Goal: Task Accomplishment & Management: Use online tool/utility

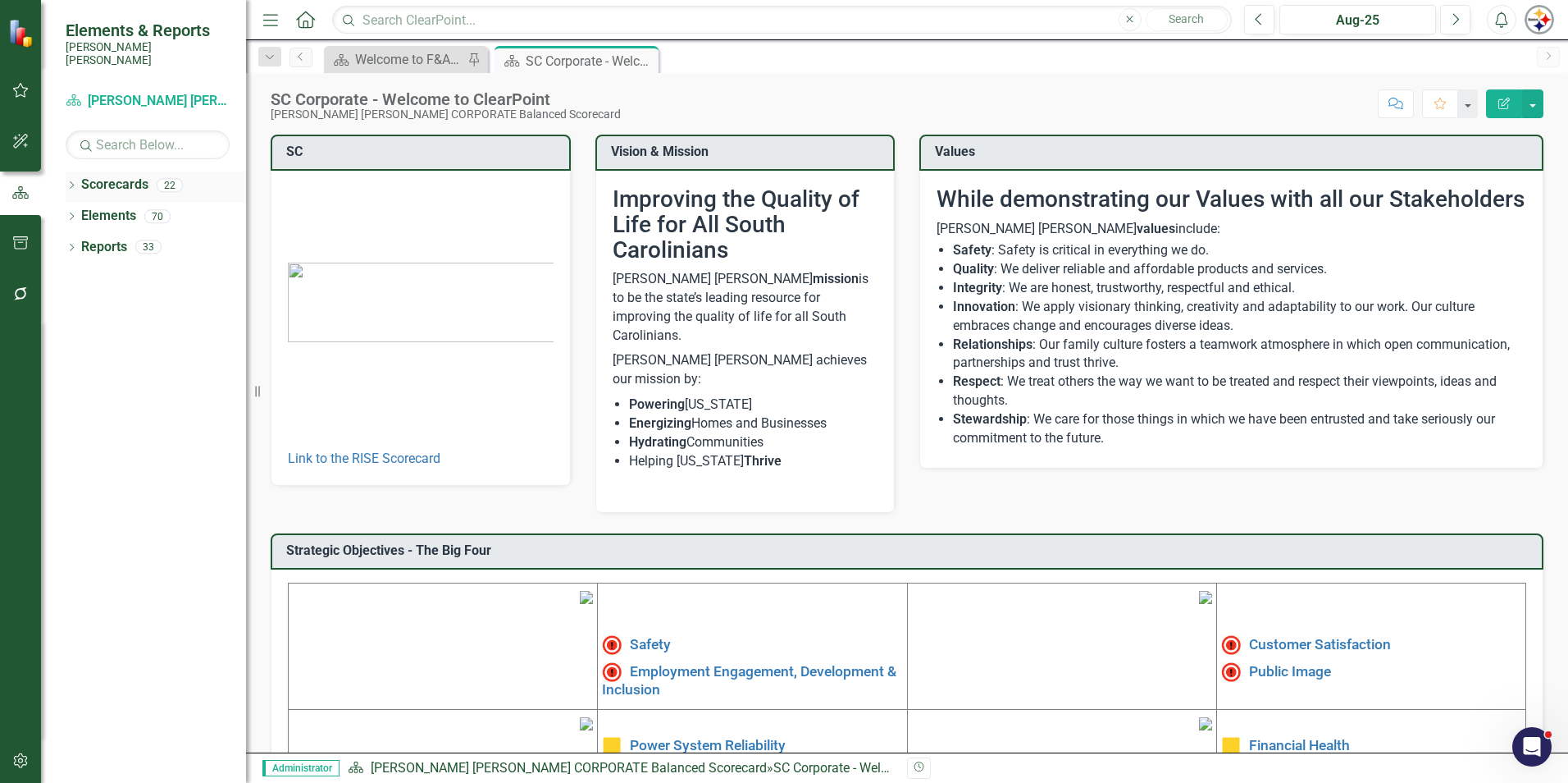
click at [100, 175] on link "Scorecards" at bounding box center [115, 184] width 67 height 19
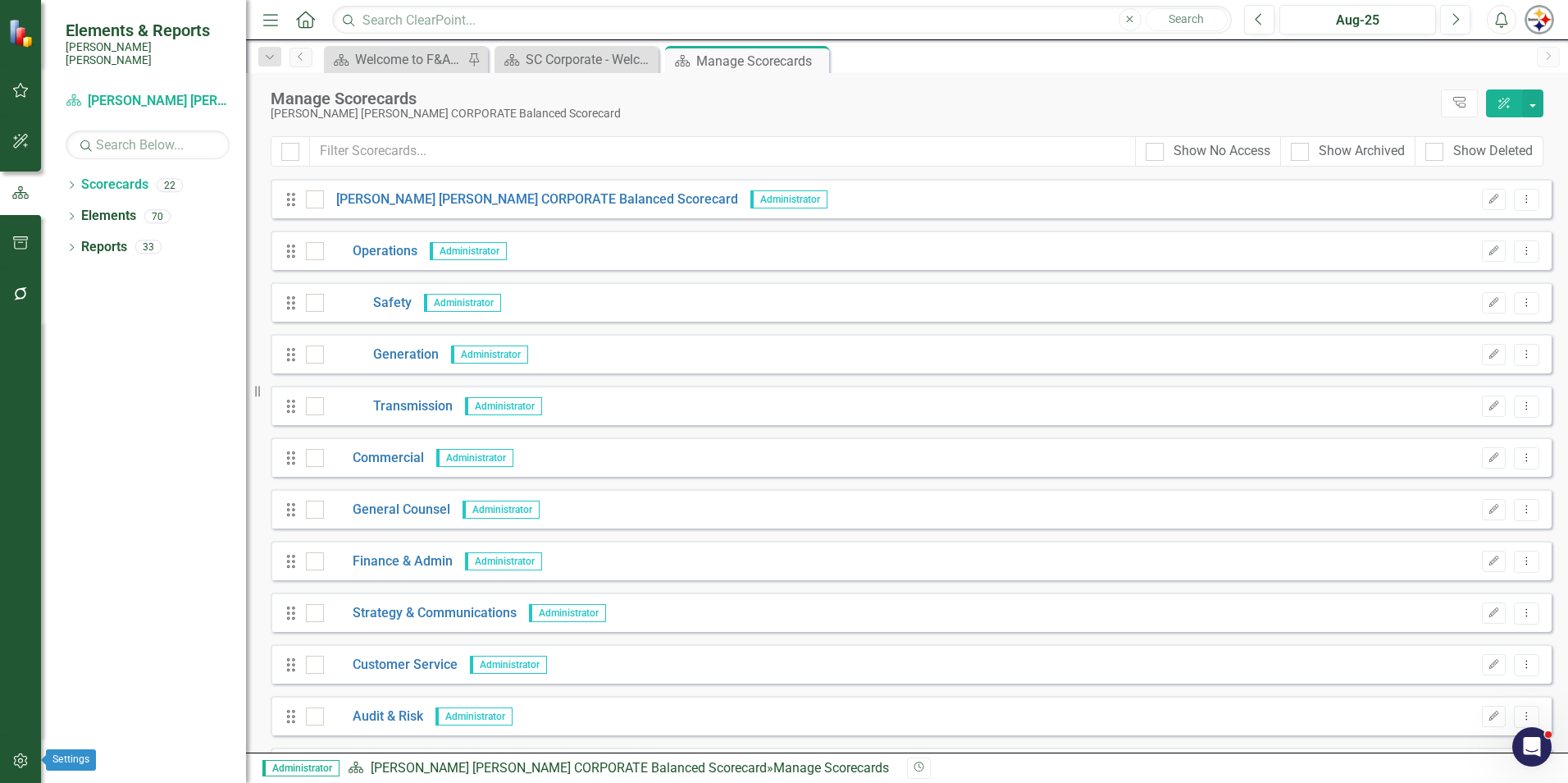
click at [20, 773] on button "button" at bounding box center [21, 761] width 37 height 34
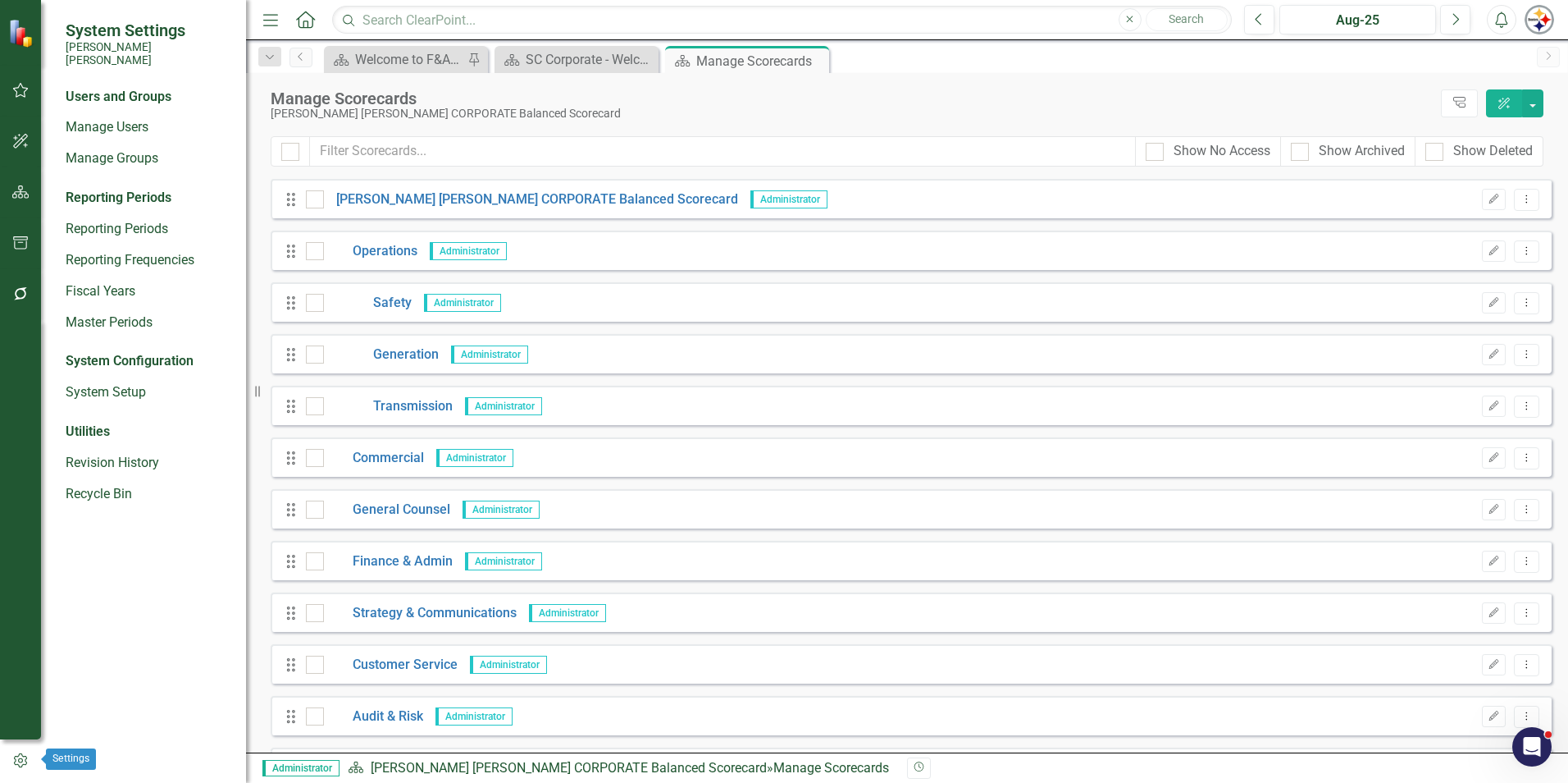
click at [26, 759] on icon "button" at bounding box center [20, 760] width 18 height 15
click at [121, 384] on link "System Setup" at bounding box center [147, 392] width 164 height 19
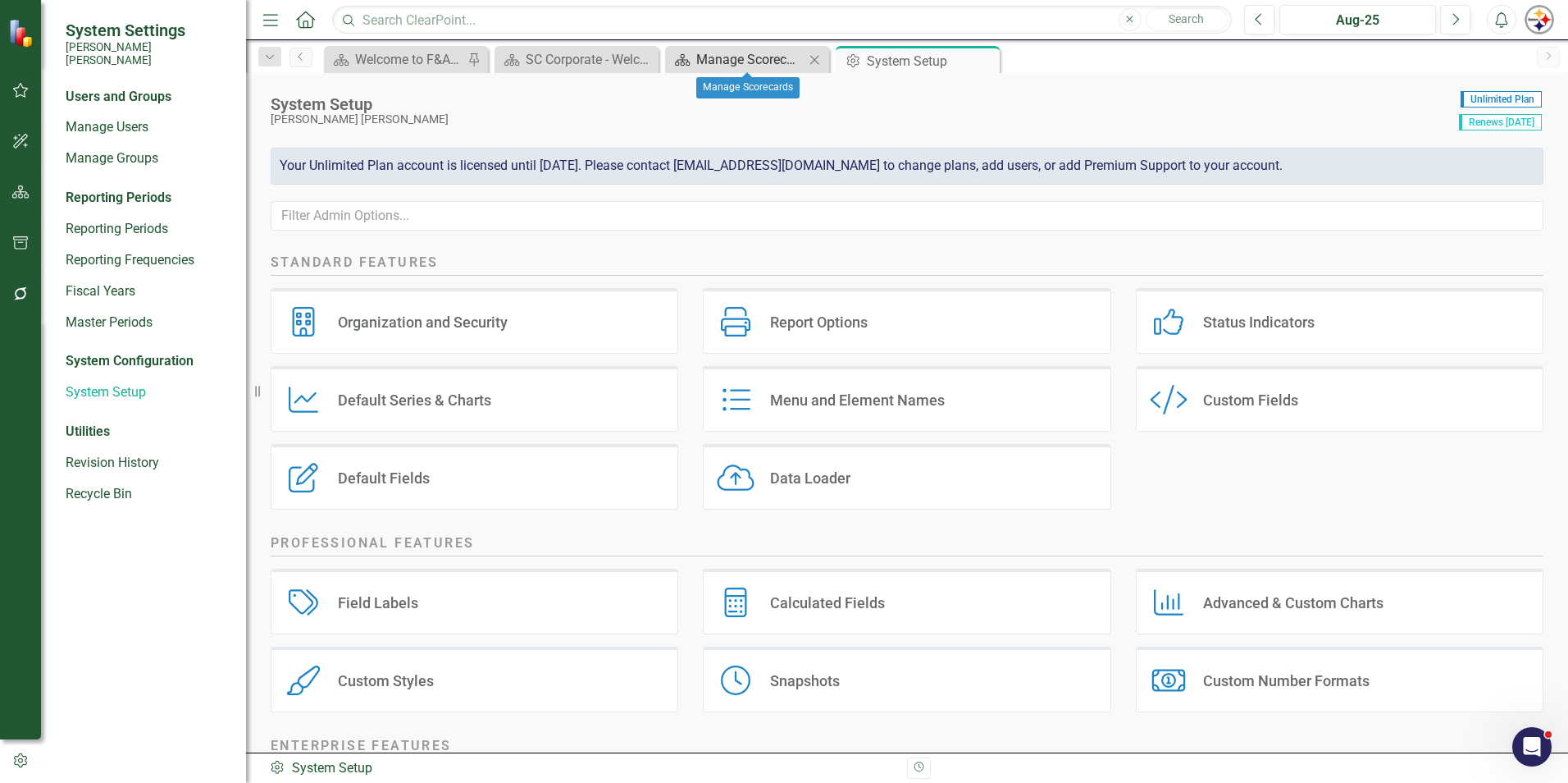
click at [701, 65] on div "Manage Scorecards" at bounding box center [750, 59] width 108 height 20
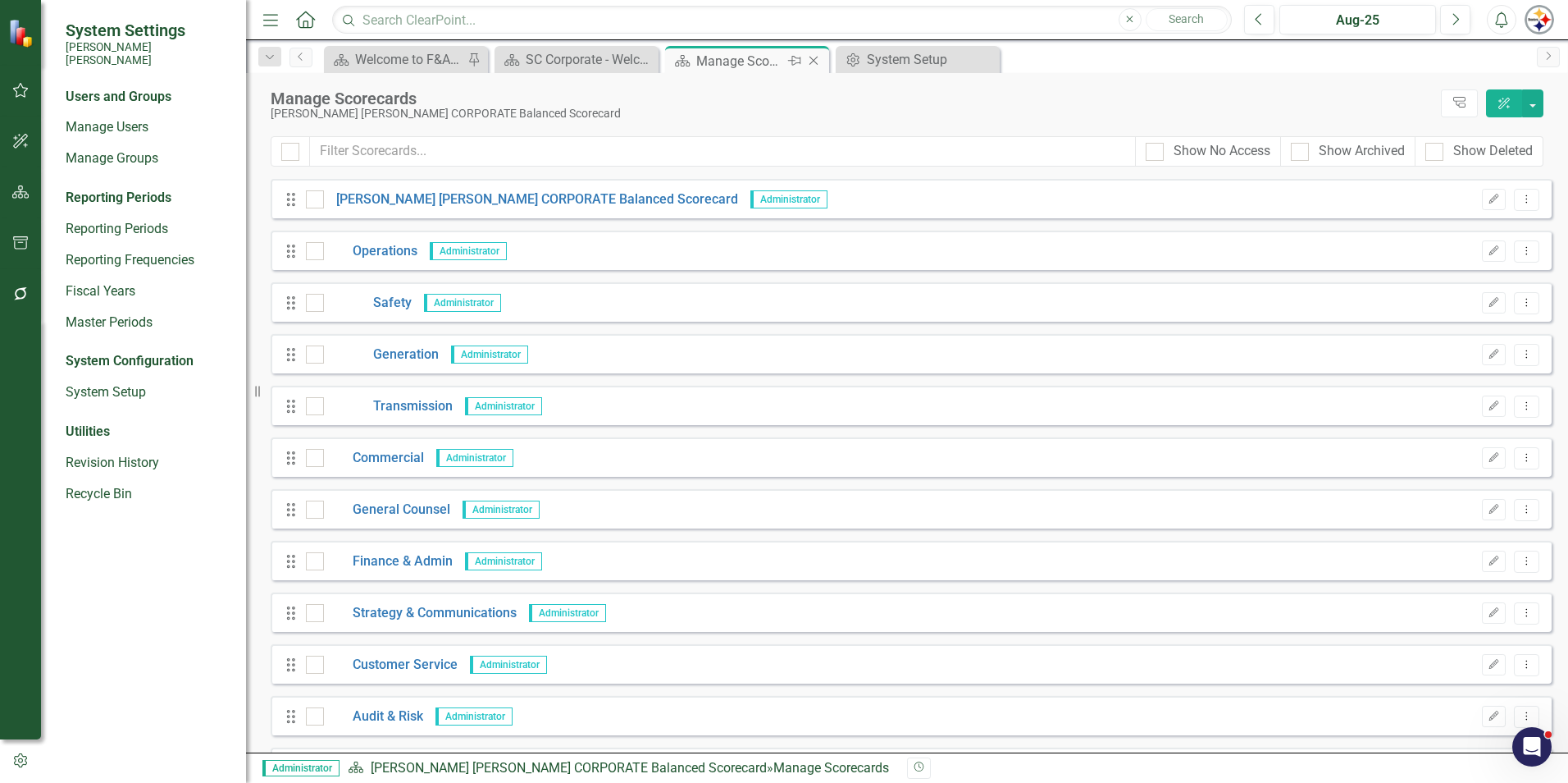
click at [818, 63] on icon "Close" at bounding box center [814, 60] width 17 height 13
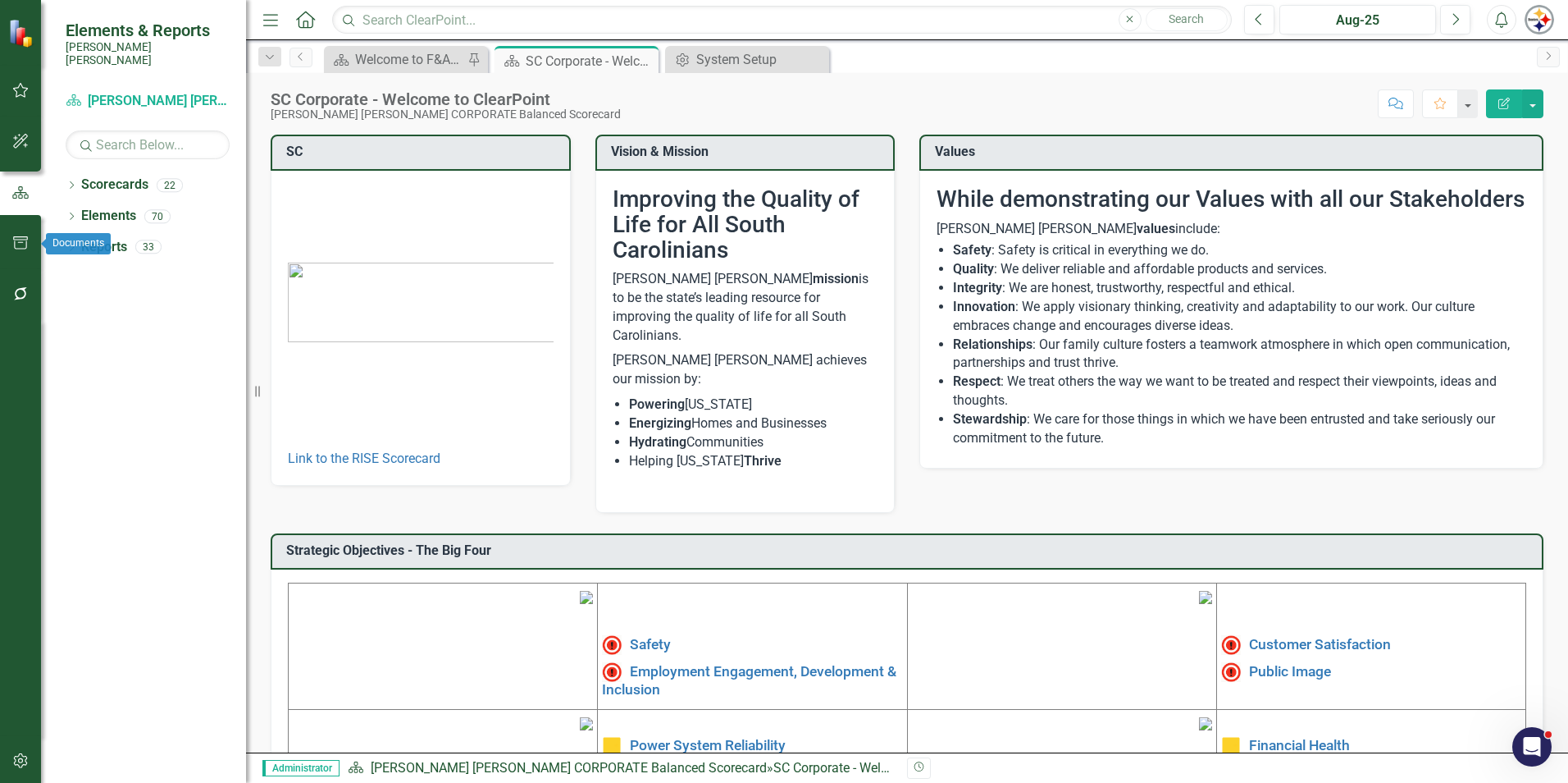
click at [19, 250] on button "button" at bounding box center [21, 243] width 37 height 34
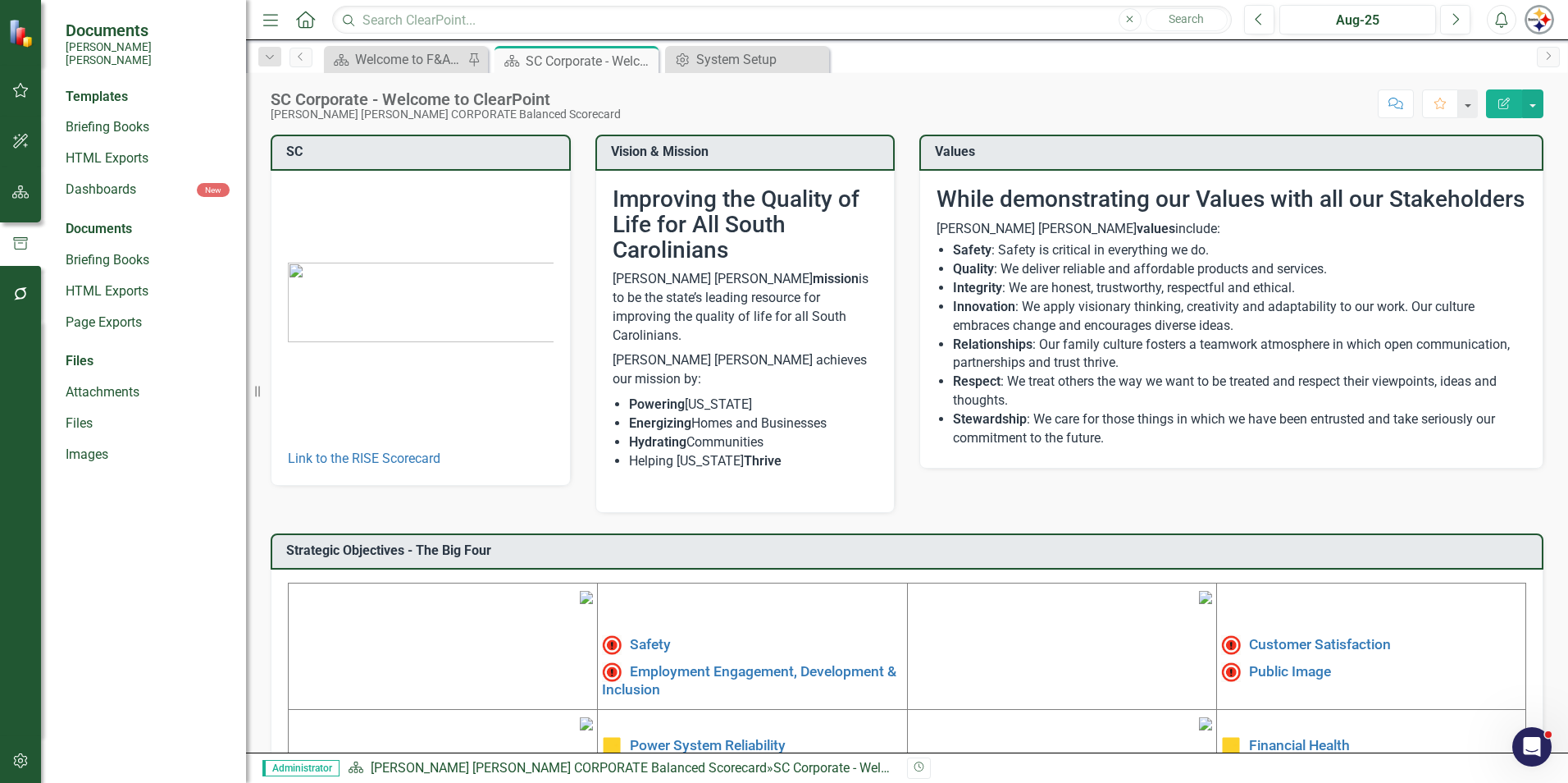
click at [21, 297] on icon "button" at bounding box center [21, 294] width 18 height 13
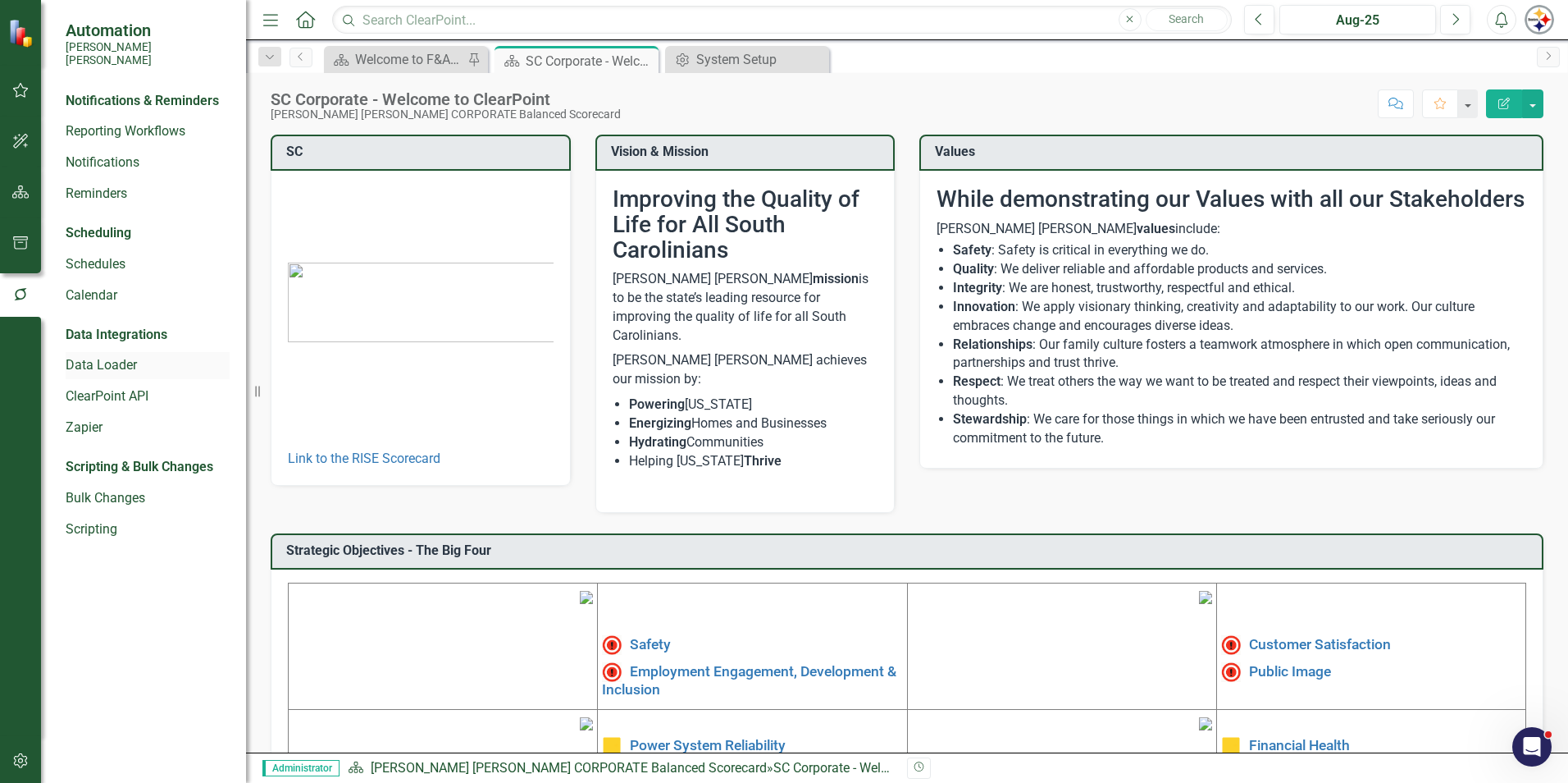
click at [99, 356] on link "Data Loader" at bounding box center [147, 365] width 164 height 19
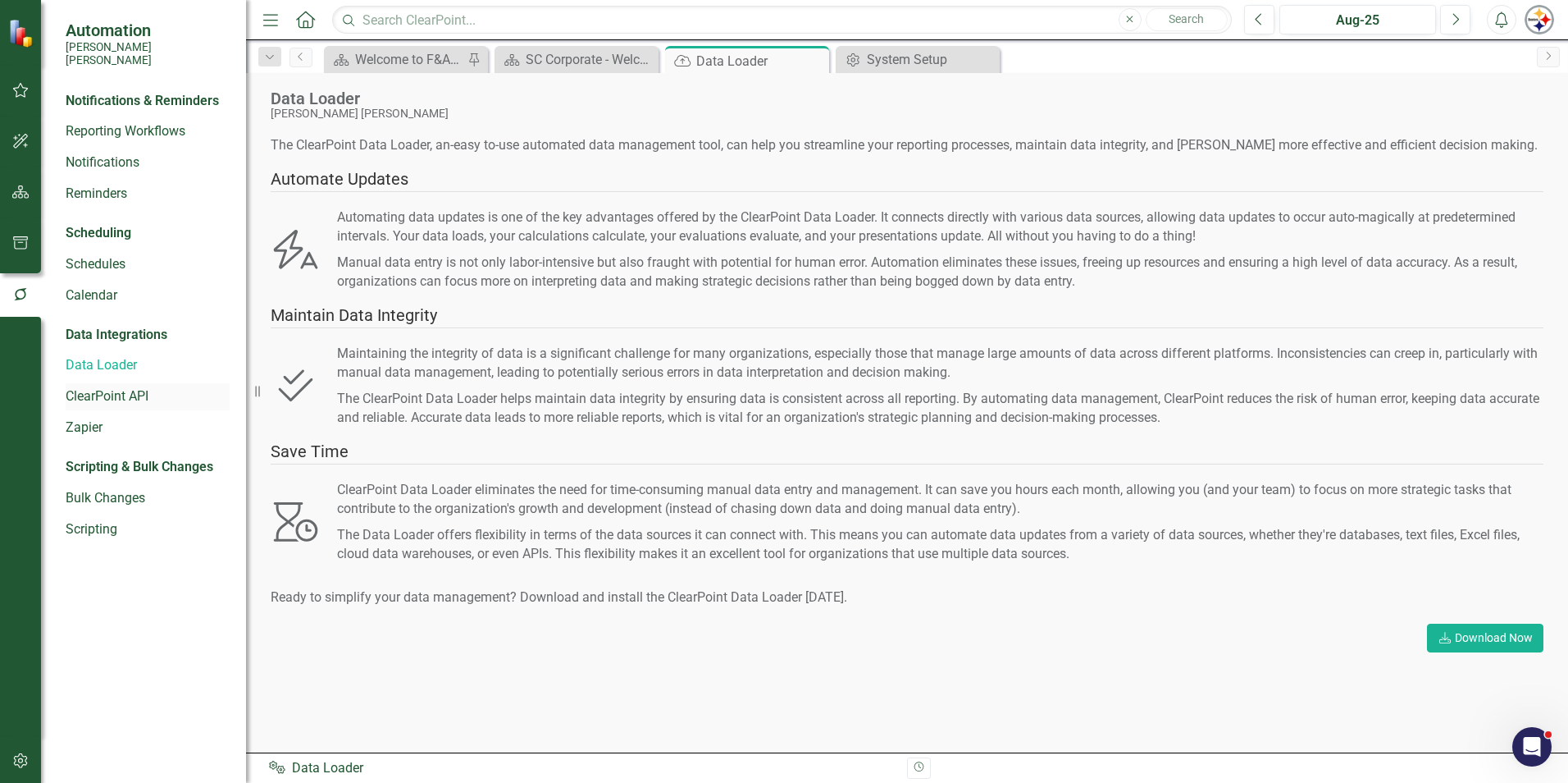
click at [106, 388] on link "ClearPoint API" at bounding box center [147, 396] width 164 height 19
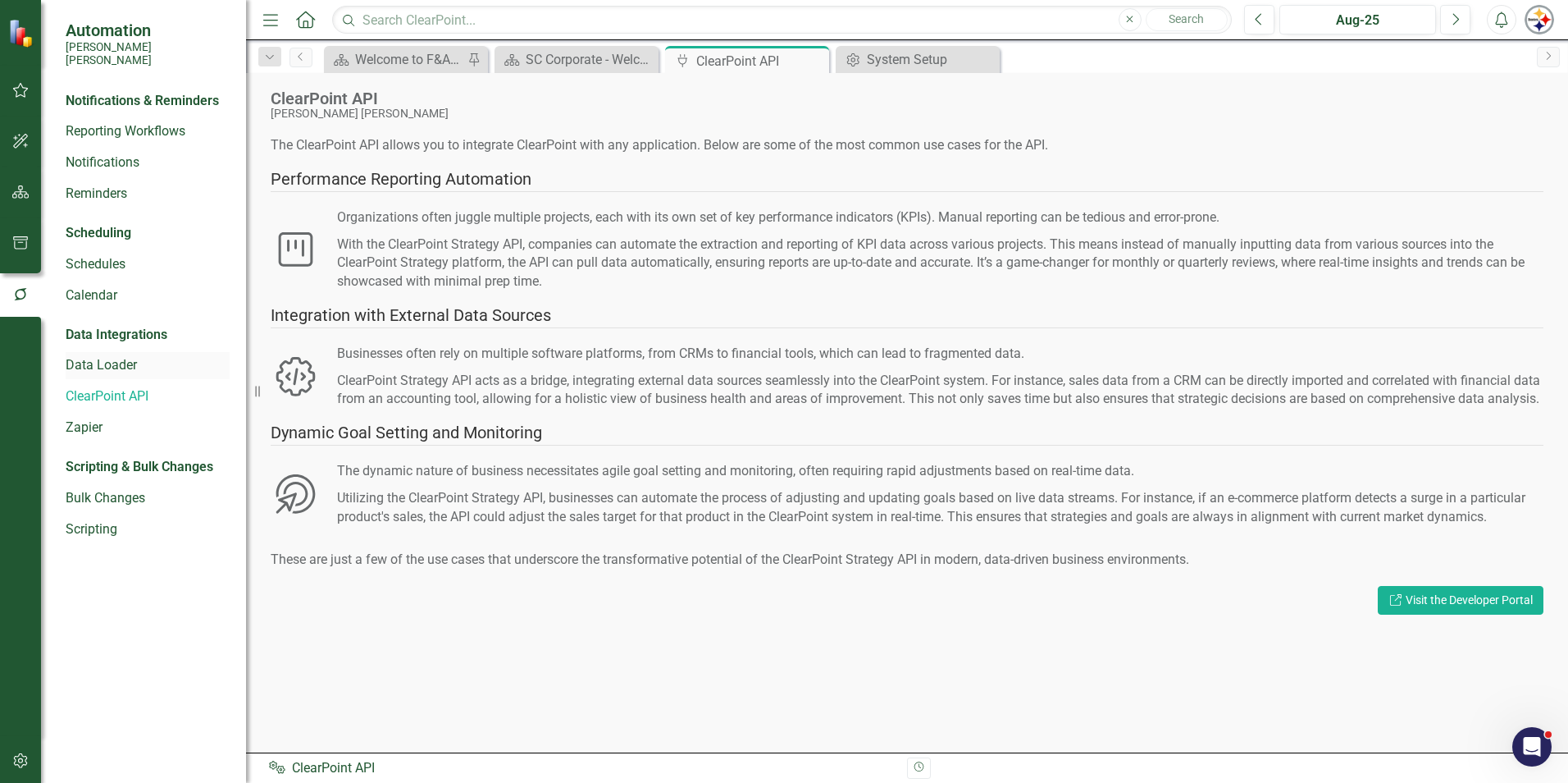
click at [105, 356] on link "Data Loader" at bounding box center [147, 365] width 164 height 19
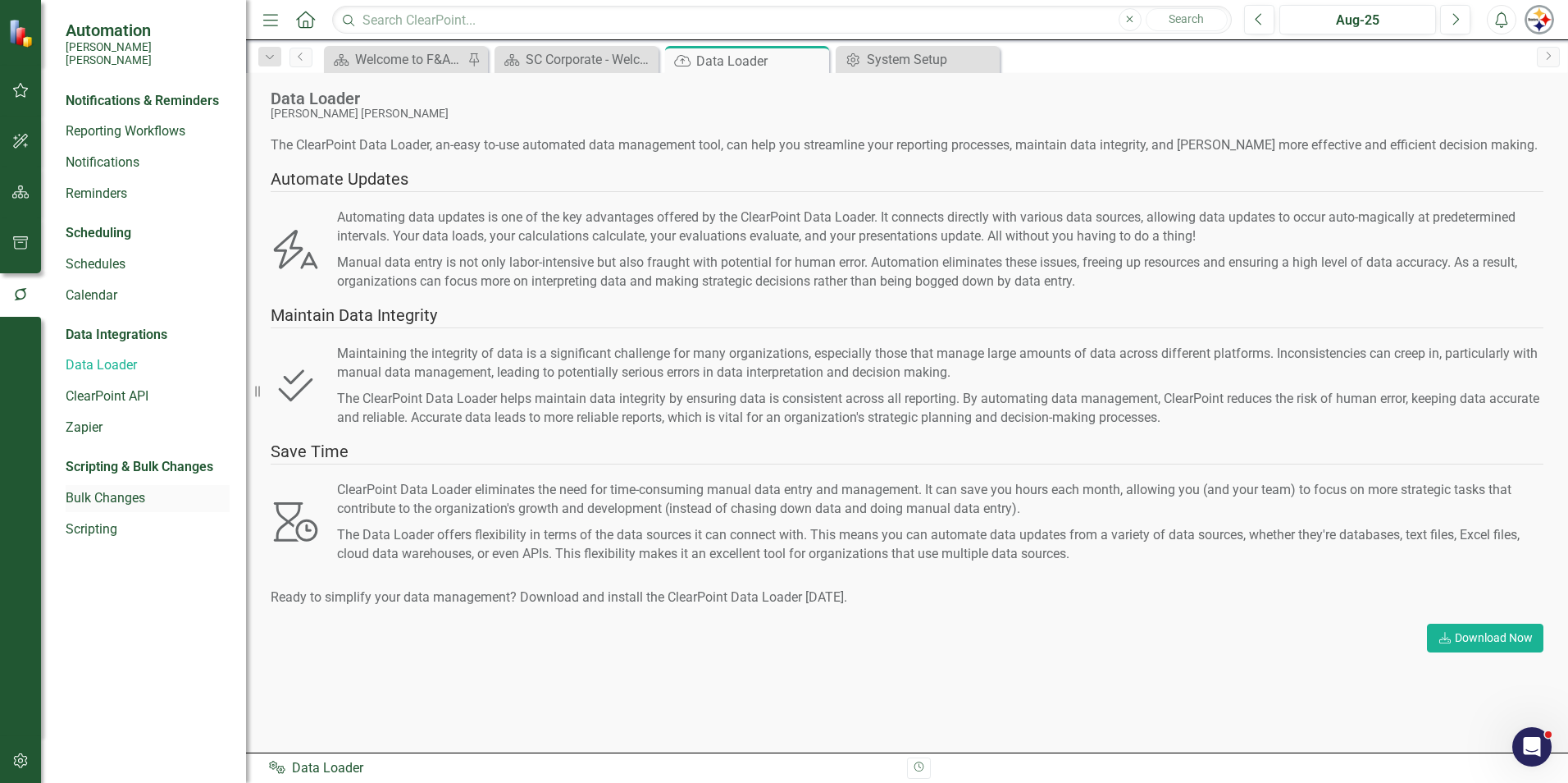
click at [123, 489] on link "Bulk Changes" at bounding box center [147, 498] width 164 height 19
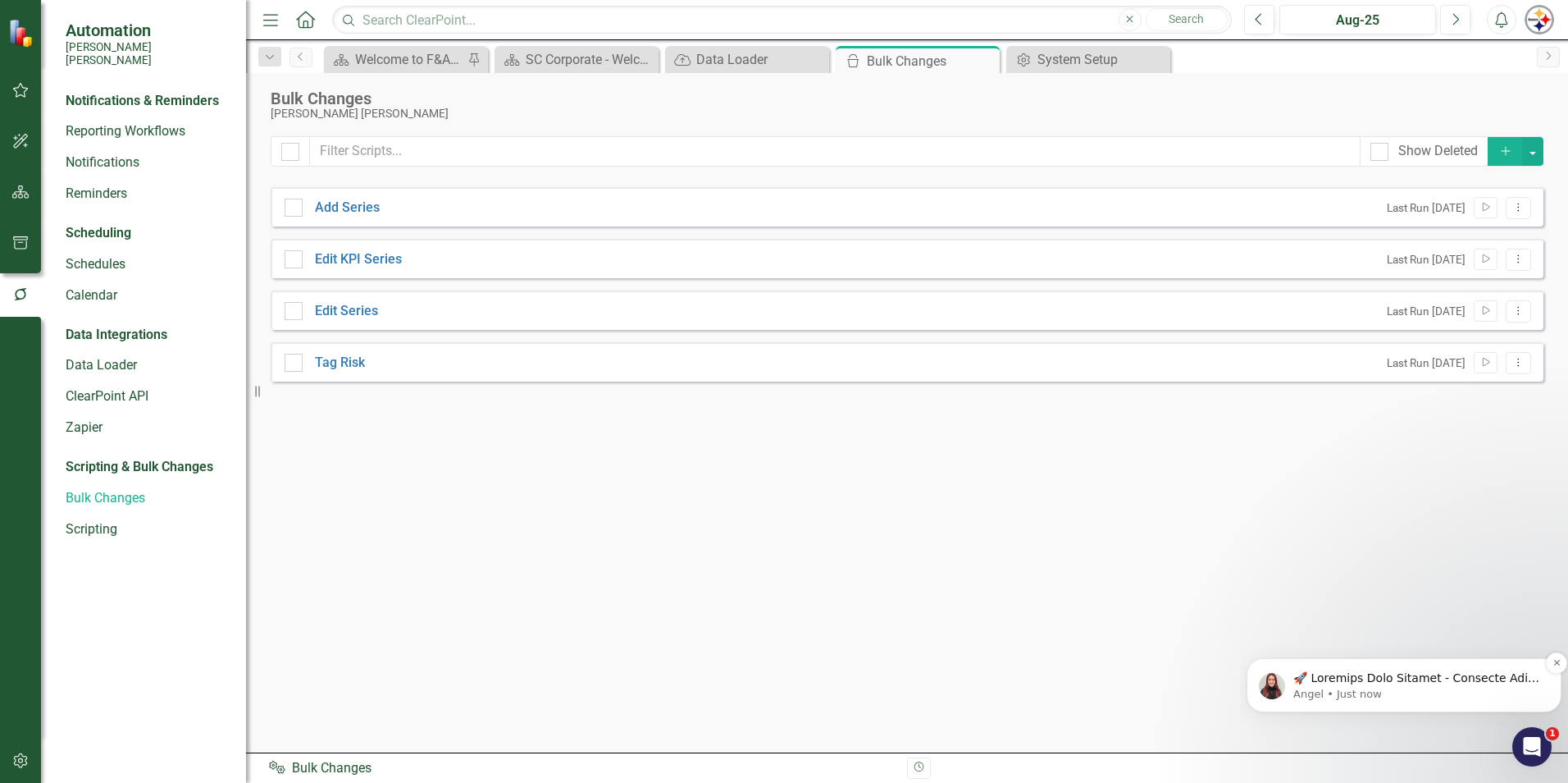
click at [1400, 678] on p "Notification stack" at bounding box center [1416, 678] width 248 height 17
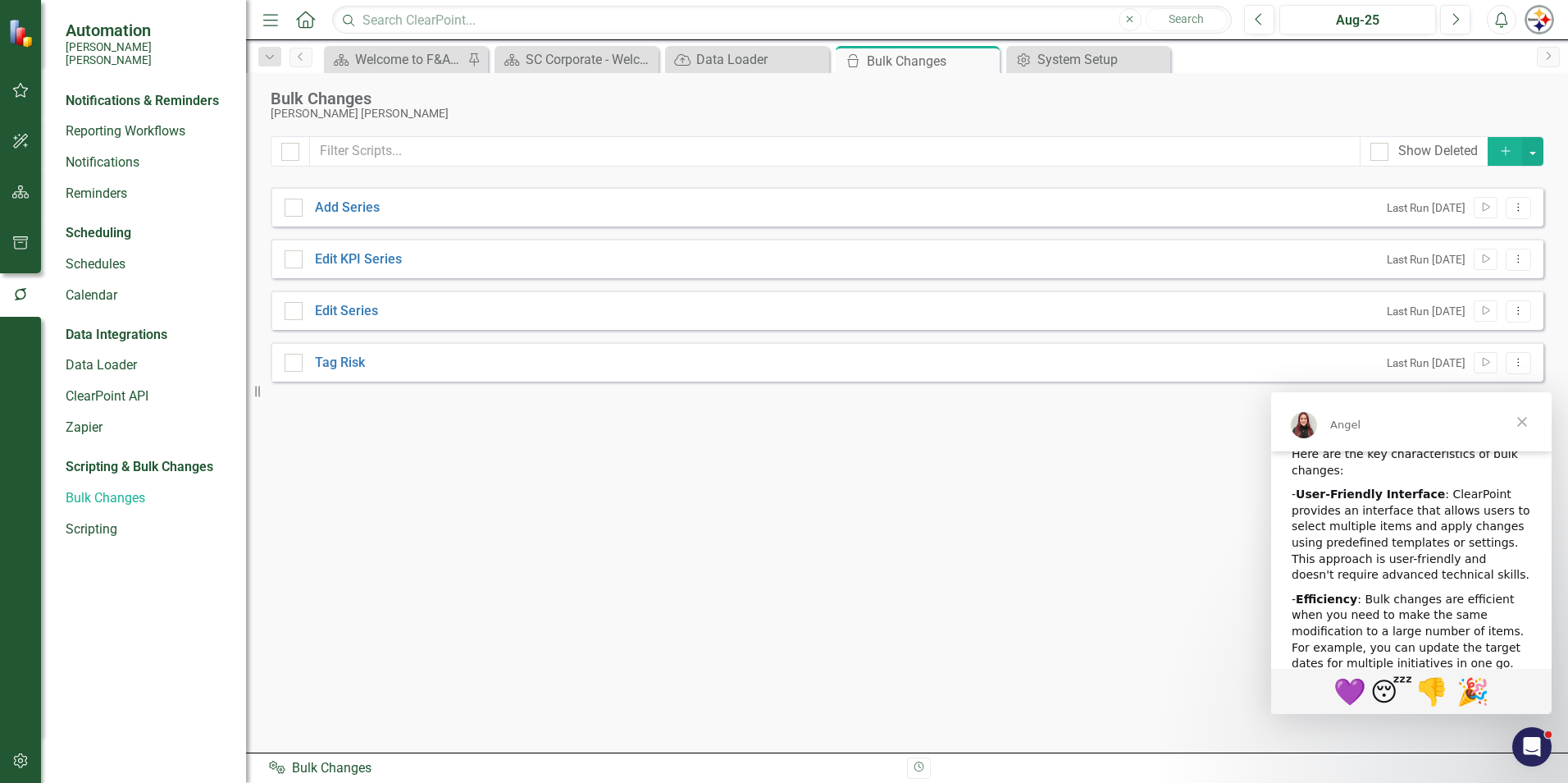
scroll to position [574, 0]
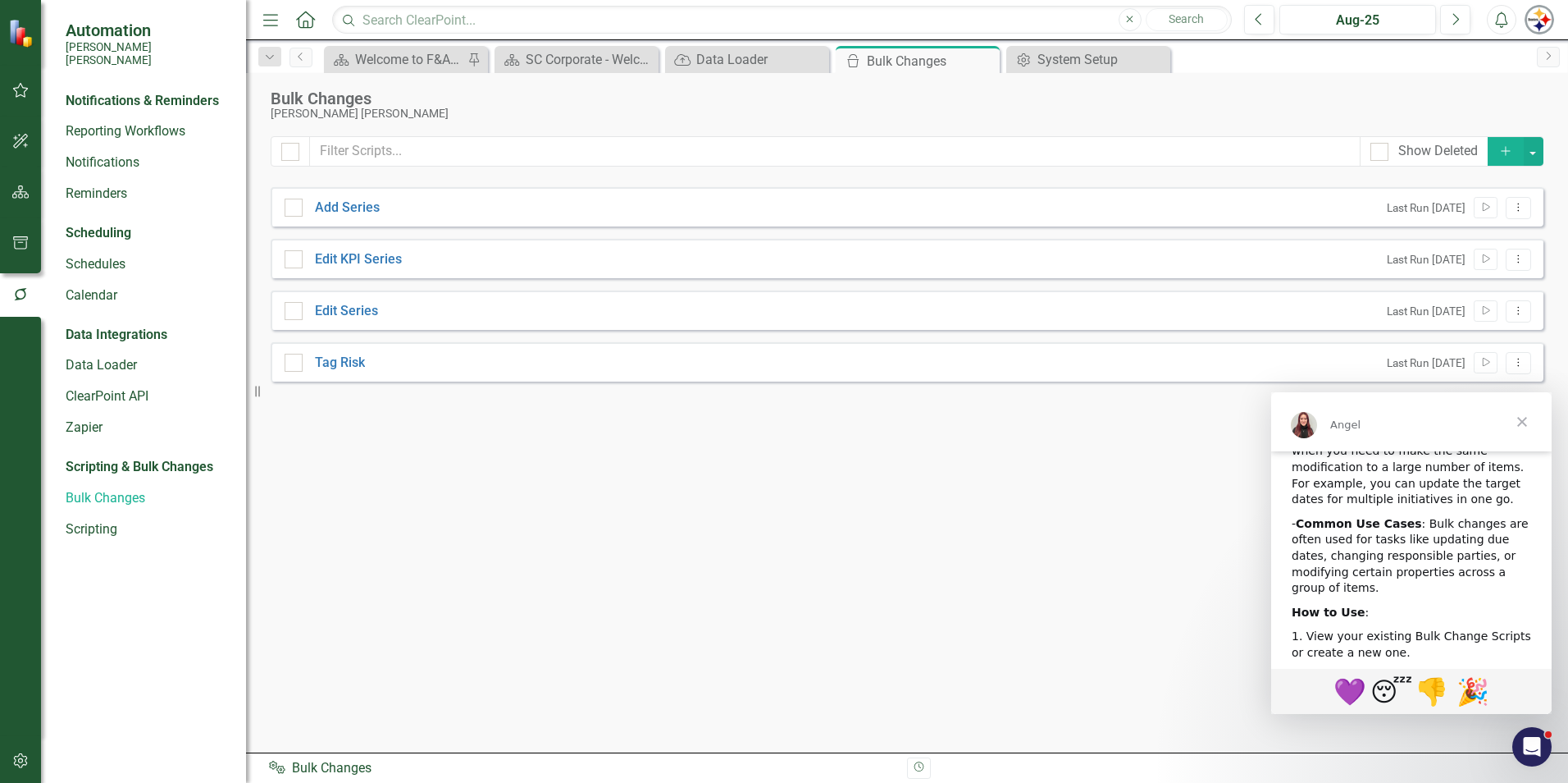
click at [1509, 154] on icon "Add" at bounding box center [1505, 151] width 15 height 11
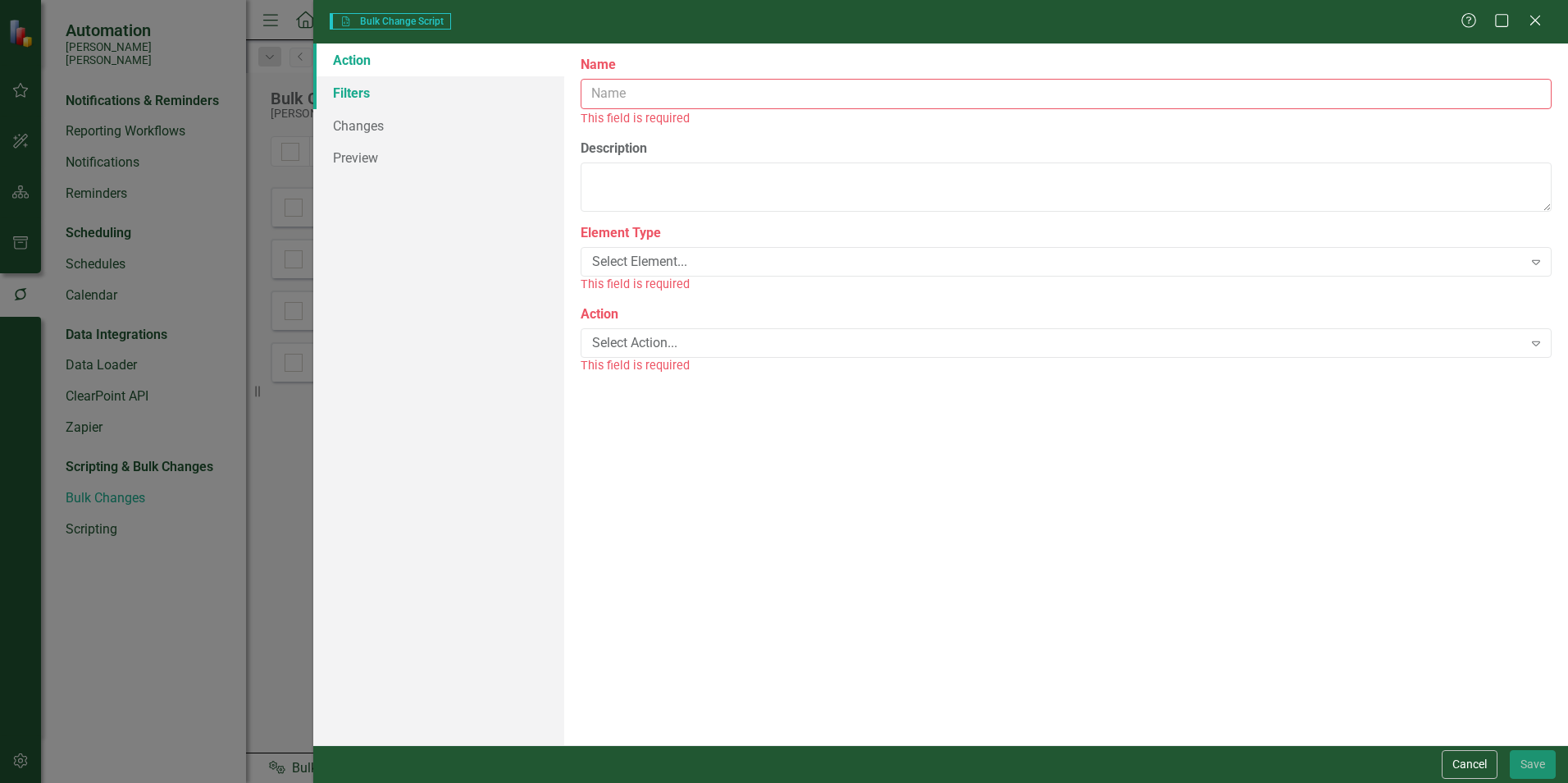
click at [357, 95] on link "Filters" at bounding box center [438, 93] width 251 height 33
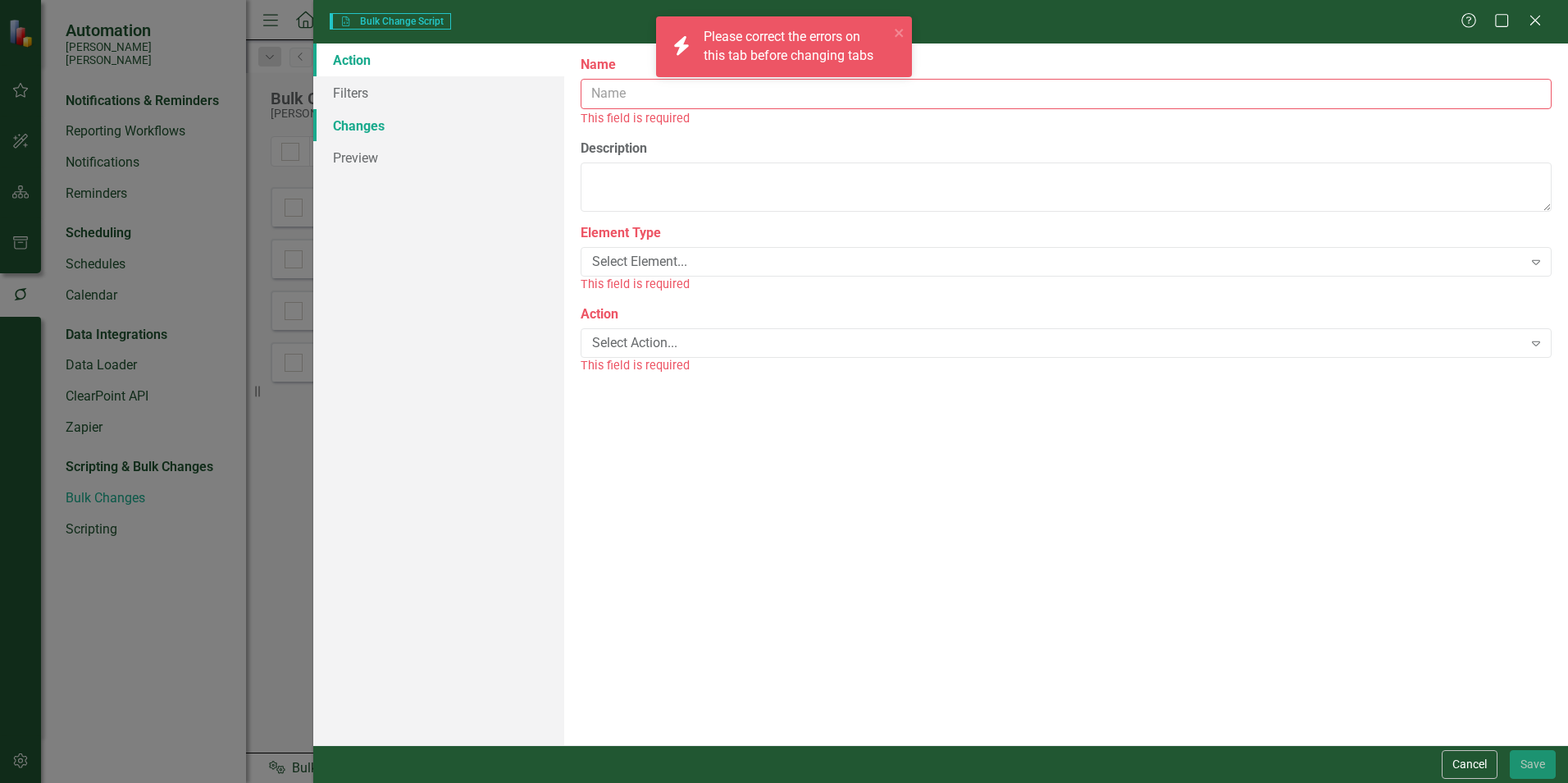
click at [361, 117] on link "Changes" at bounding box center [438, 125] width 251 height 33
click at [1465, 772] on button "Cancel" at bounding box center [1469, 764] width 56 height 29
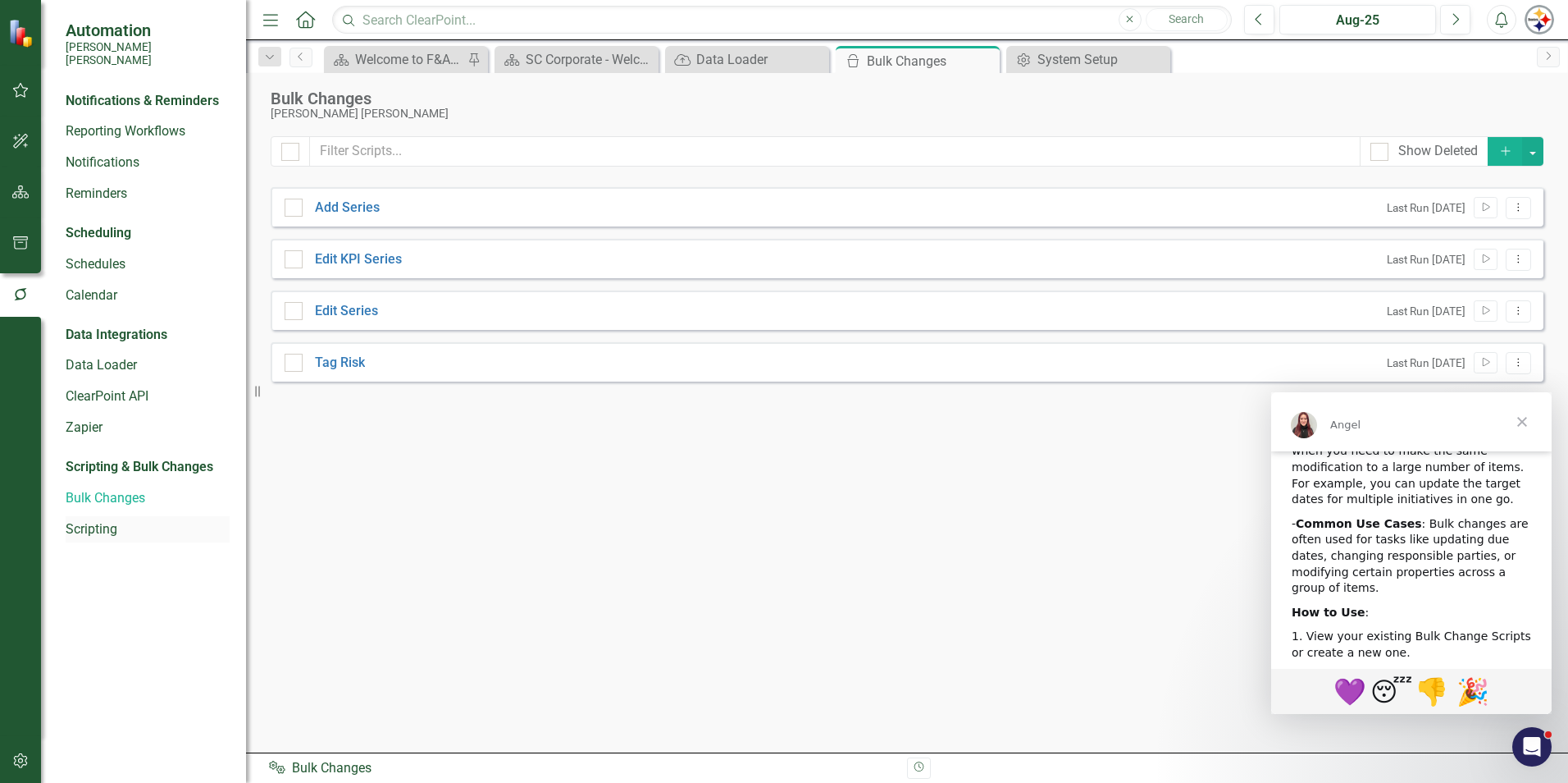
click at [89, 520] on link "Scripting" at bounding box center [147, 529] width 164 height 19
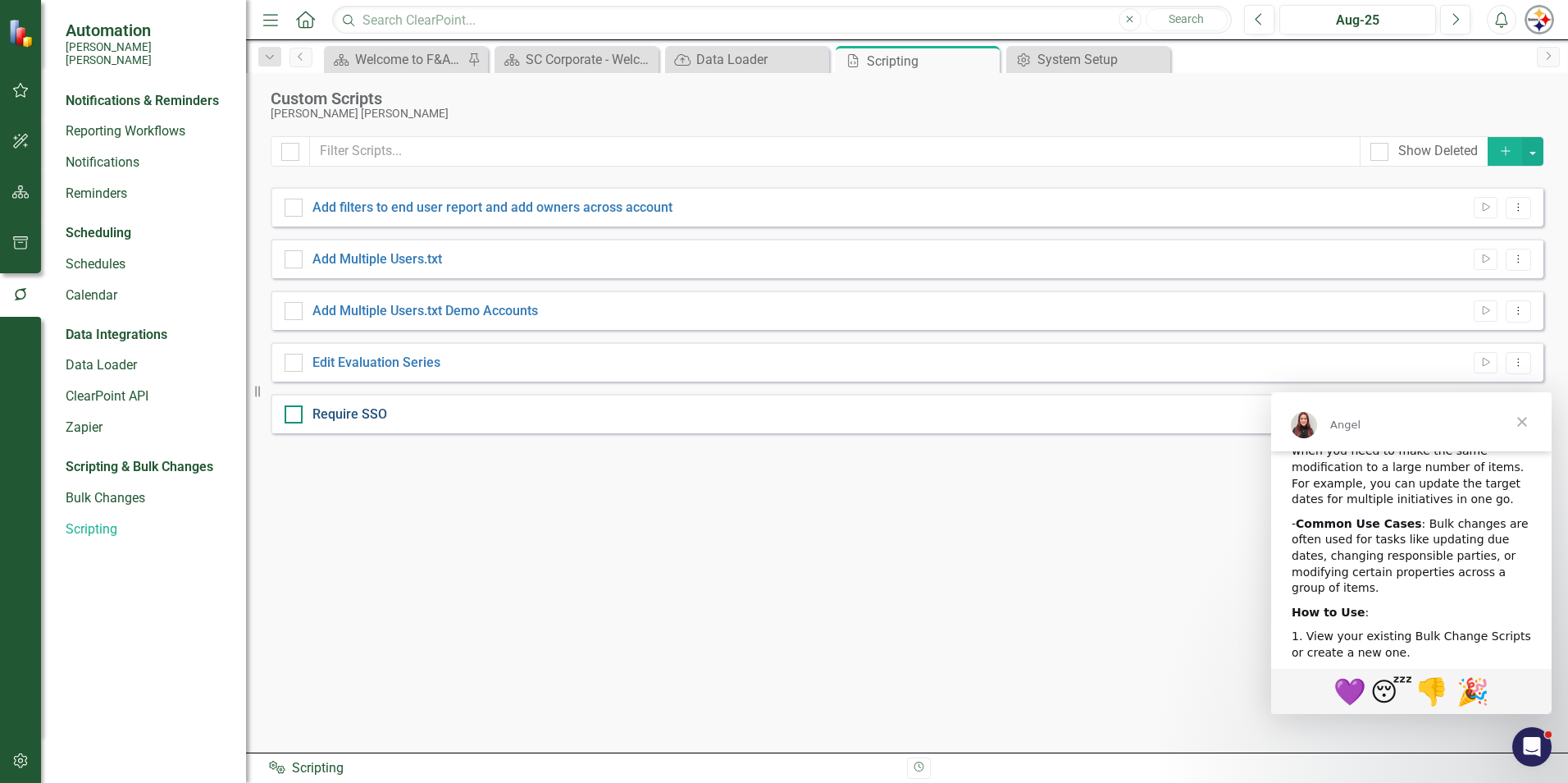
click at [356, 418] on link "Require SSO" at bounding box center [350, 414] width 75 height 16
click at [295, 416] on input "Require SSO" at bounding box center [290, 411] width 11 height 11
checkbox input "true"
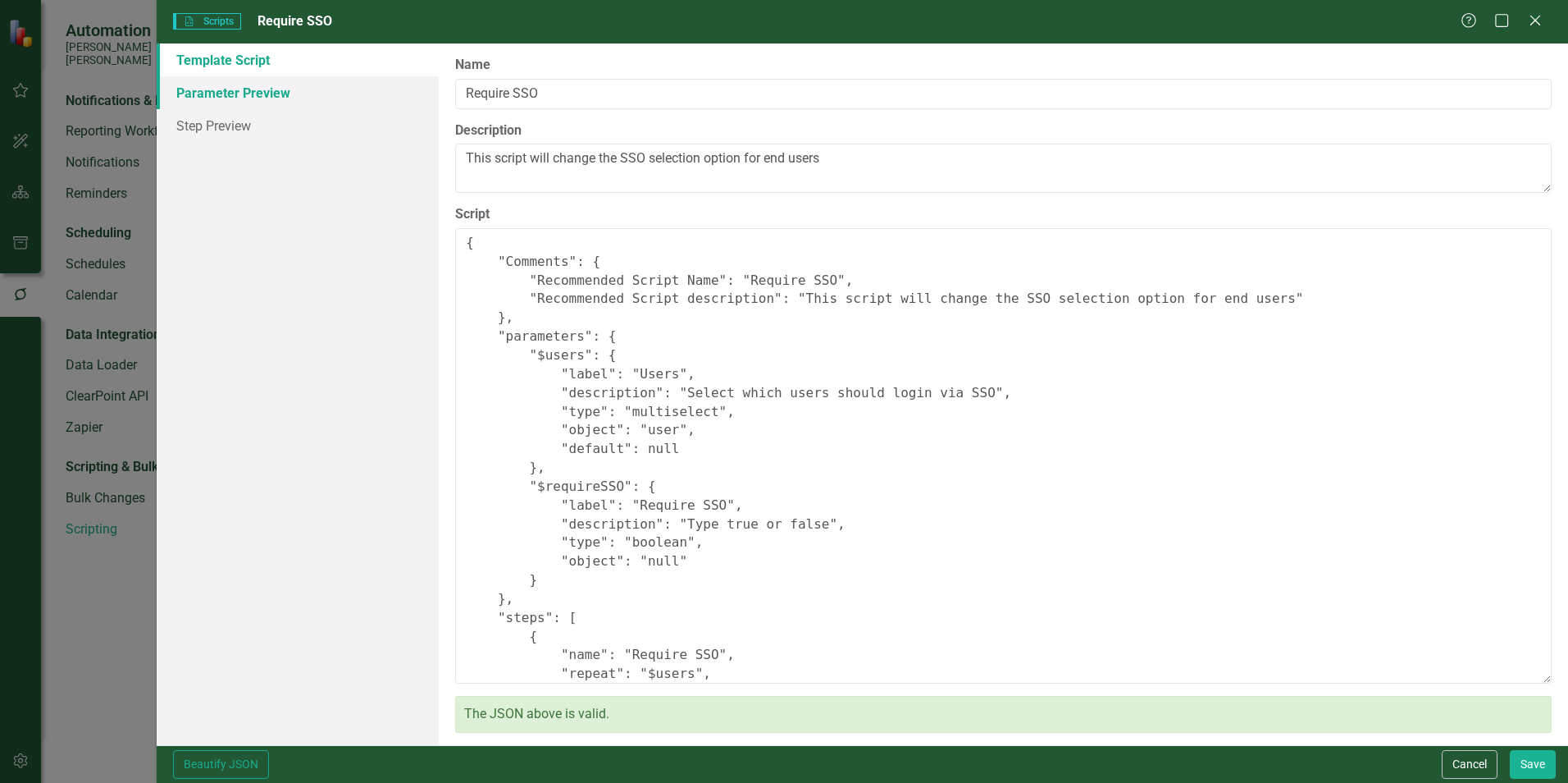
click at [195, 101] on link "Parameter Preview" at bounding box center [298, 93] width 282 height 33
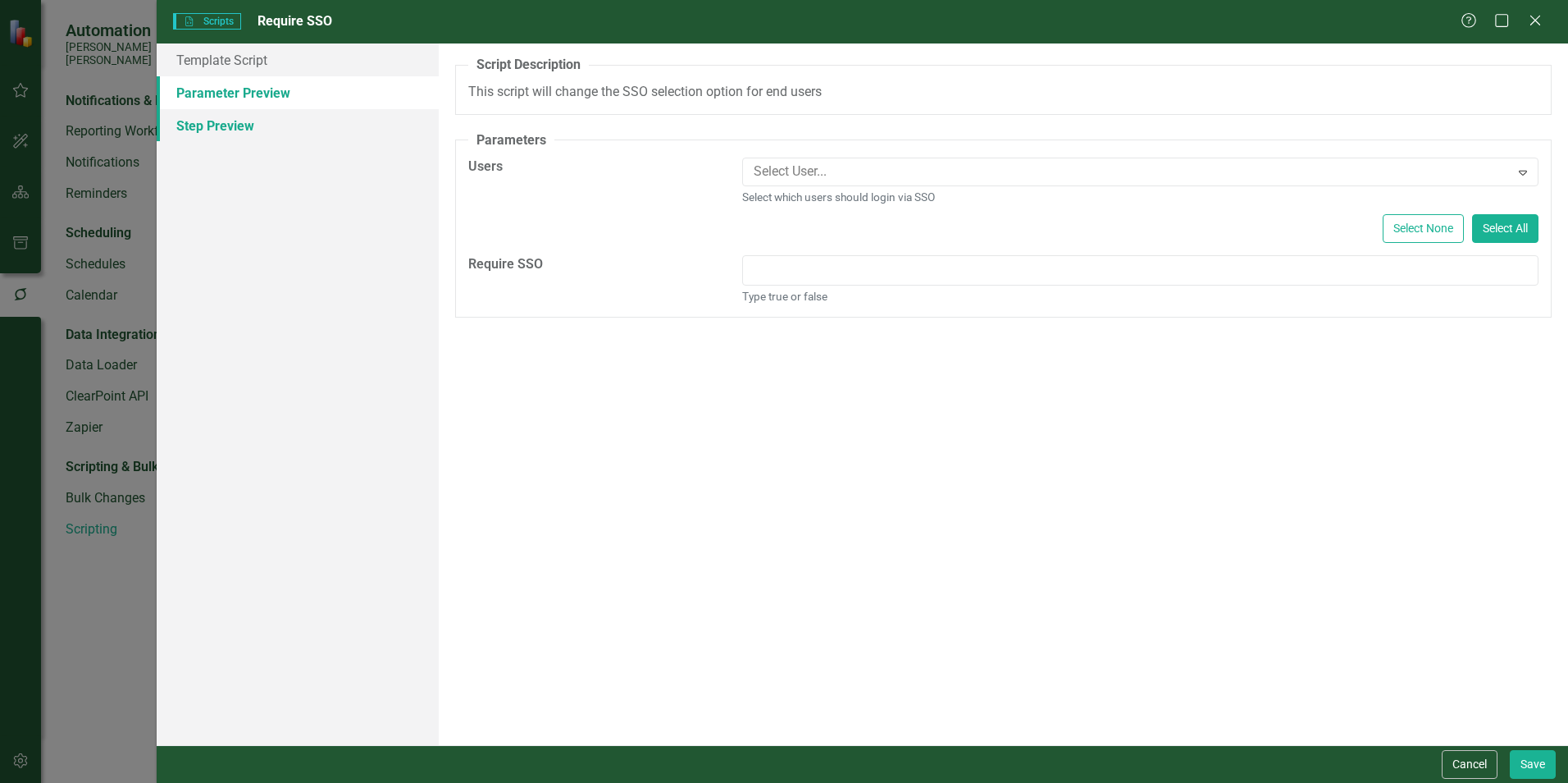
click at [203, 129] on link "Step Preview" at bounding box center [298, 125] width 282 height 33
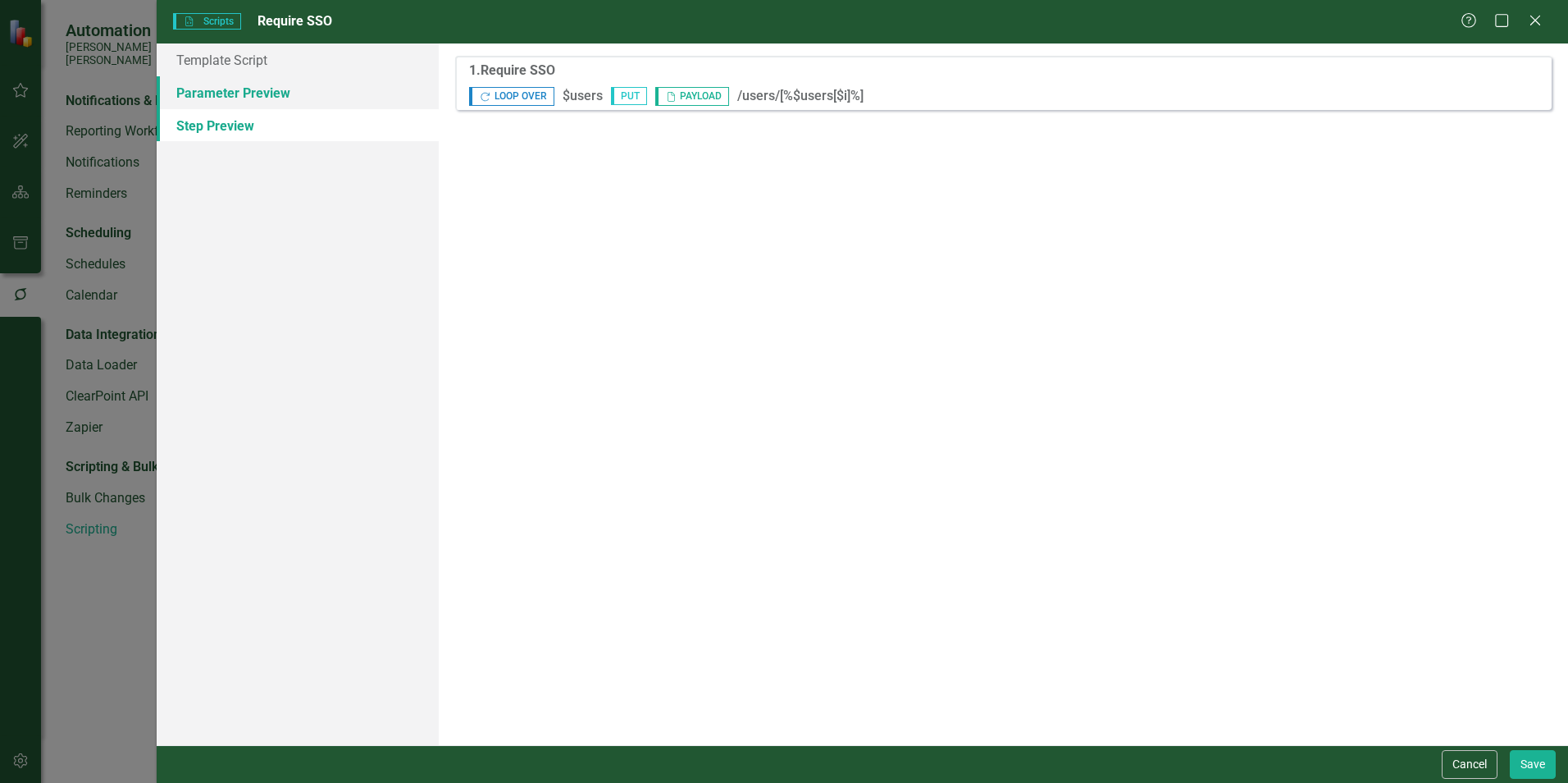
click at [206, 92] on link "Parameter Preview" at bounding box center [298, 93] width 282 height 33
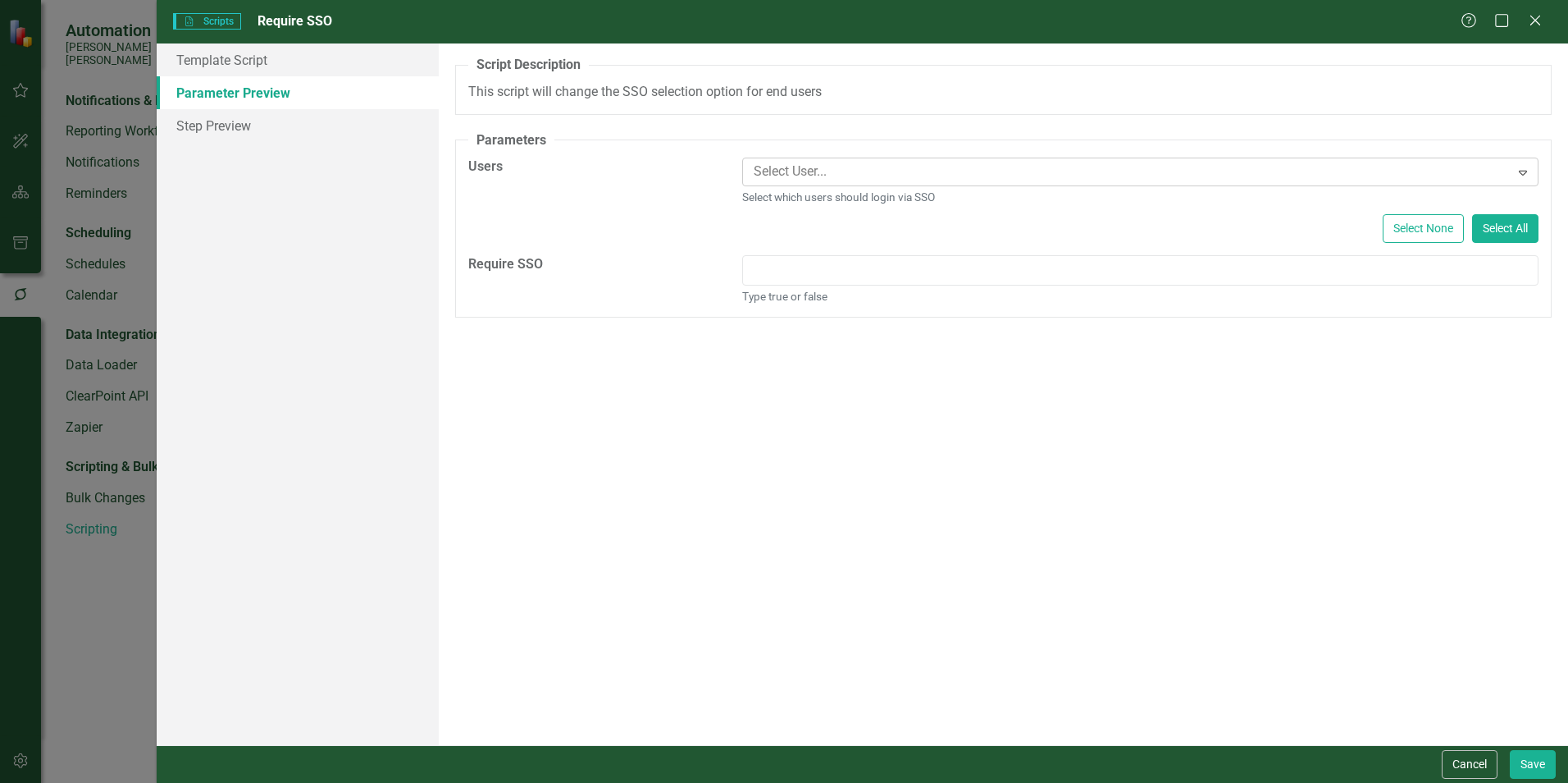
click at [1518, 177] on icon "Expand" at bounding box center [1523, 172] width 17 height 13
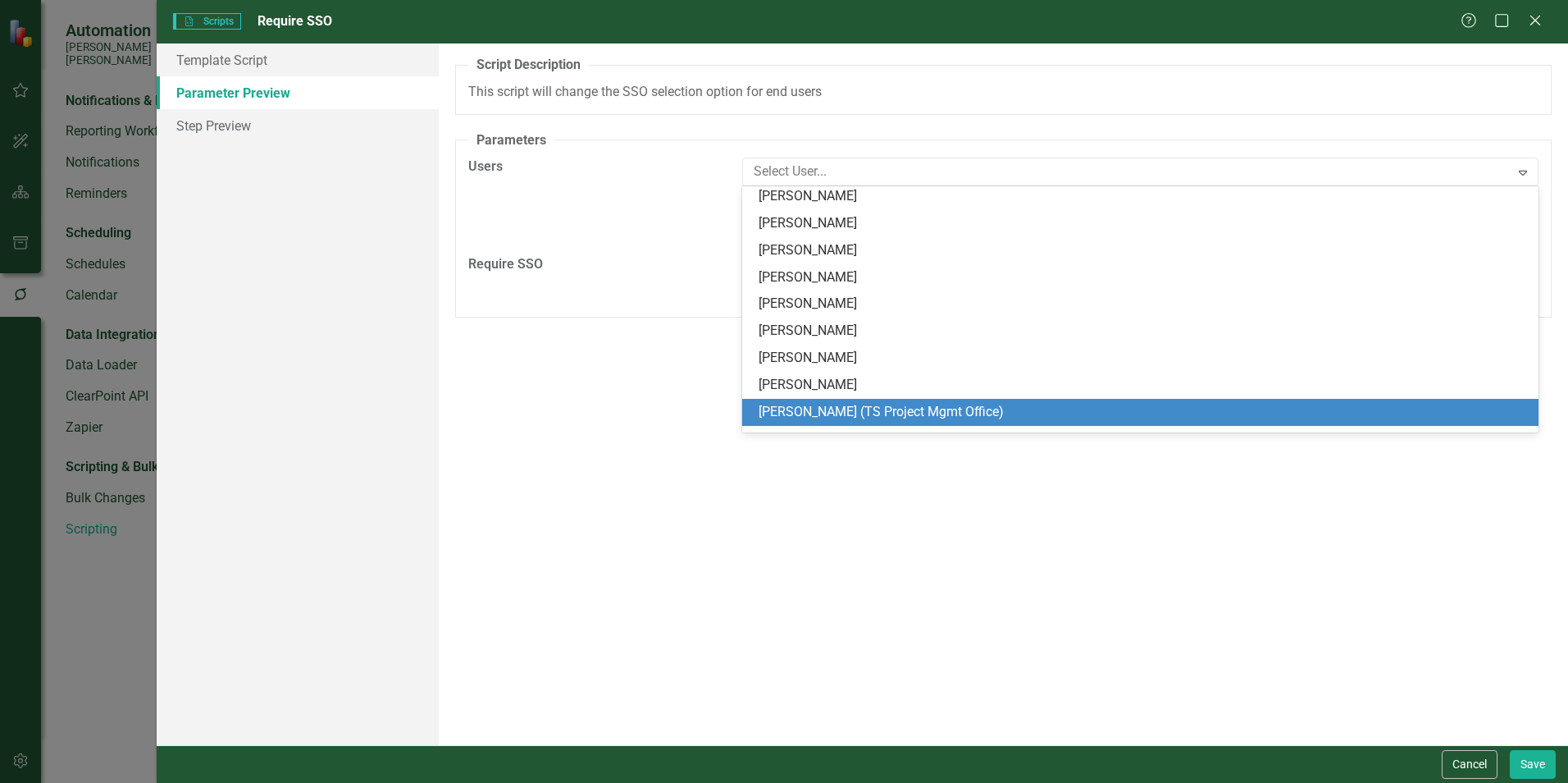
scroll to position [574, 0]
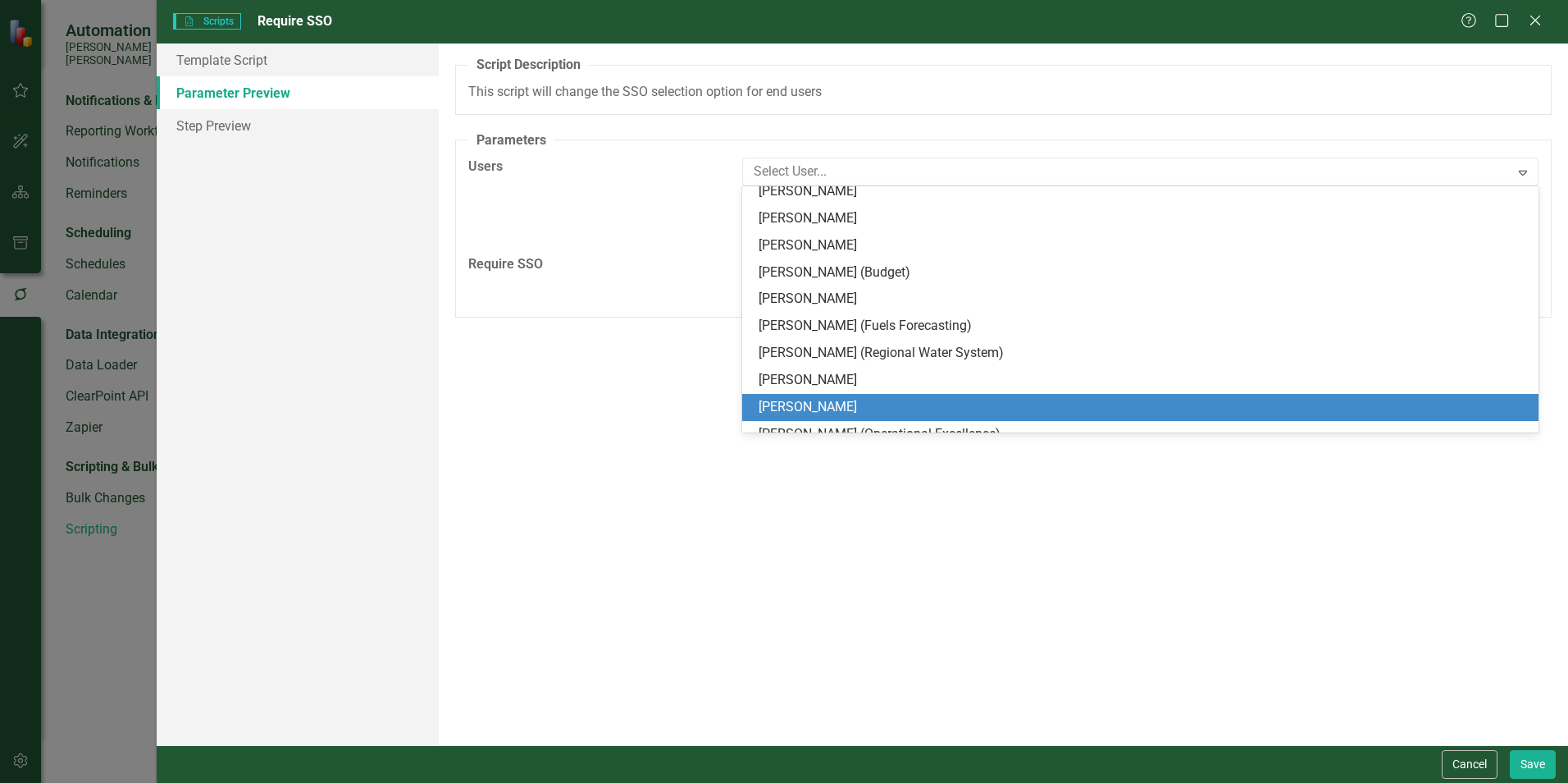
click at [589, 445] on div "A preview of the parameters (i.e., the changes you can make at runtime) for thi…" at bounding box center [1003, 394] width 1129 height 702
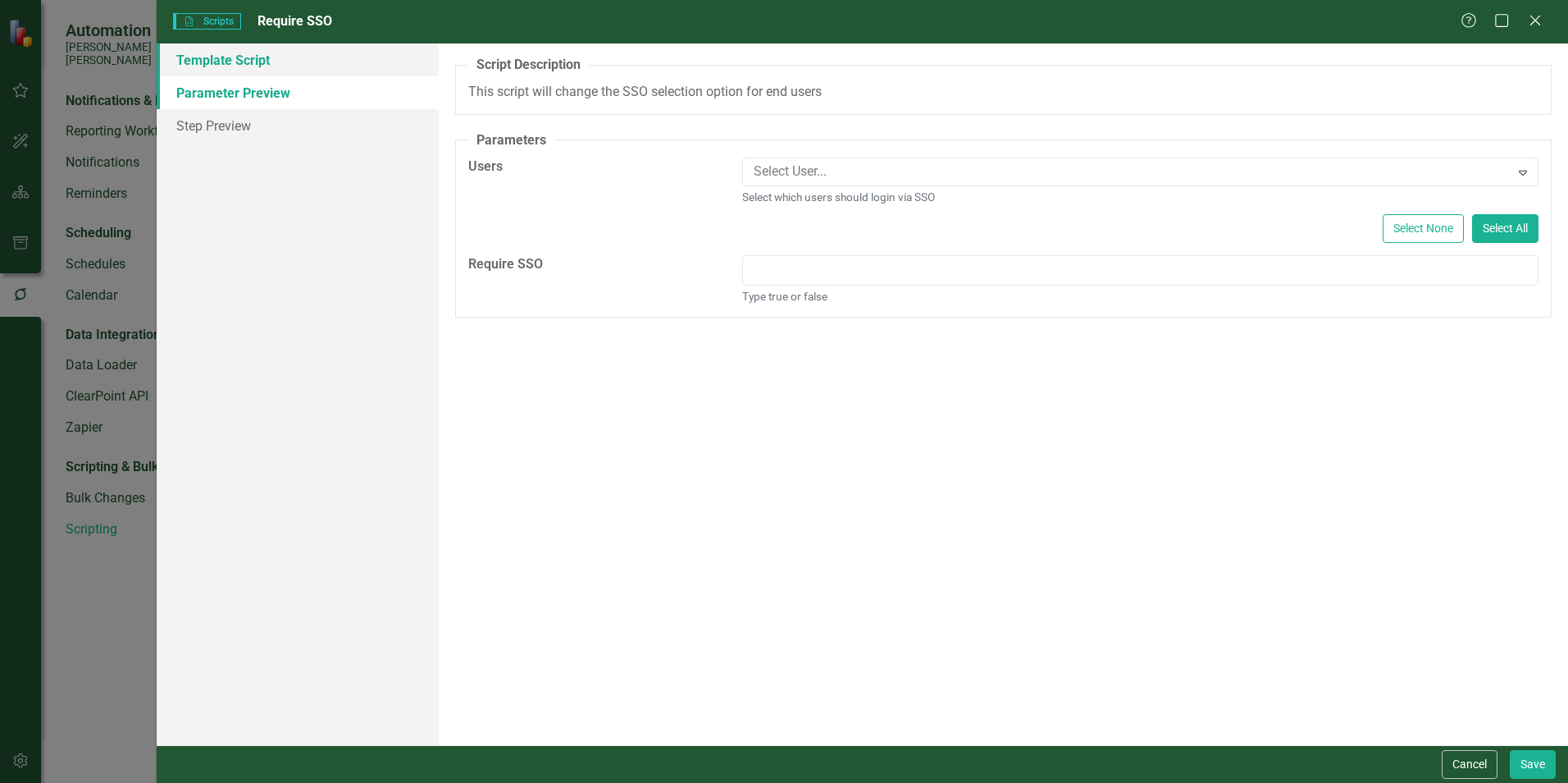
click at [212, 54] on link "Template Script" at bounding box center [298, 59] width 282 height 33
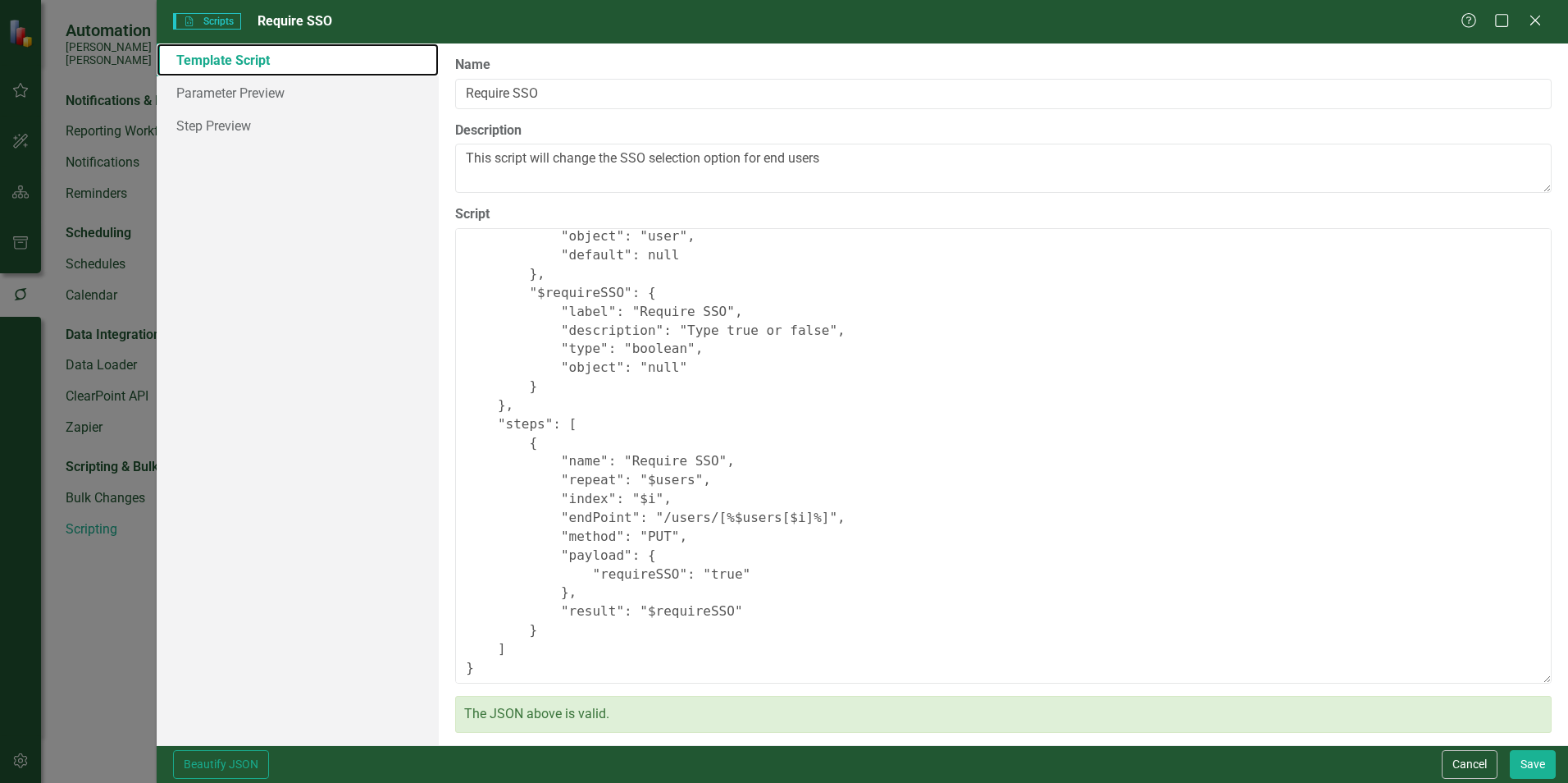
scroll to position [112, 0]
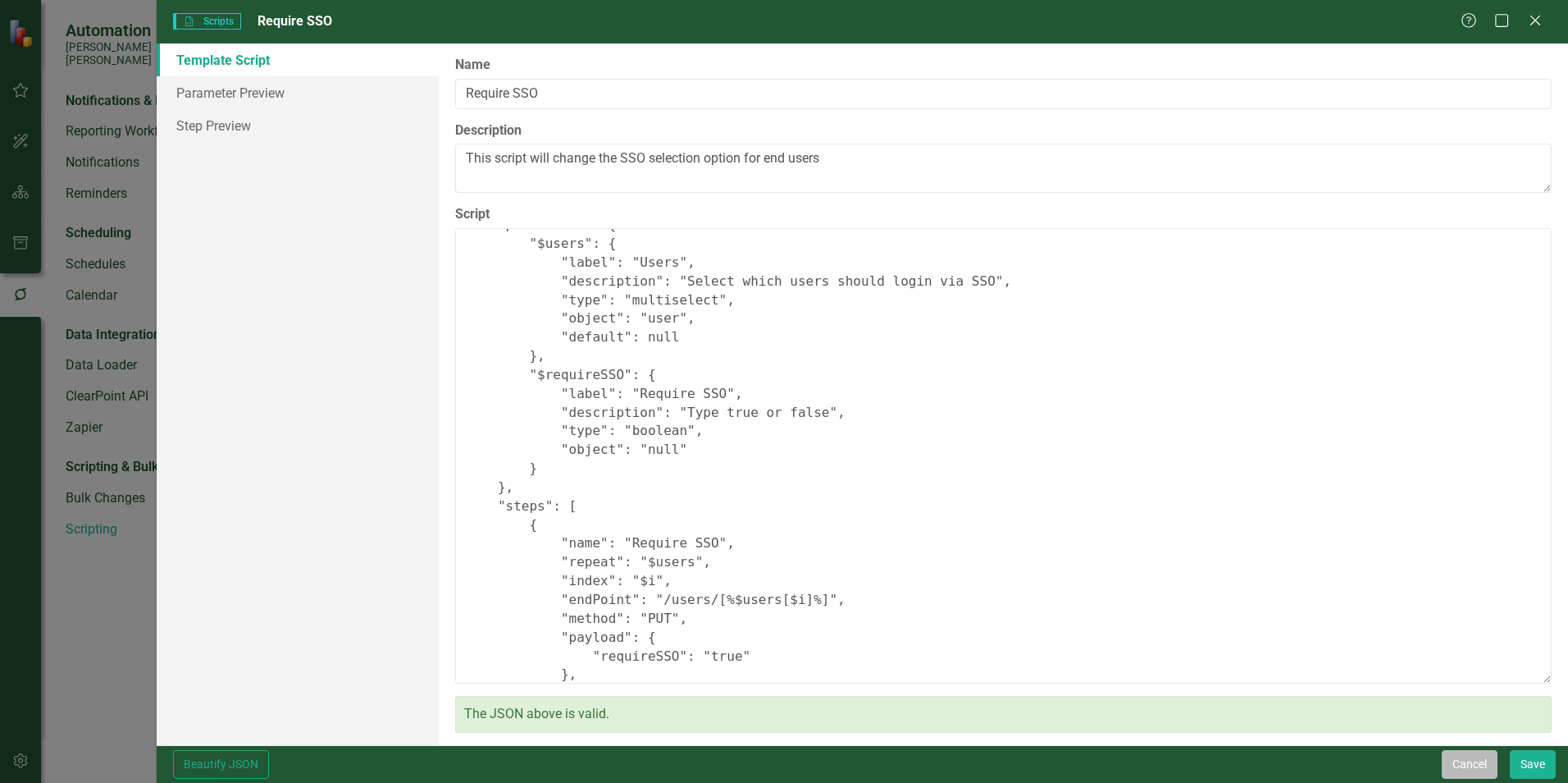
click at [1479, 764] on button "Cancel" at bounding box center [1469, 764] width 56 height 29
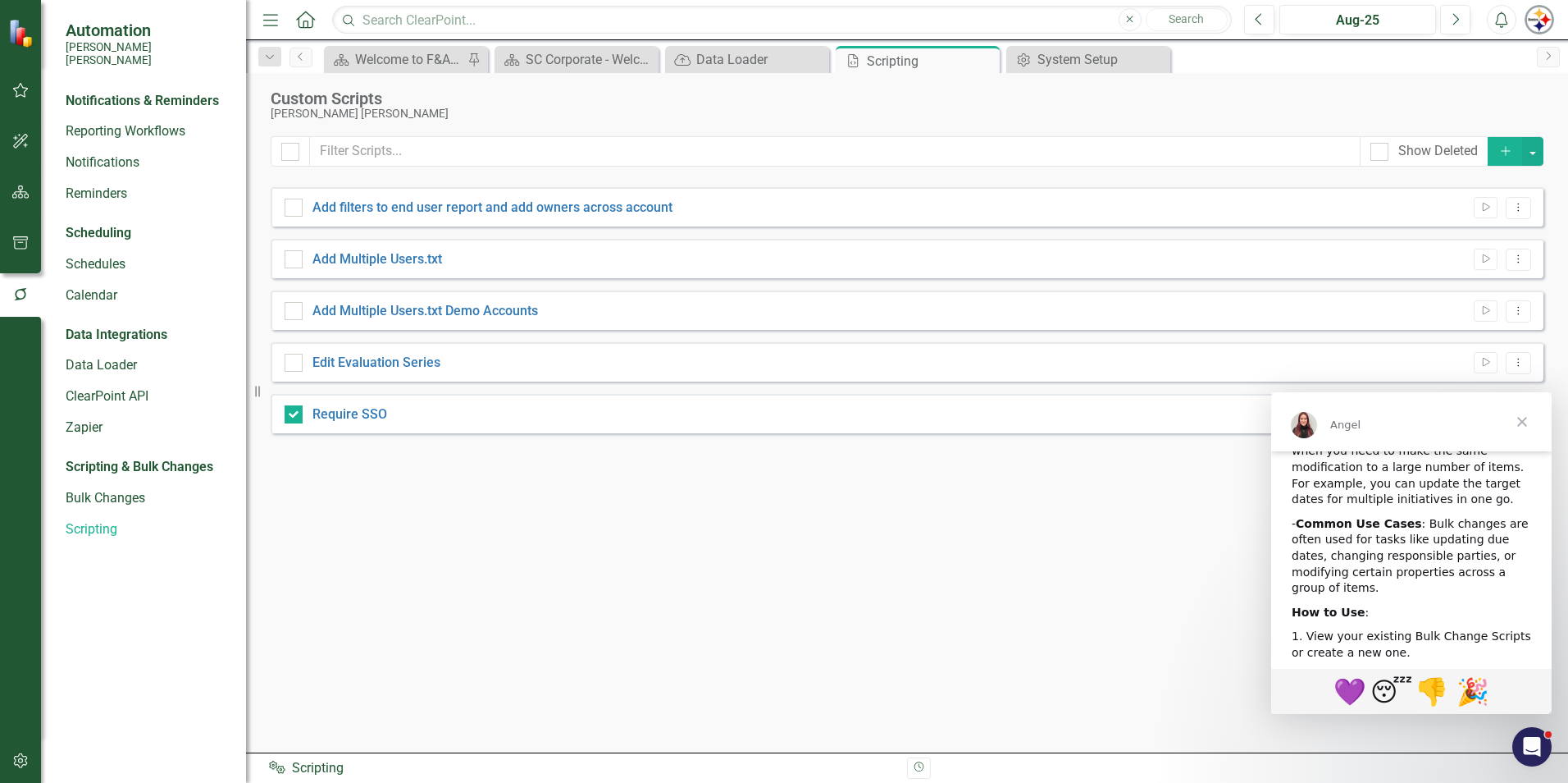
scroll to position [710, 0]
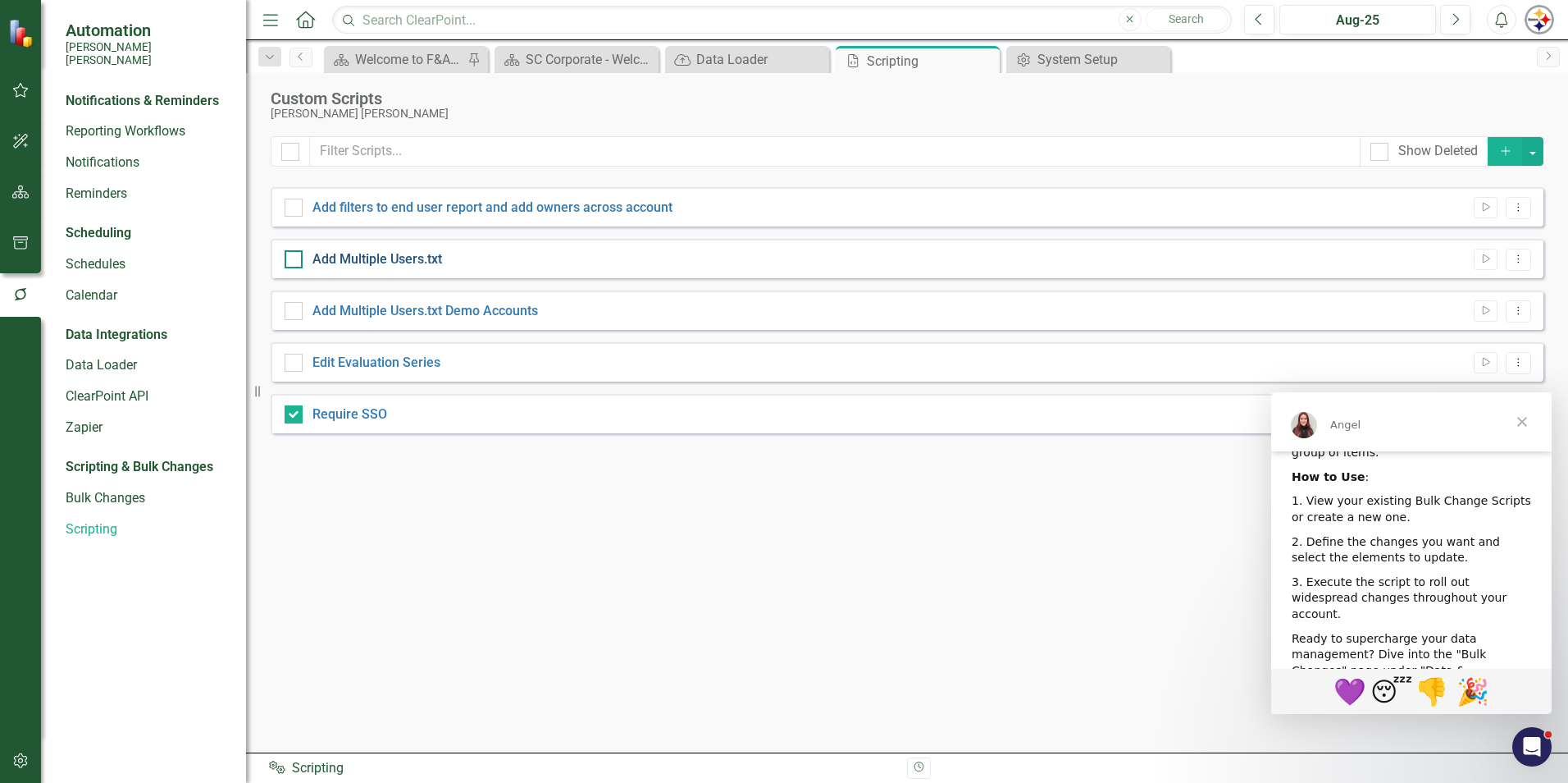
click at [383, 261] on link "Add Multiple Users.txt" at bounding box center [377, 259] width 130 height 16
click at [295, 261] on input "Add Multiple Users.txt" at bounding box center [290, 256] width 11 height 11
checkbox input "true"
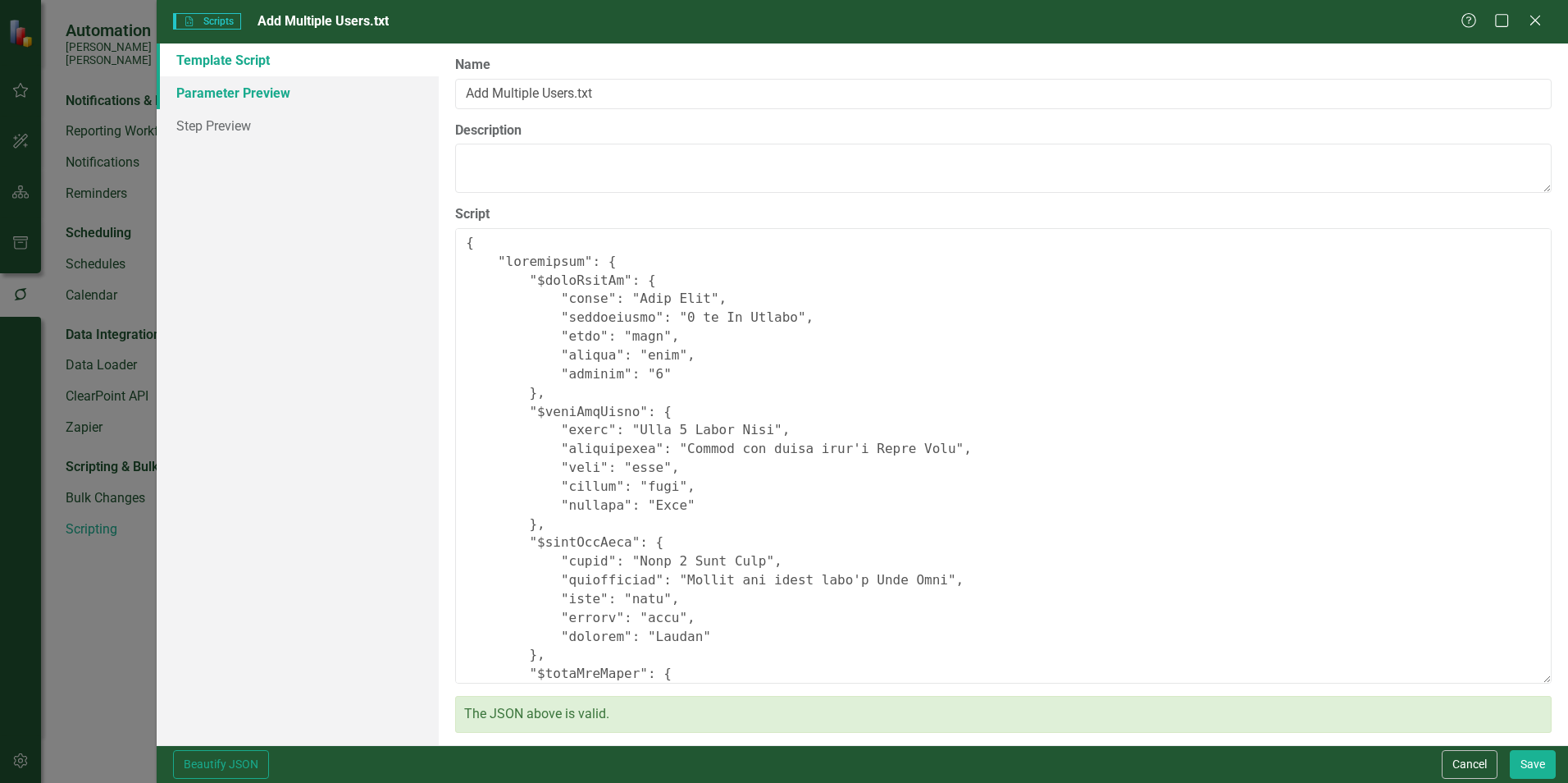
click at [223, 92] on link "Parameter Preview" at bounding box center [298, 93] width 282 height 33
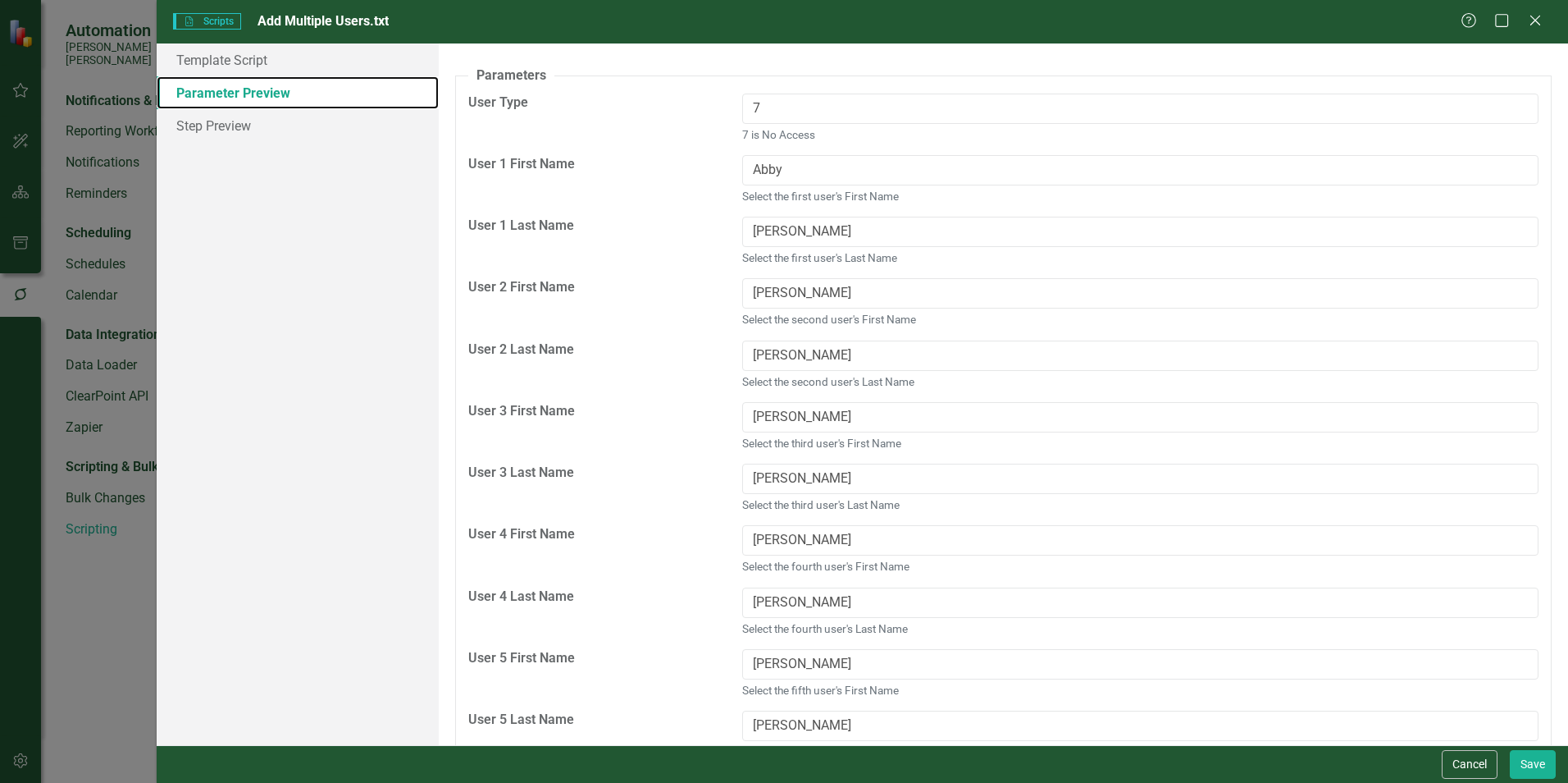
scroll to position [0, 0]
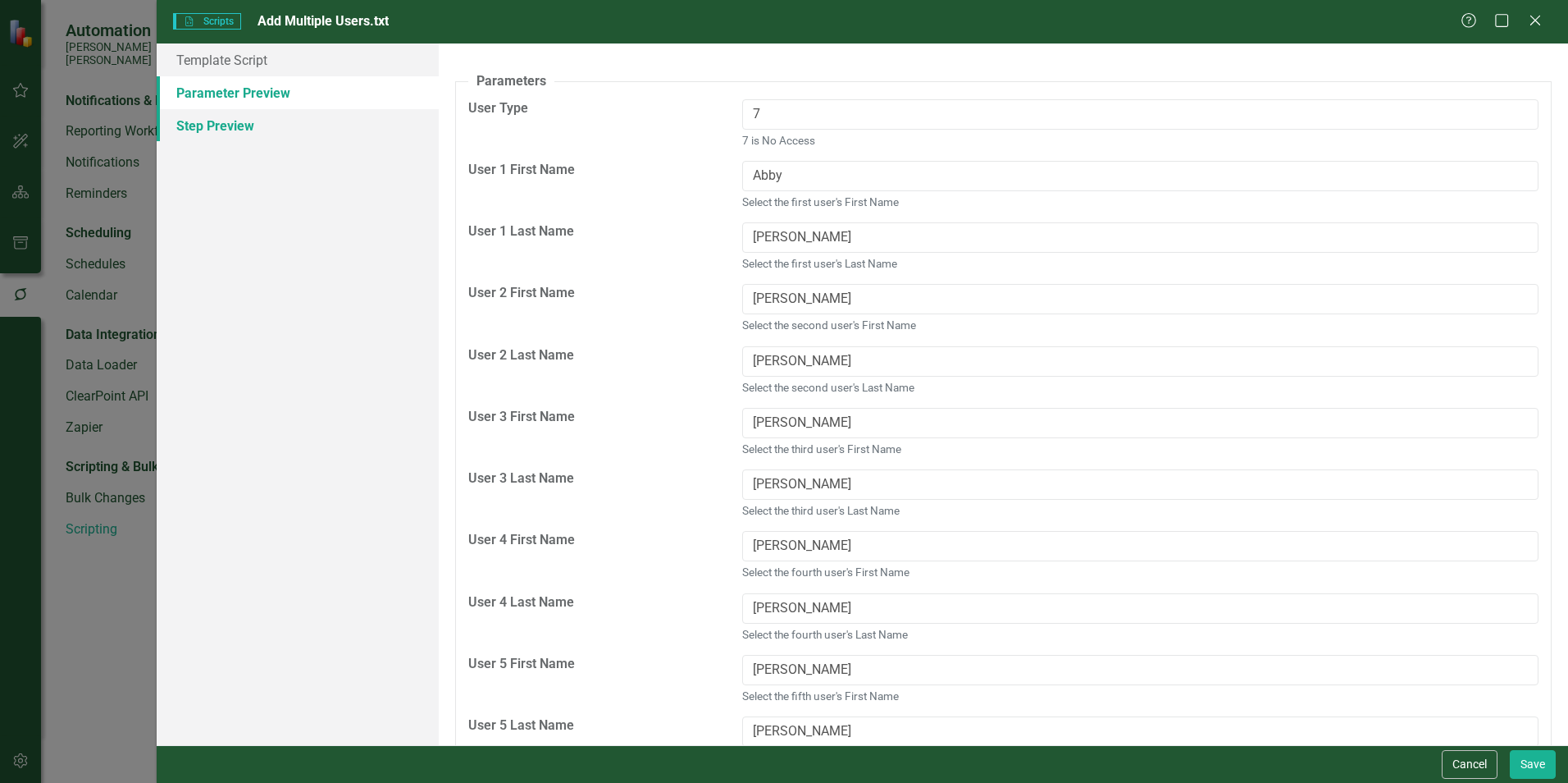
drag, startPoint x: 219, startPoint y: 123, endPoint x: 231, endPoint y: 124, distance: 12.0
click at [219, 122] on link "Step Preview" at bounding box center [298, 125] width 282 height 33
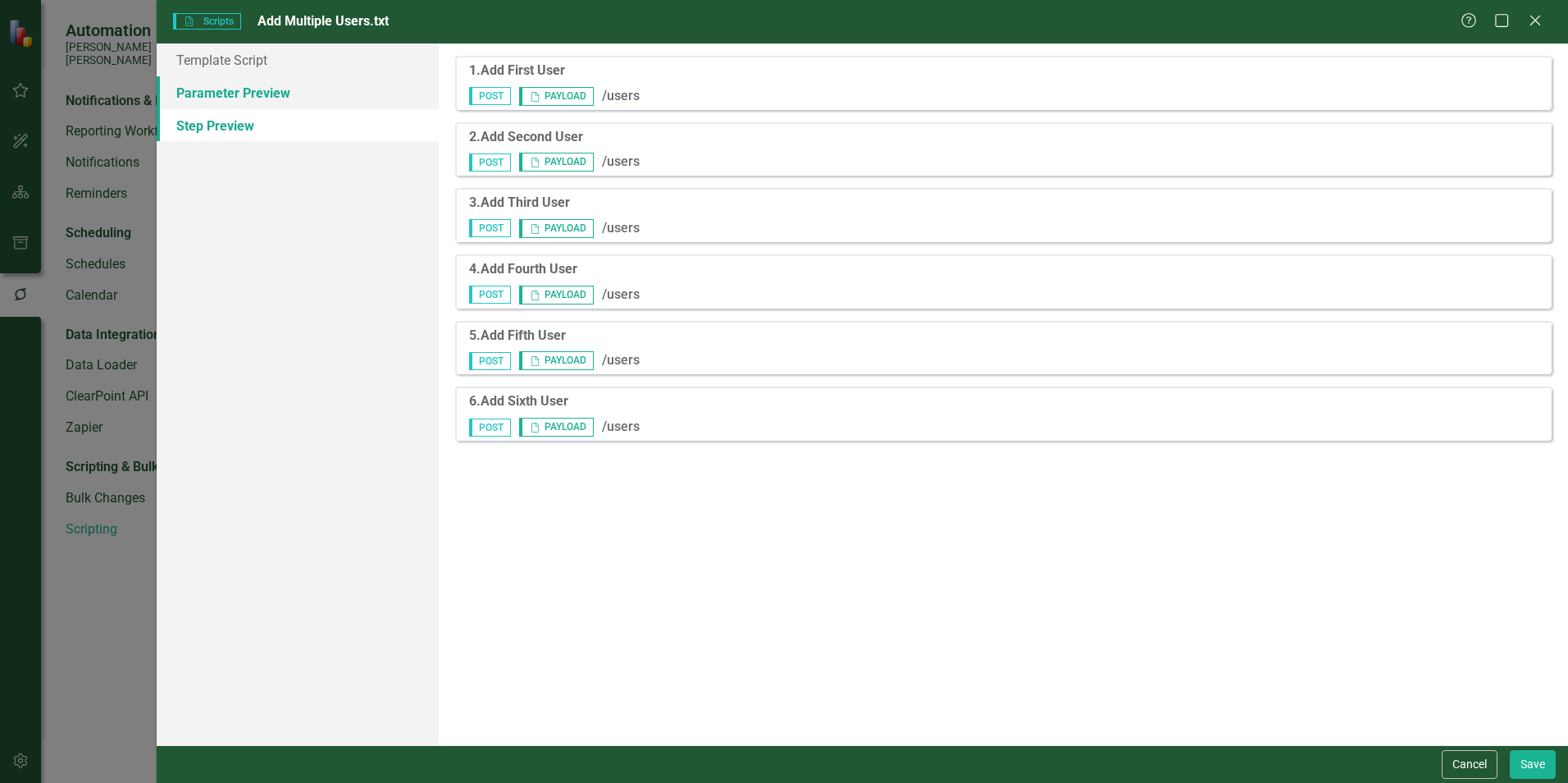
click at [234, 90] on link "Parameter Preview" at bounding box center [298, 93] width 282 height 33
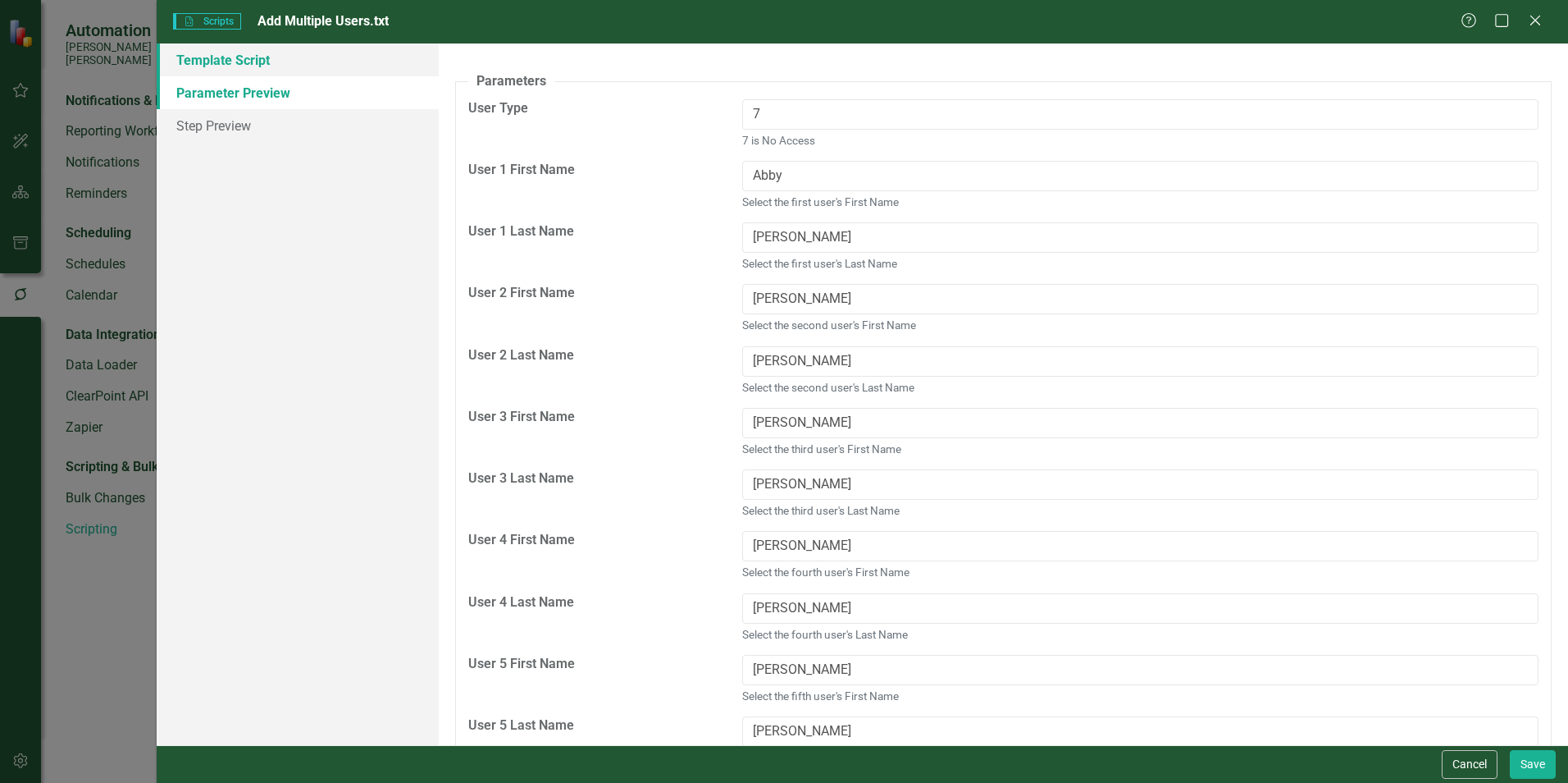
click at [238, 59] on link "Template Script" at bounding box center [298, 59] width 282 height 33
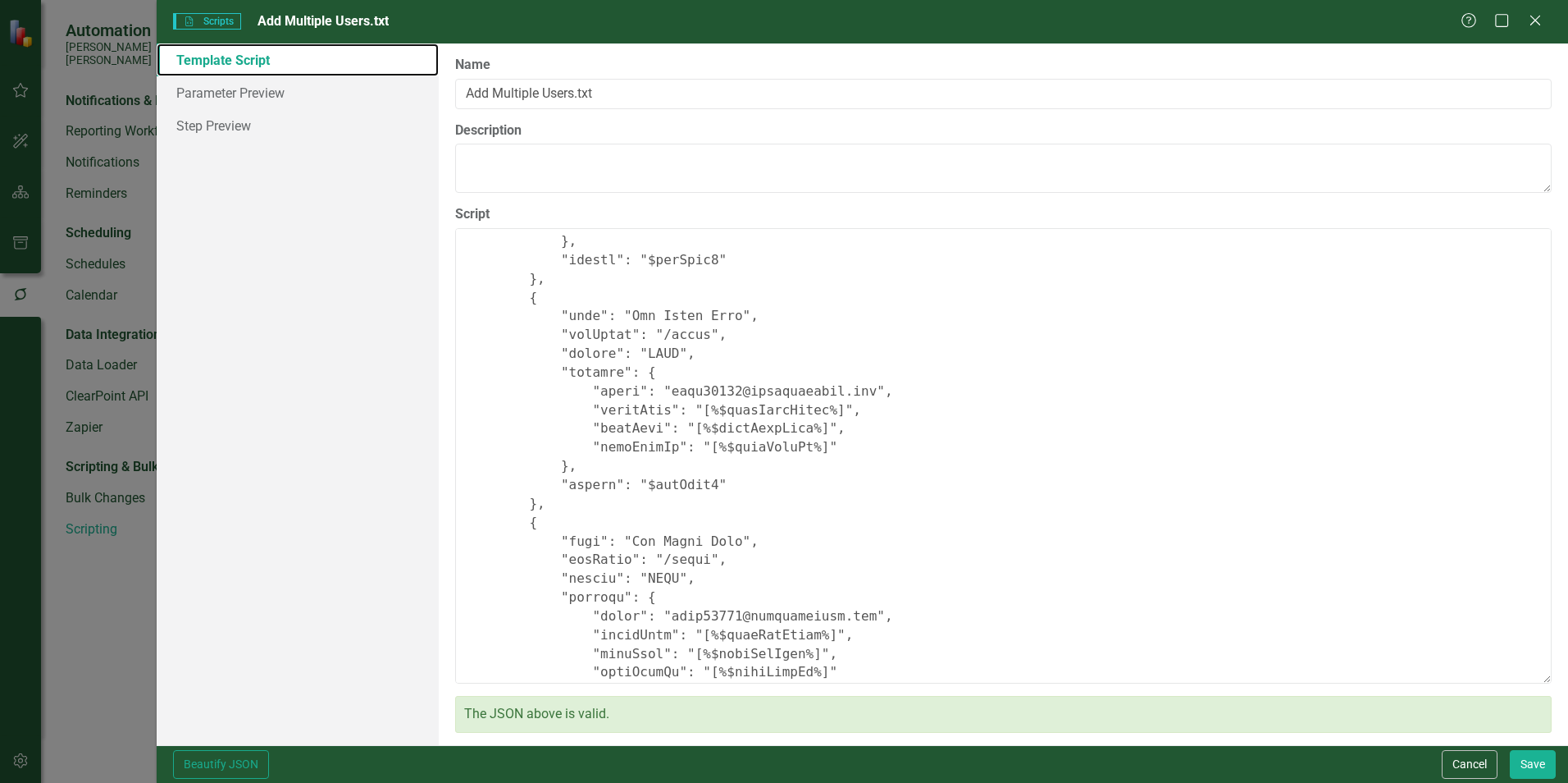
scroll to position [2724, 0]
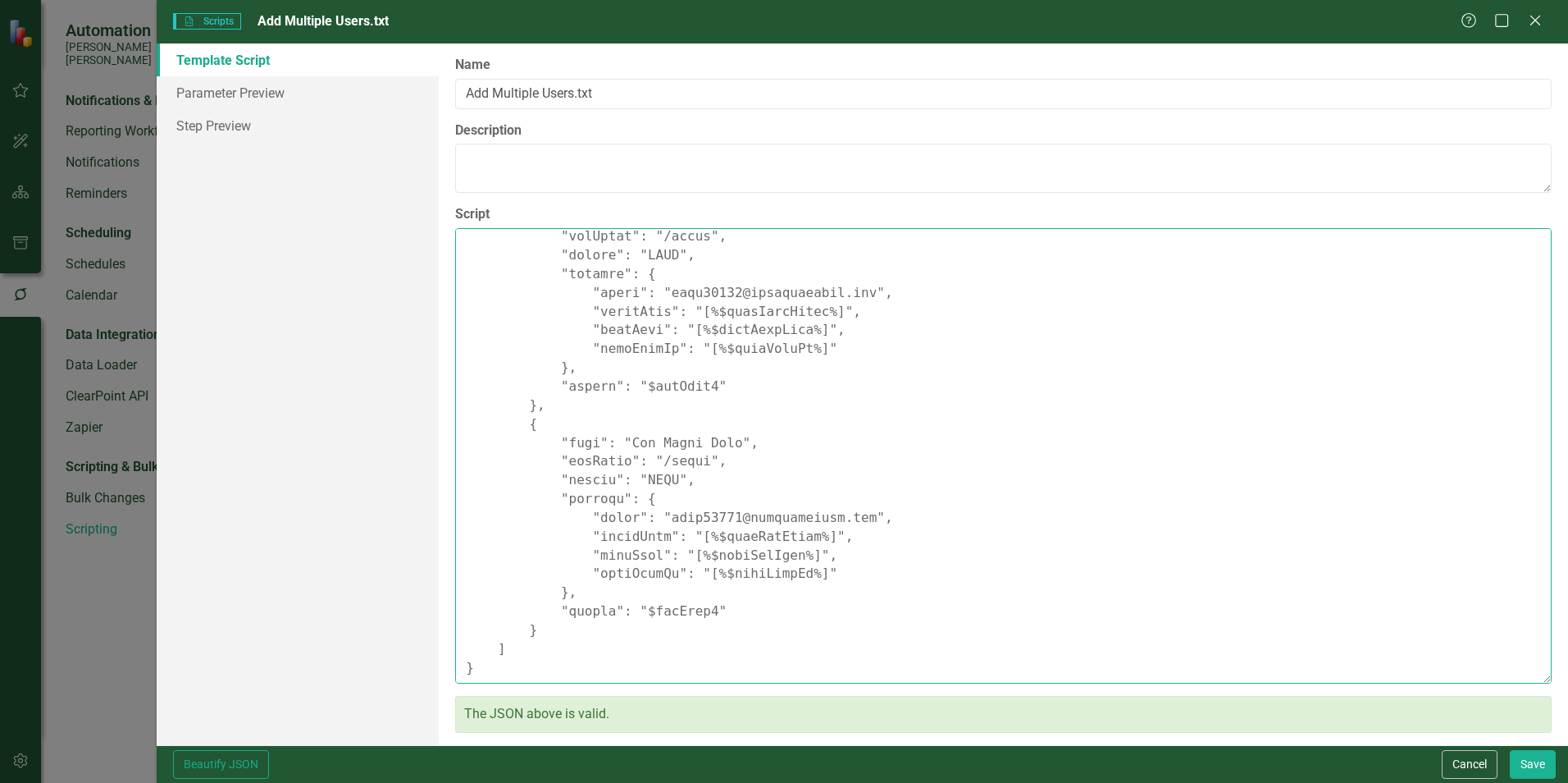
click at [497, 667] on textarea "Script" at bounding box center [1003, 456] width 1096 height 455
type textarea "{ "parameters": { "$userTypeId": { "label": "User Type", "description": "7 is N…"
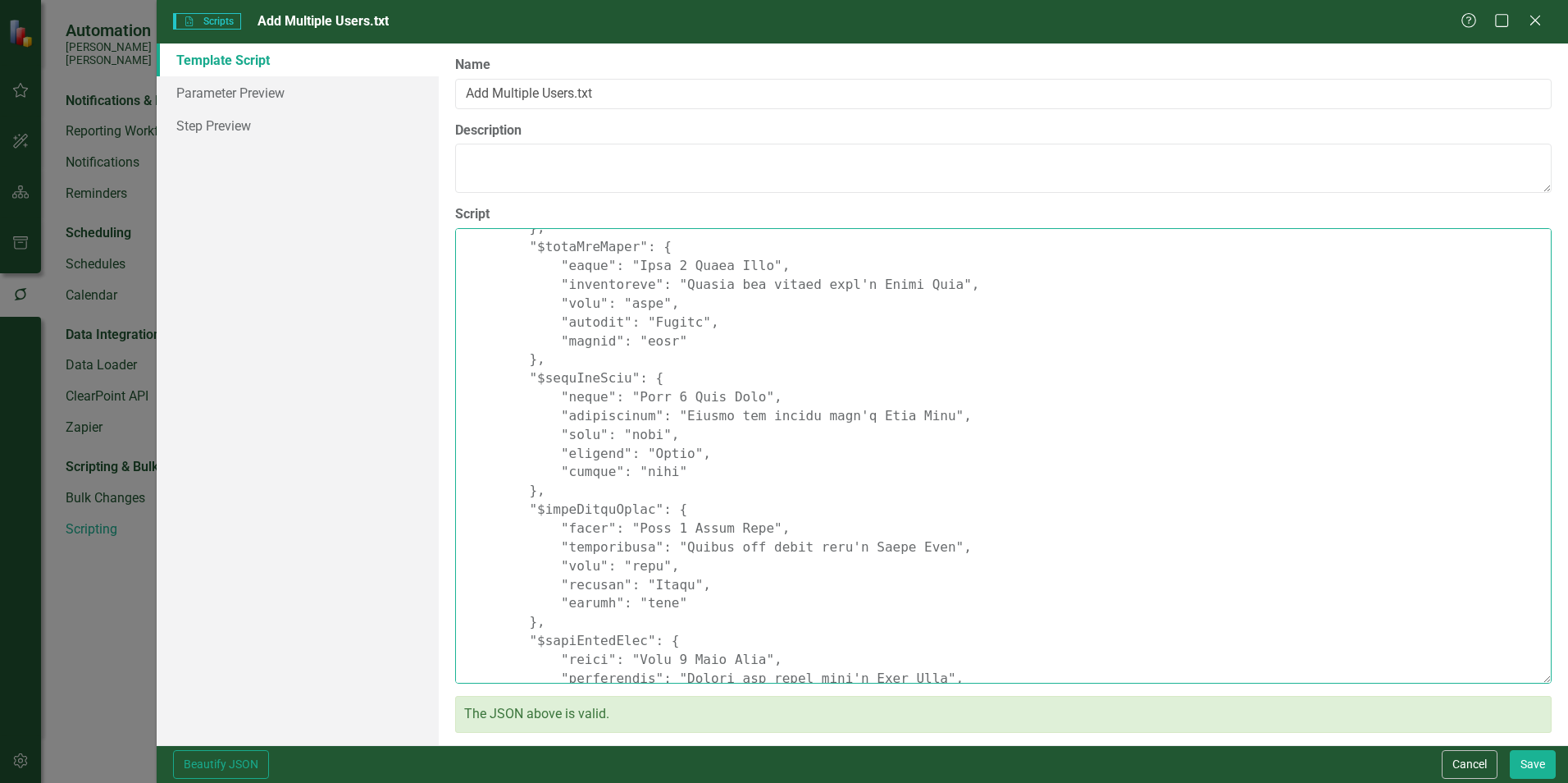
scroll to position [0, 0]
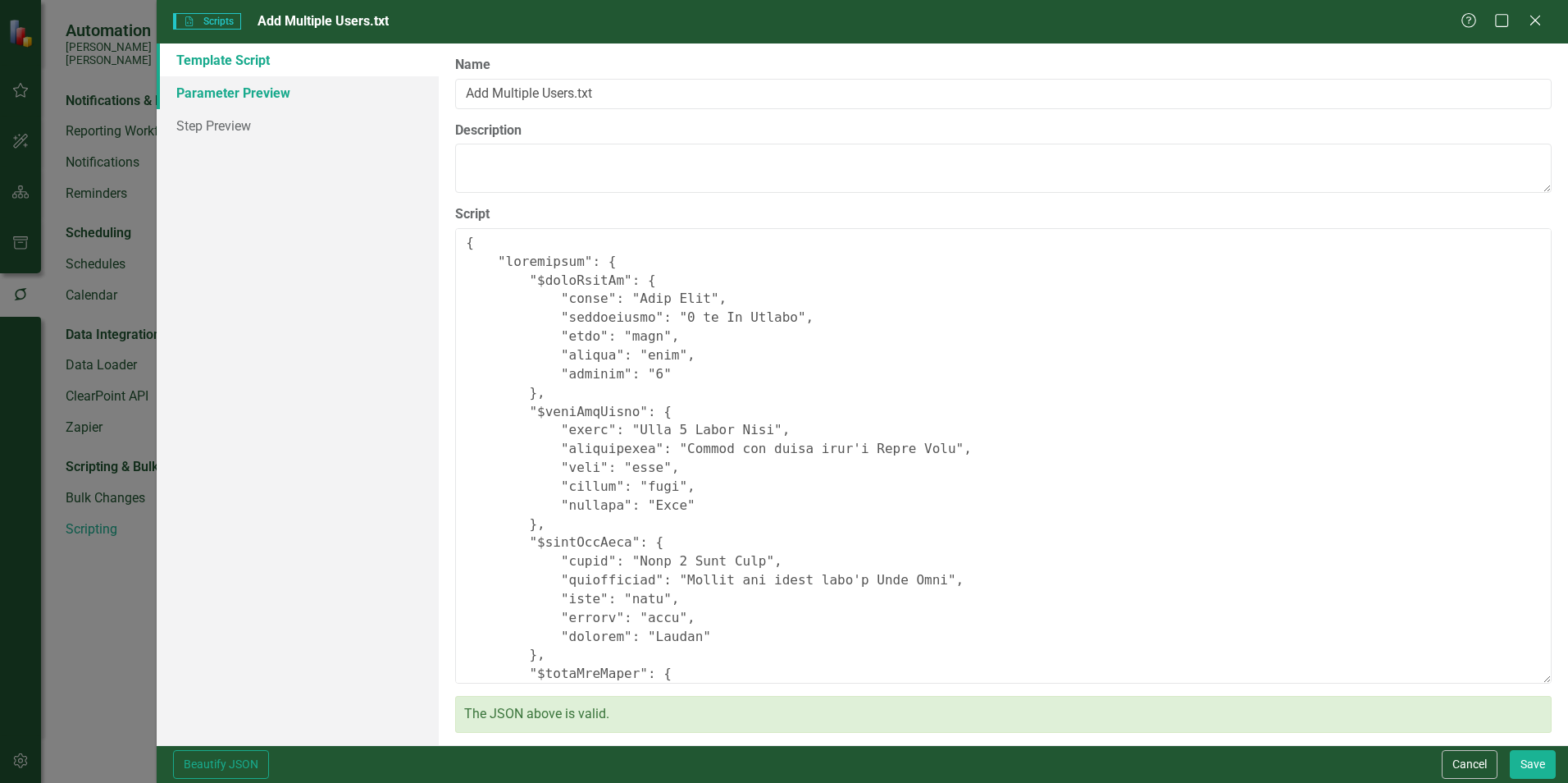
click at [236, 98] on link "Parameter Preview" at bounding box center [298, 93] width 282 height 33
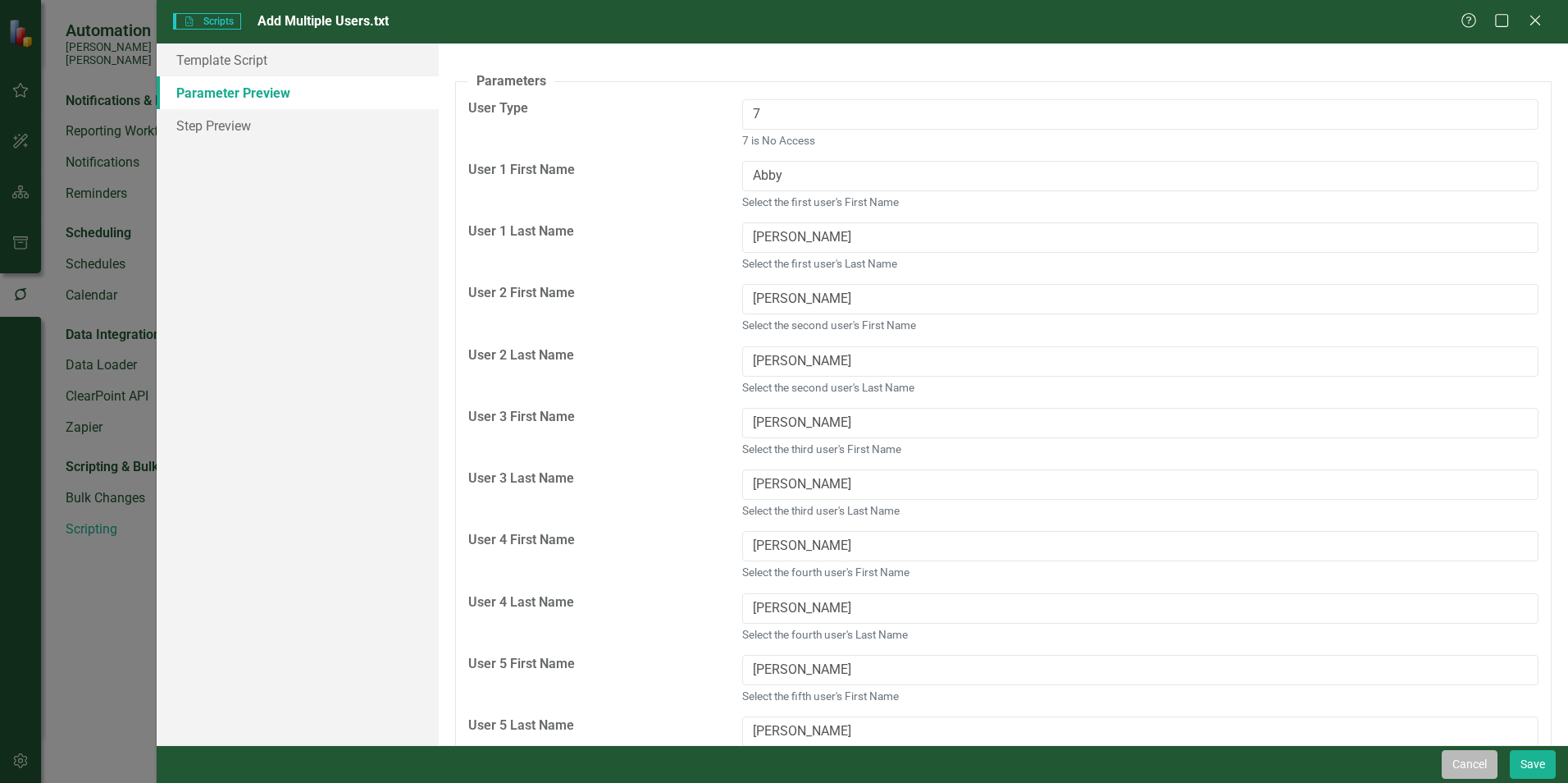
click at [1460, 763] on button "Cancel" at bounding box center [1469, 764] width 56 height 29
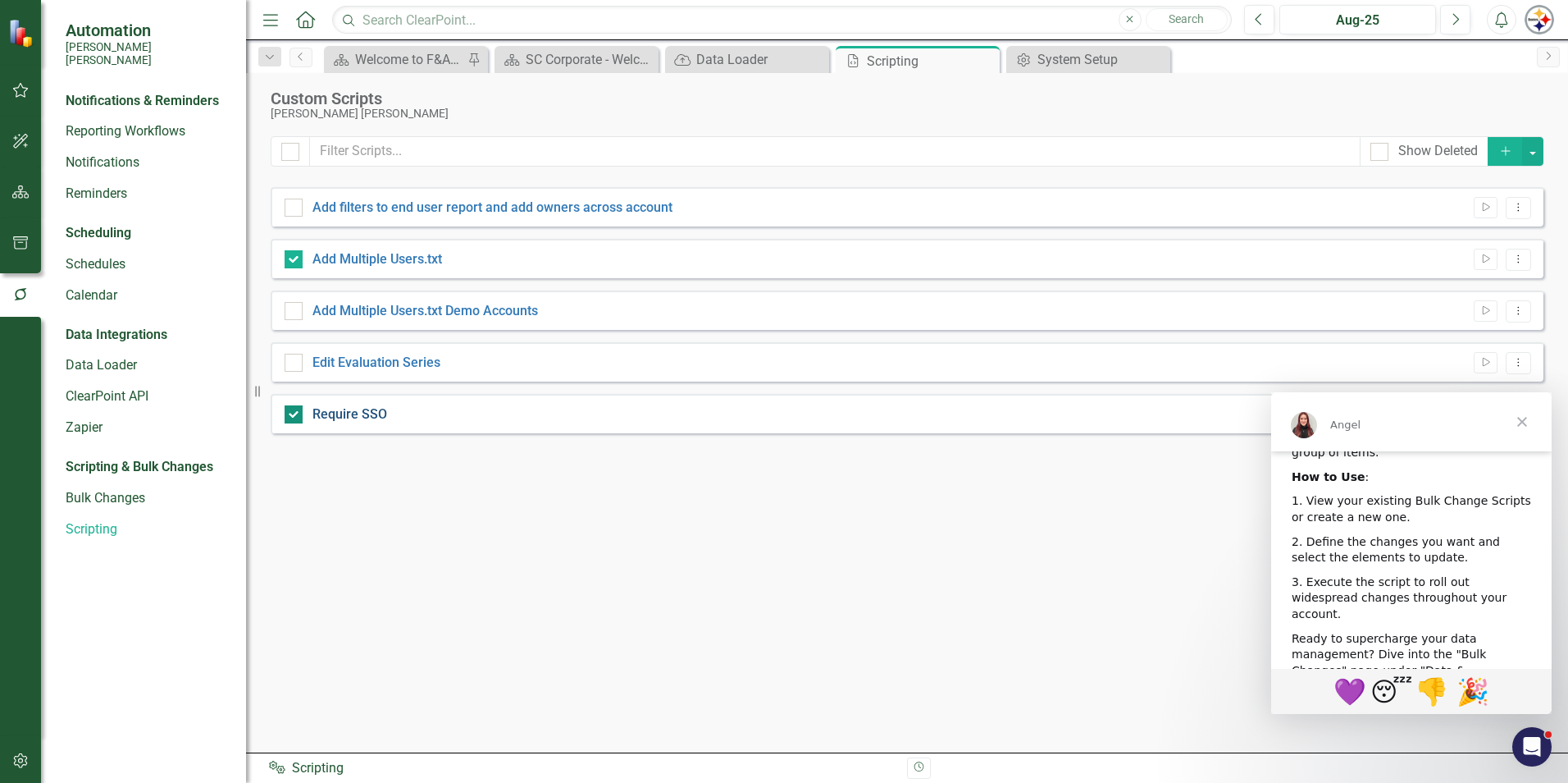
click at [371, 414] on link "Require SSO" at bounding box center [350, 414] width 75 height 16
click at [295, 414] on input "Require SSO" at bounding box center [290, 411] width 11 height 11
checkbox input "false"
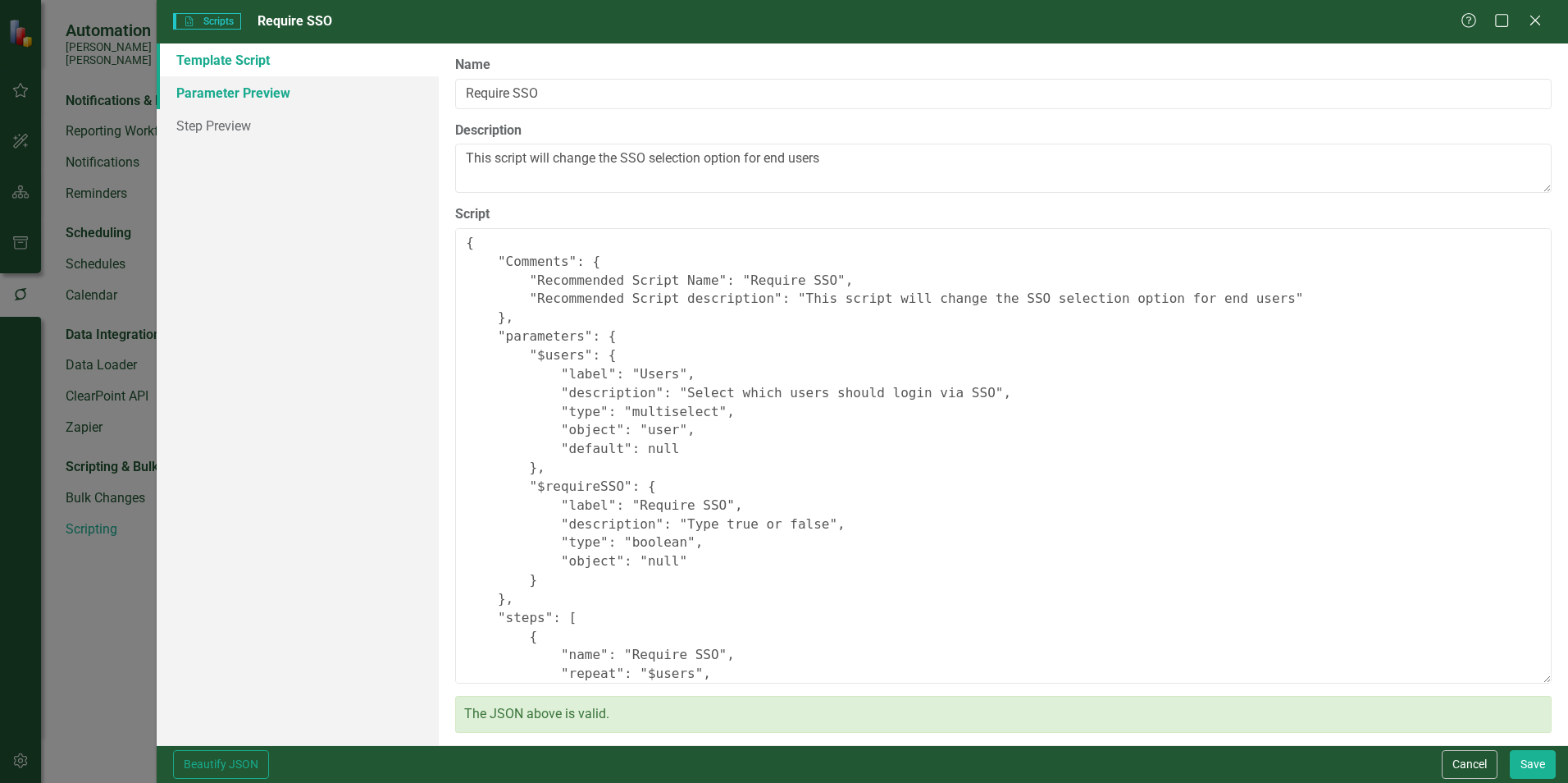
click at [230, 98] on link "Parameter Preview" at bounding box center [298, 93] width 282 height 33
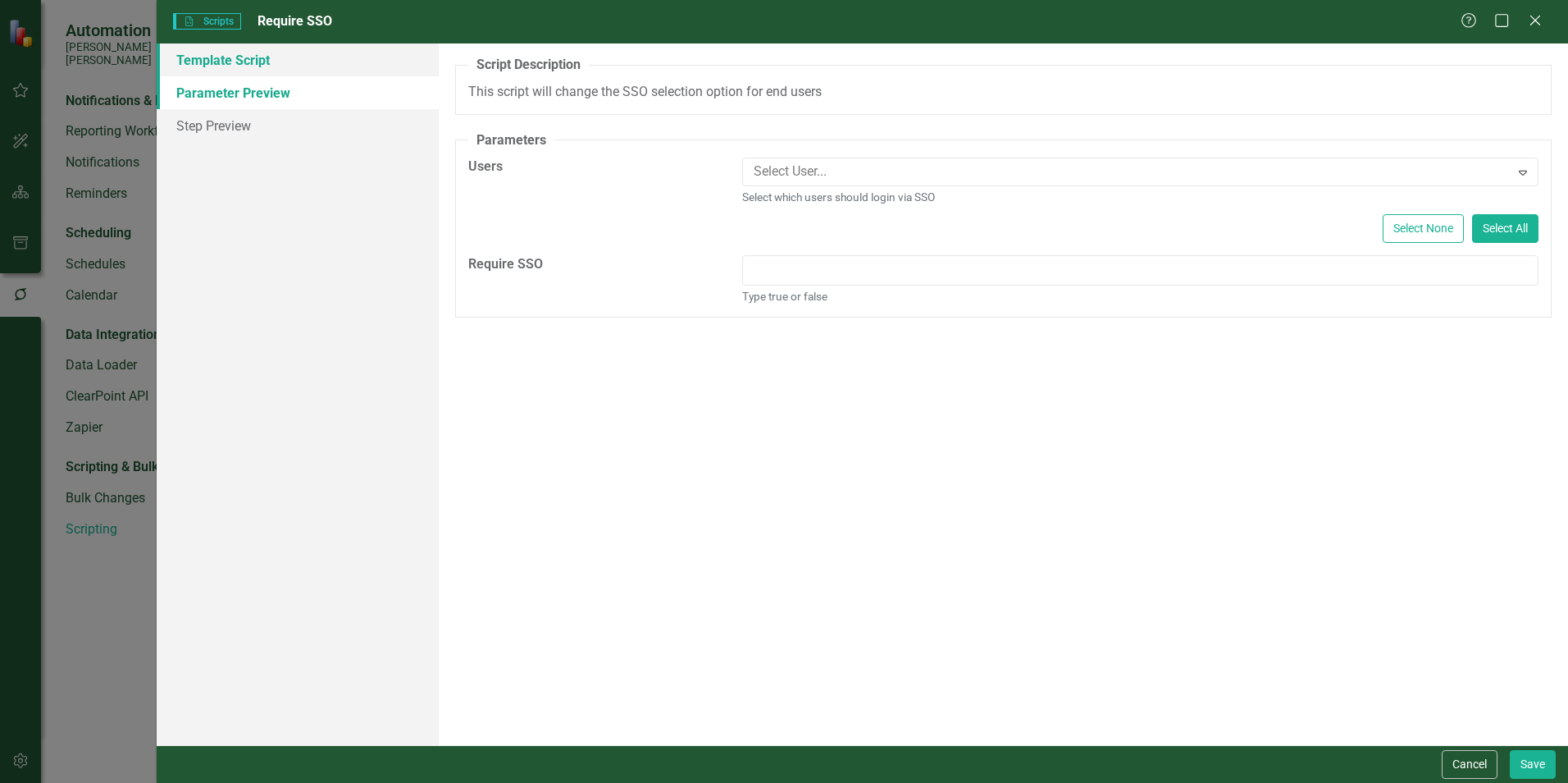
click at [218, 63] on link "Template Script" at bounding box center [298, 59] width 282 height 33
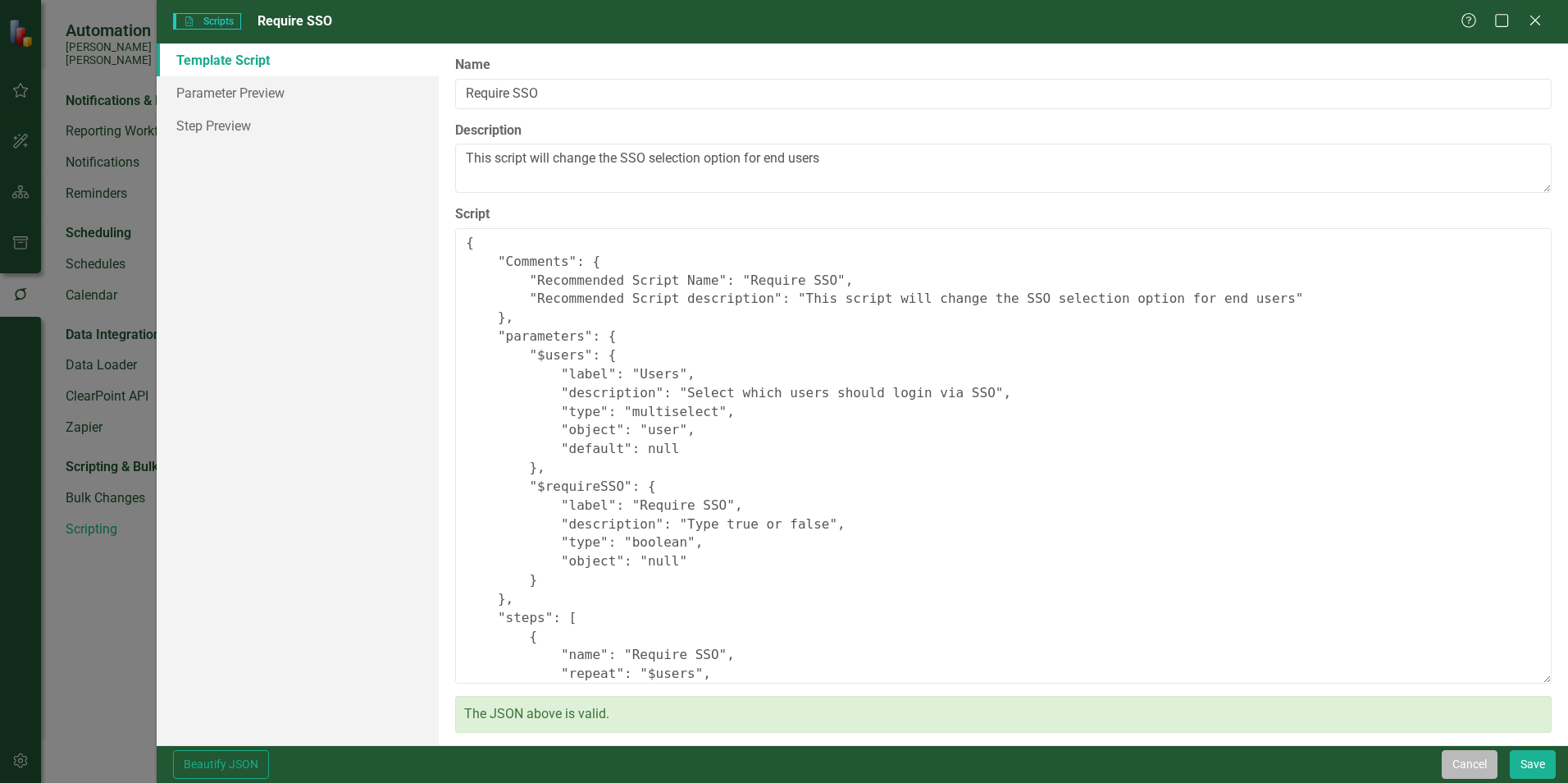
click at [1454, 759] on button "Cancel" at bounding box center [1469, 764] width 56 height 29
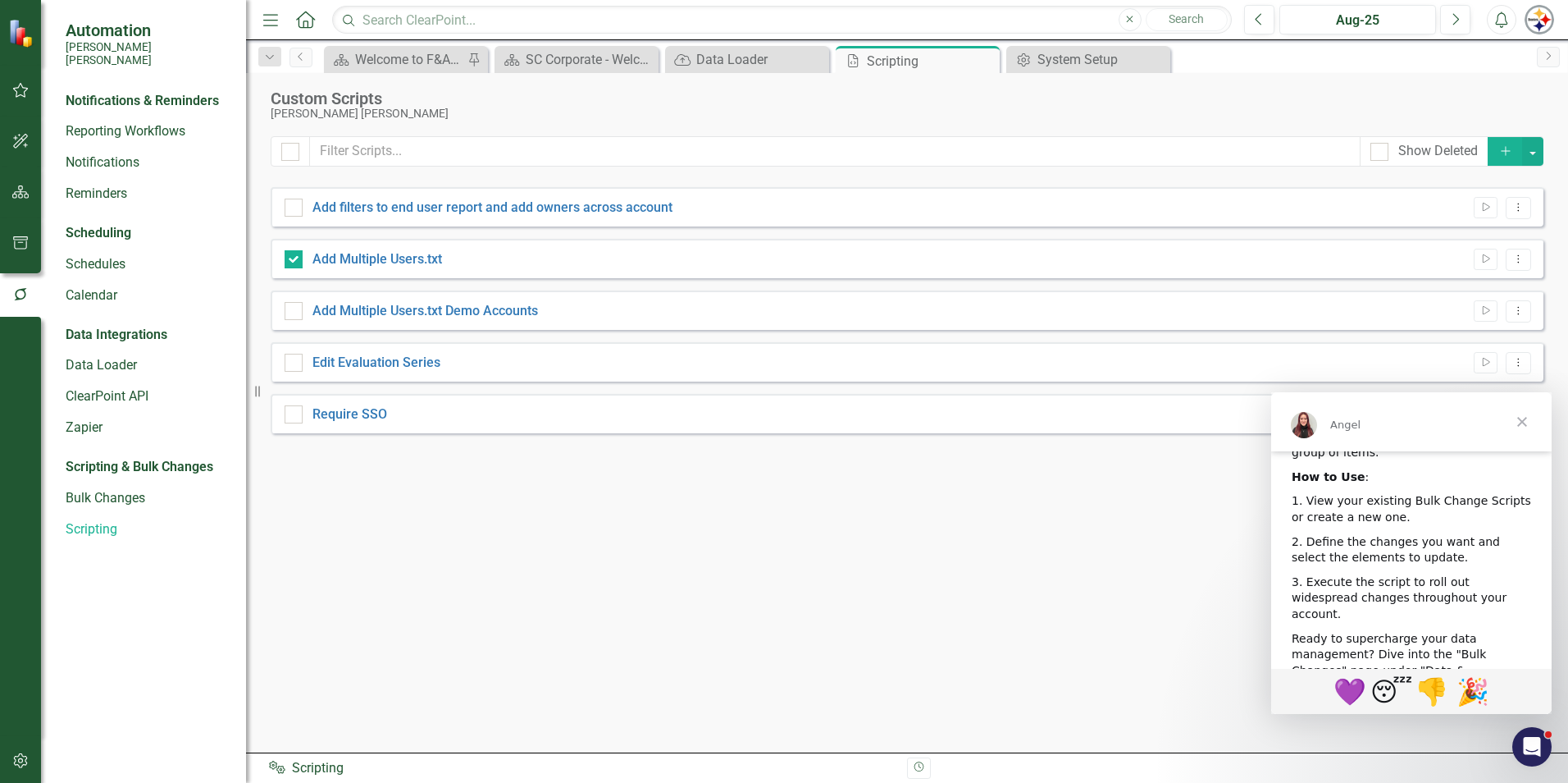
click at [1472, 100] on div "Custom Scripts" at bounding box center [903, 98] width 1265 height 18
click at [1505, 154] on icon "Add" at bounding box center [1505, 151] width 15 height 11
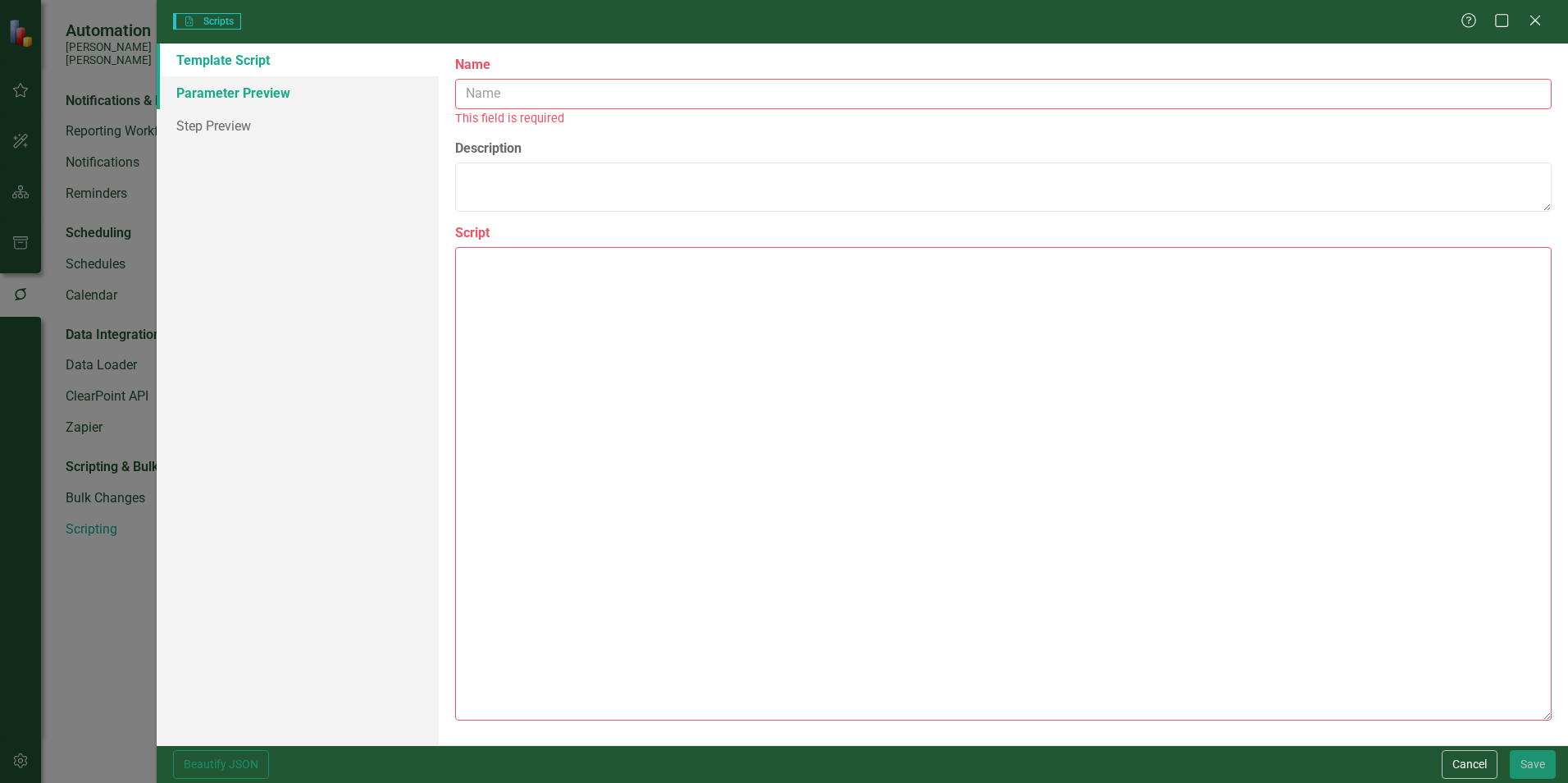
click at [227, 96] on link "Parameter Preview" at bounding box center [298, 93] width 282 height 33
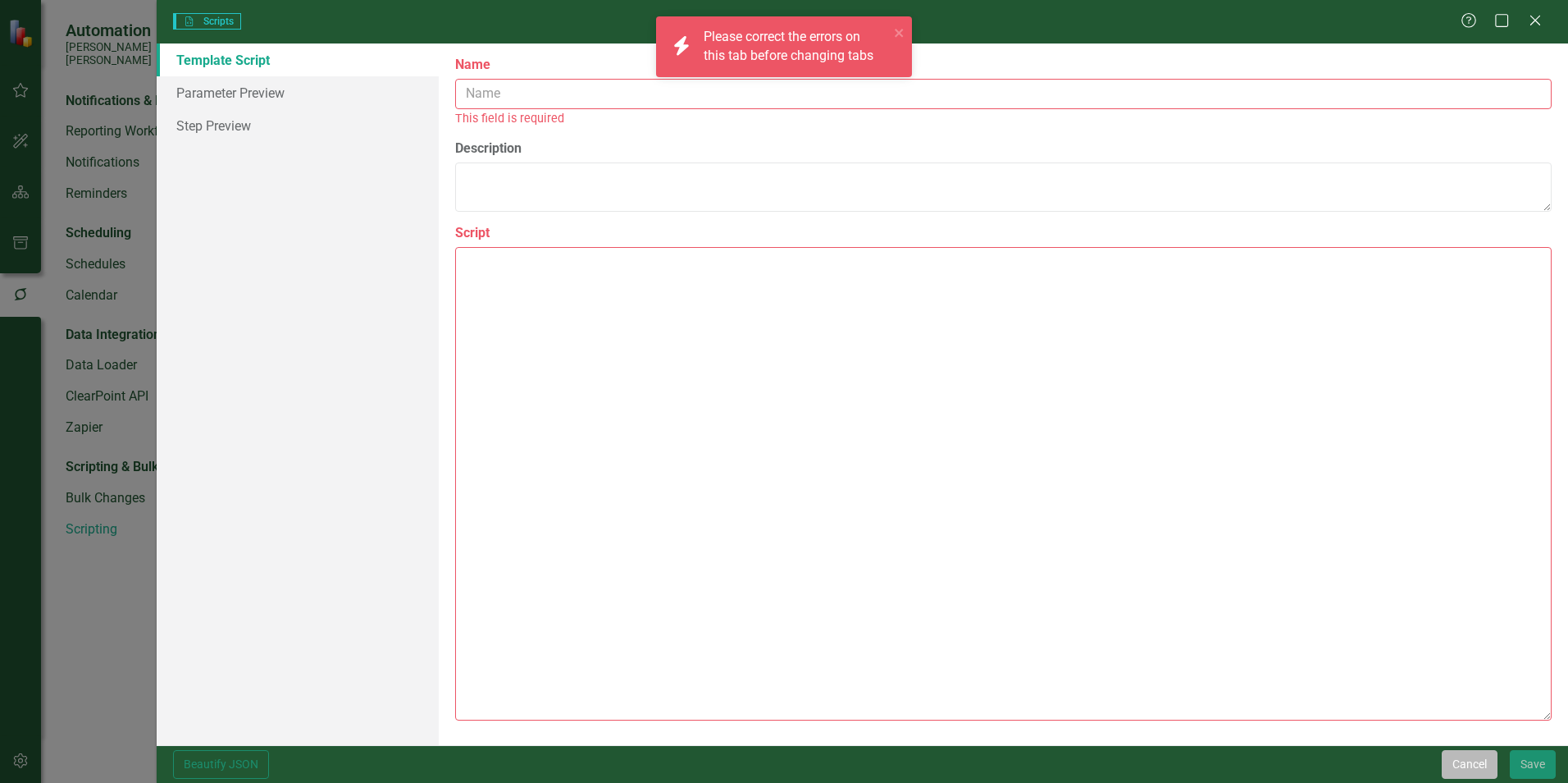
click at [1475, 765] on button "Cancel" at bounding box center [1469, 764] width 56 height 29
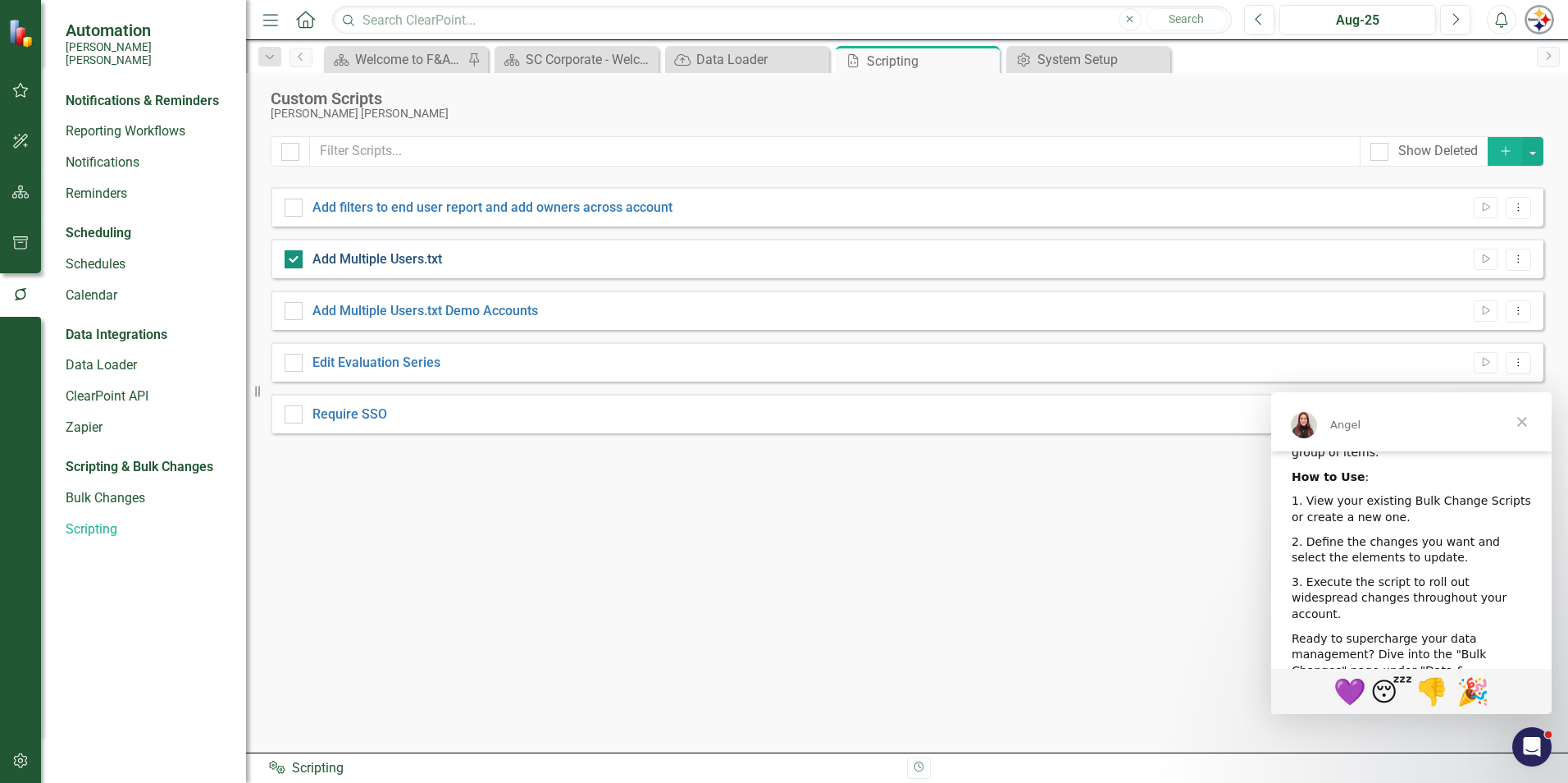
click at [382, 255] on link "Add Multiple Users.txt" at bounding box center [377, 259] width 130 height 16
click at [295, 255] on input "Add Multiple Users.txt" at bounding box center [290, 256] width 11 height 11
checkbox input "false"
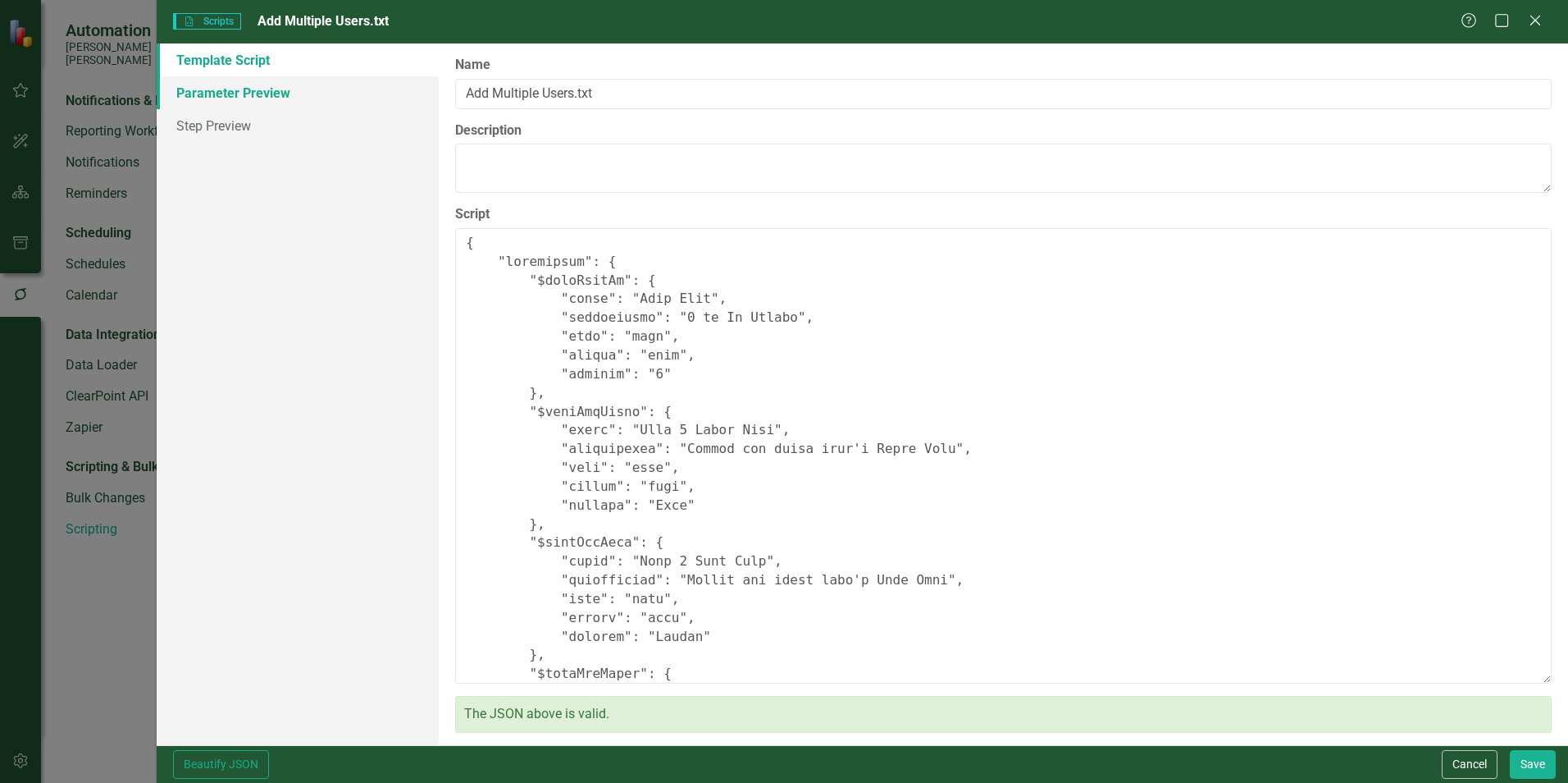
click at [234, 95] on link "Parameter Preview" at bounding box center [298, 93] width 282 height 33
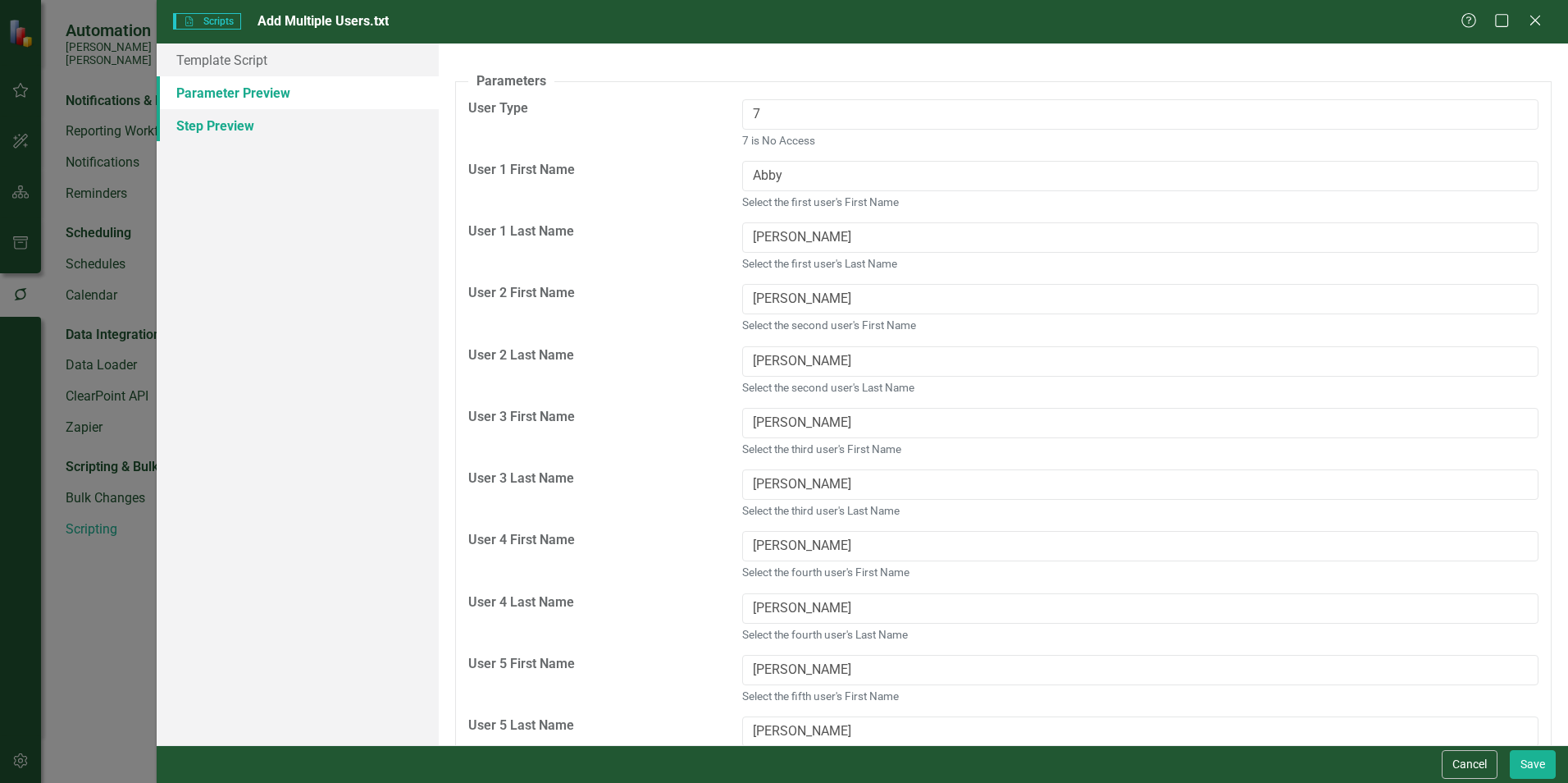
click at [242, 123] on link "Step Preview" at bounding box center [298, 125] width 282 height 33
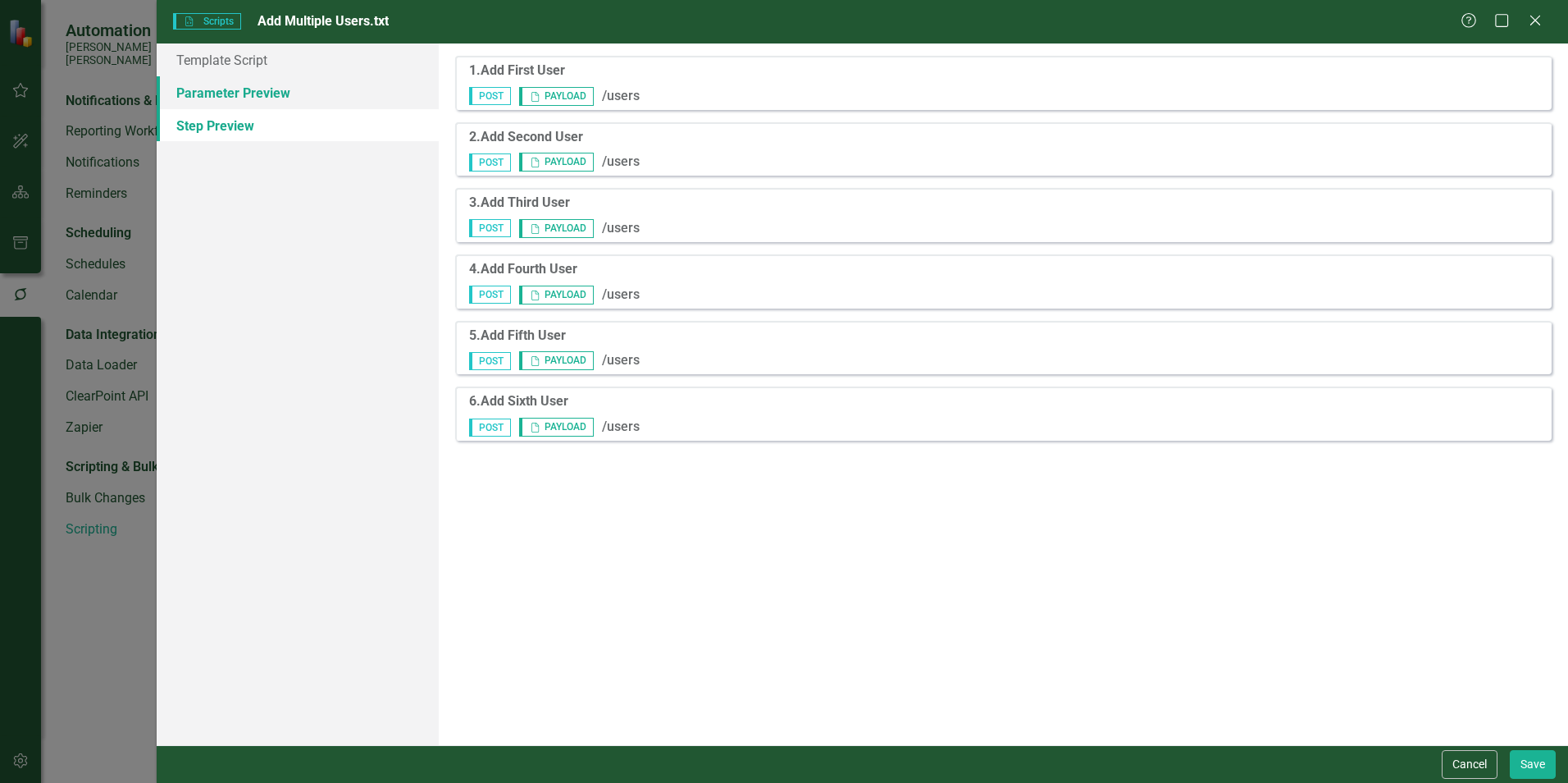
click at [242, 102] on link "Parameter Preview" at bounding box center [298, 93] width 282 height 33
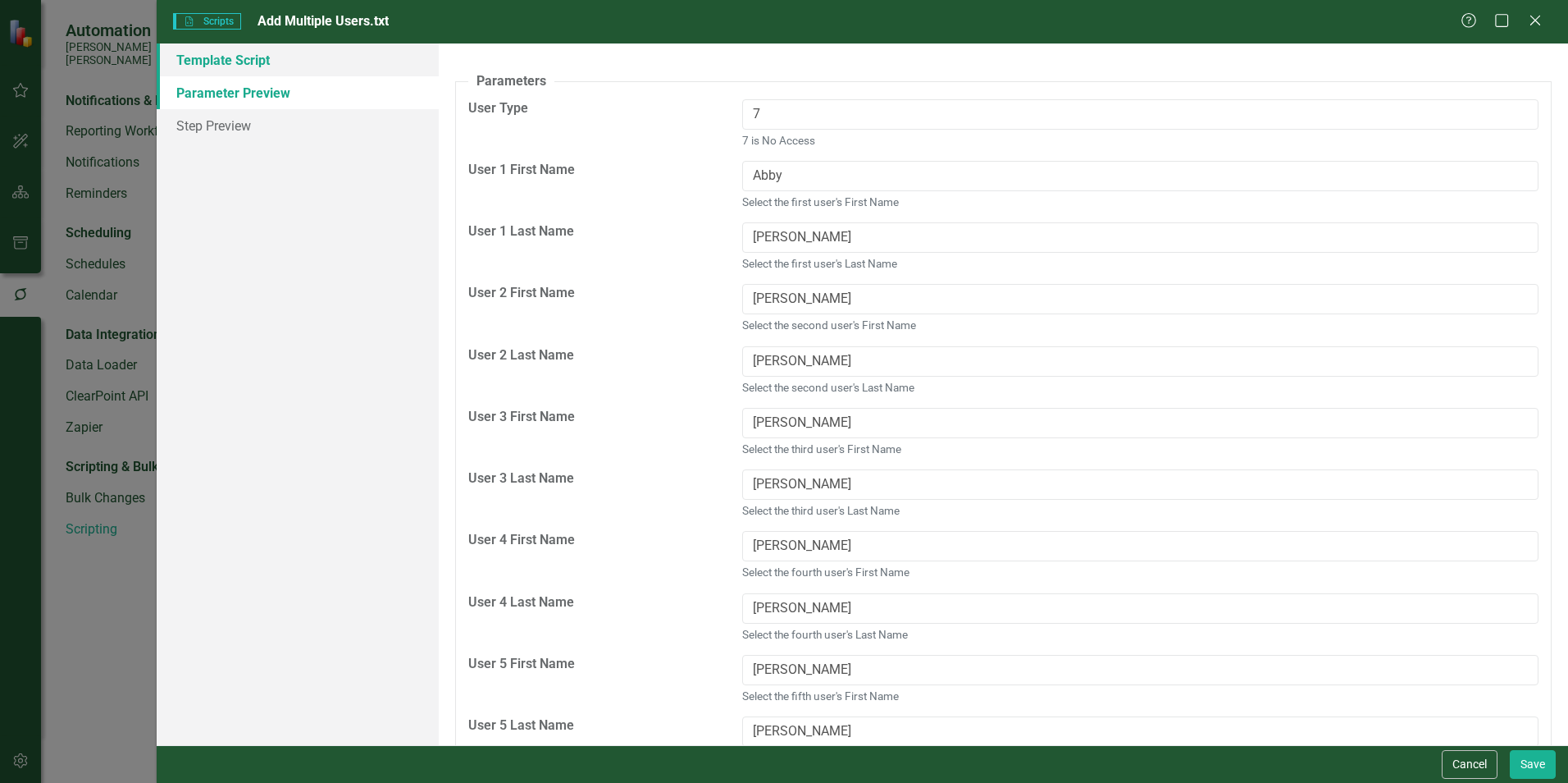
click at [234, 68] on link "Template Script" at bounding box center [298, 59] width 282 height 33
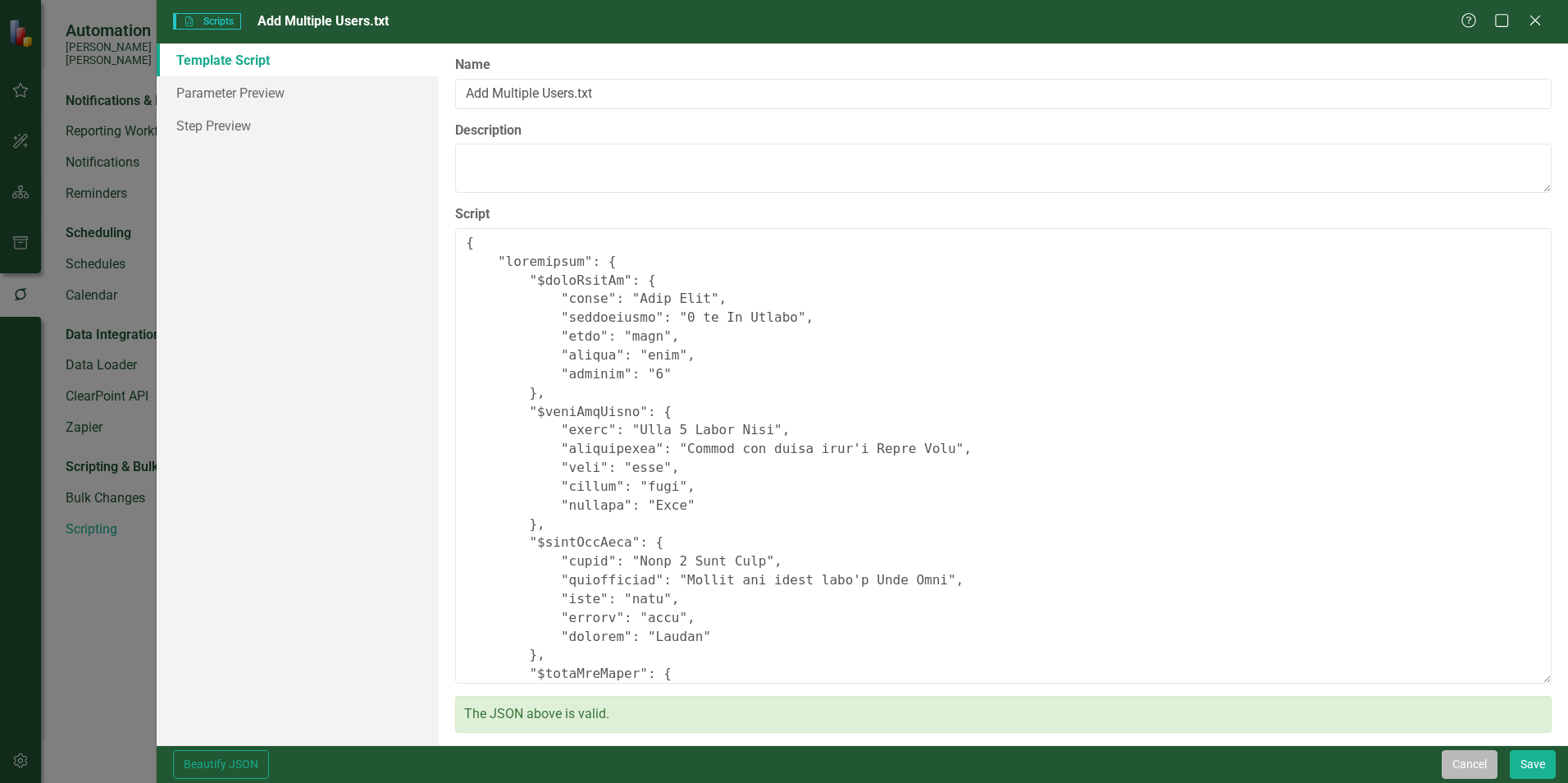
click at [1469, 749] on button "Cancel" at bounding box center [1469, 764] width 56 height 29
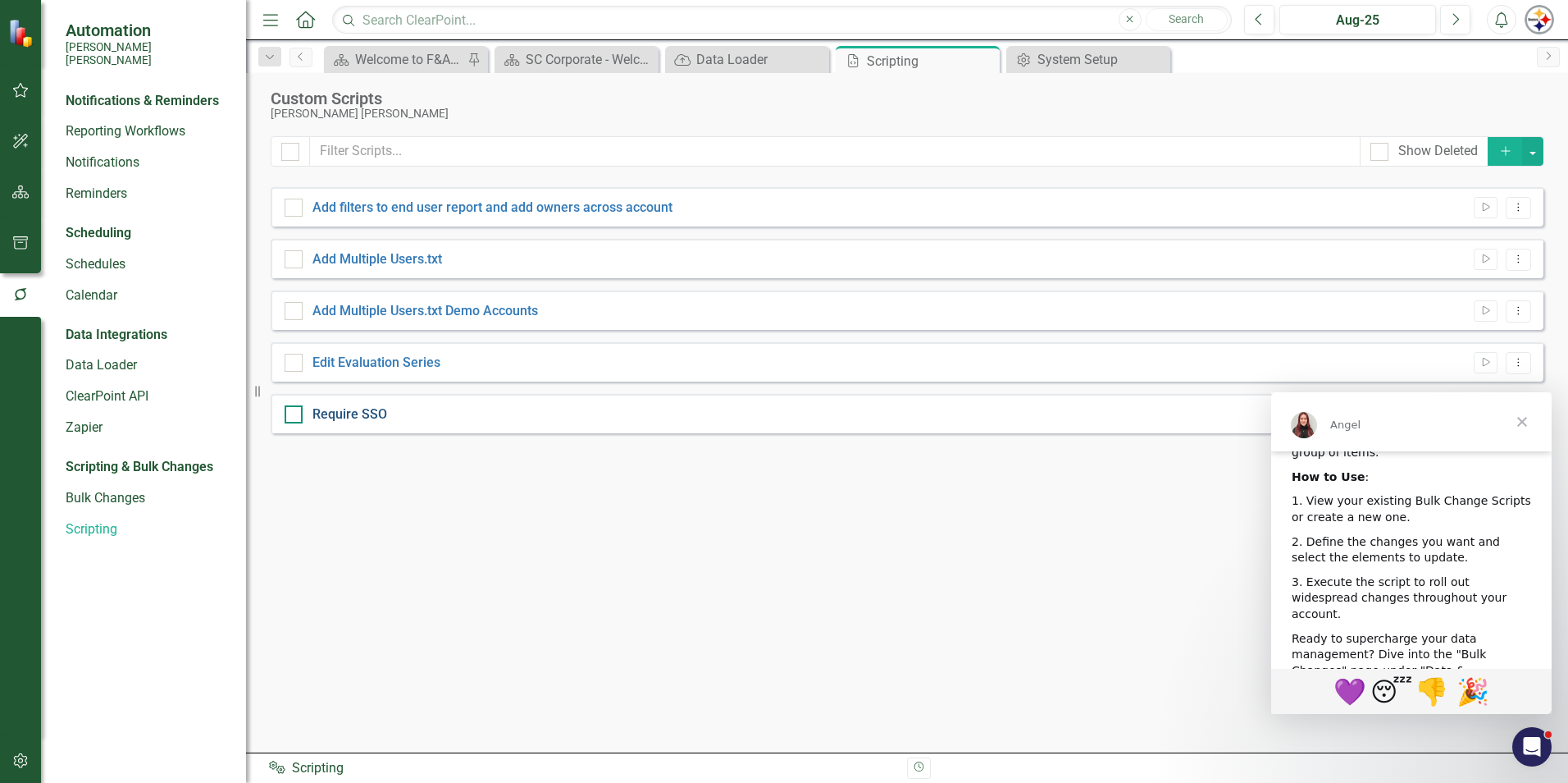
click at [372, 414] on link "Require SSO" at bounding box center [350, 414] width 75 height 16
click at [295, 414] on input "Require SSO" at bounding box center [290, 411] width 11 height 11
checkbox input "true"
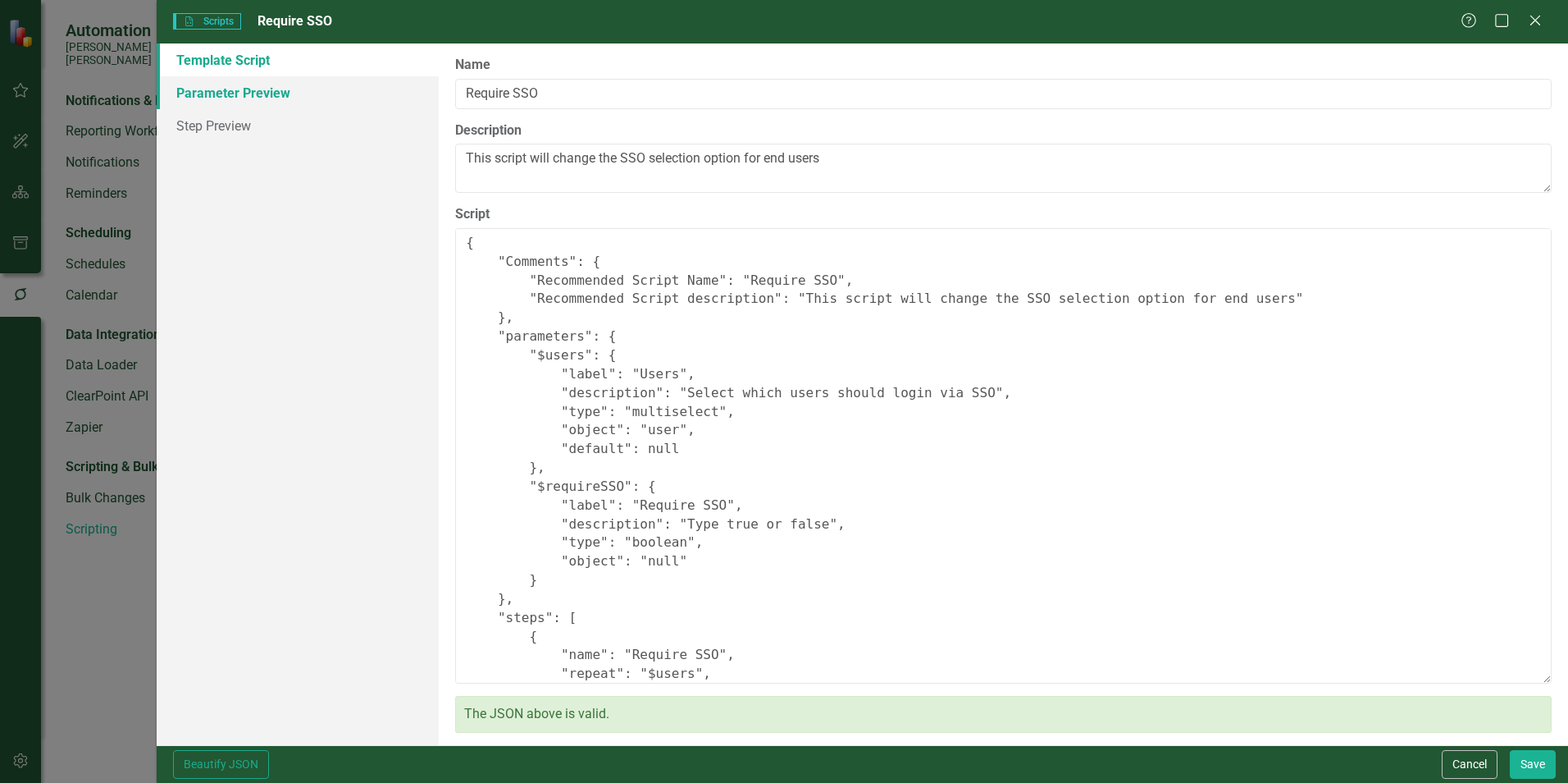
click at [247, 96] on link "Parameter Preview" at bounding box center [298, 93] width 282 height 33
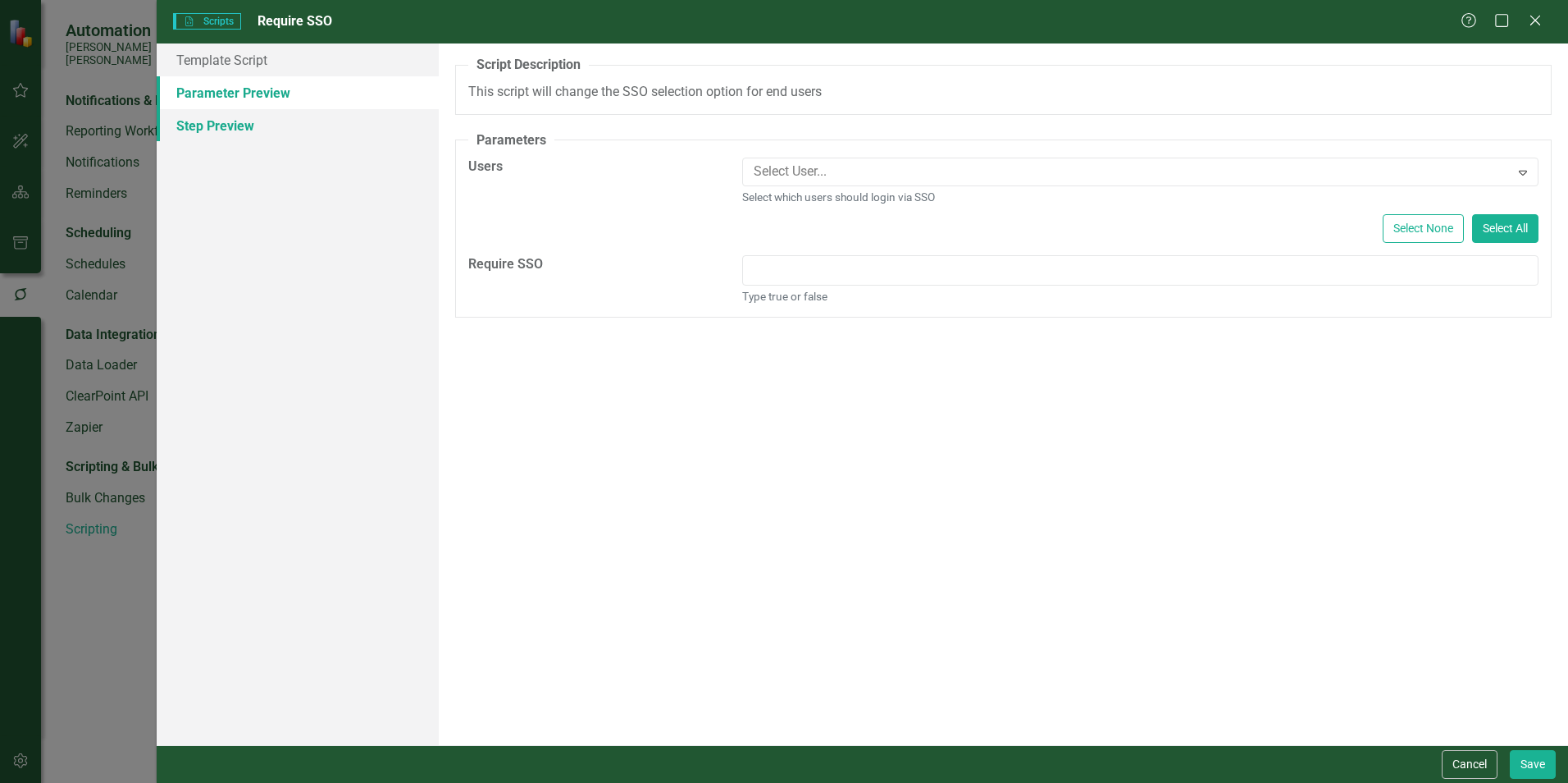
click at [246, 128] on link "Step Preview" at bounding box center [298, 125] width 282 height 33
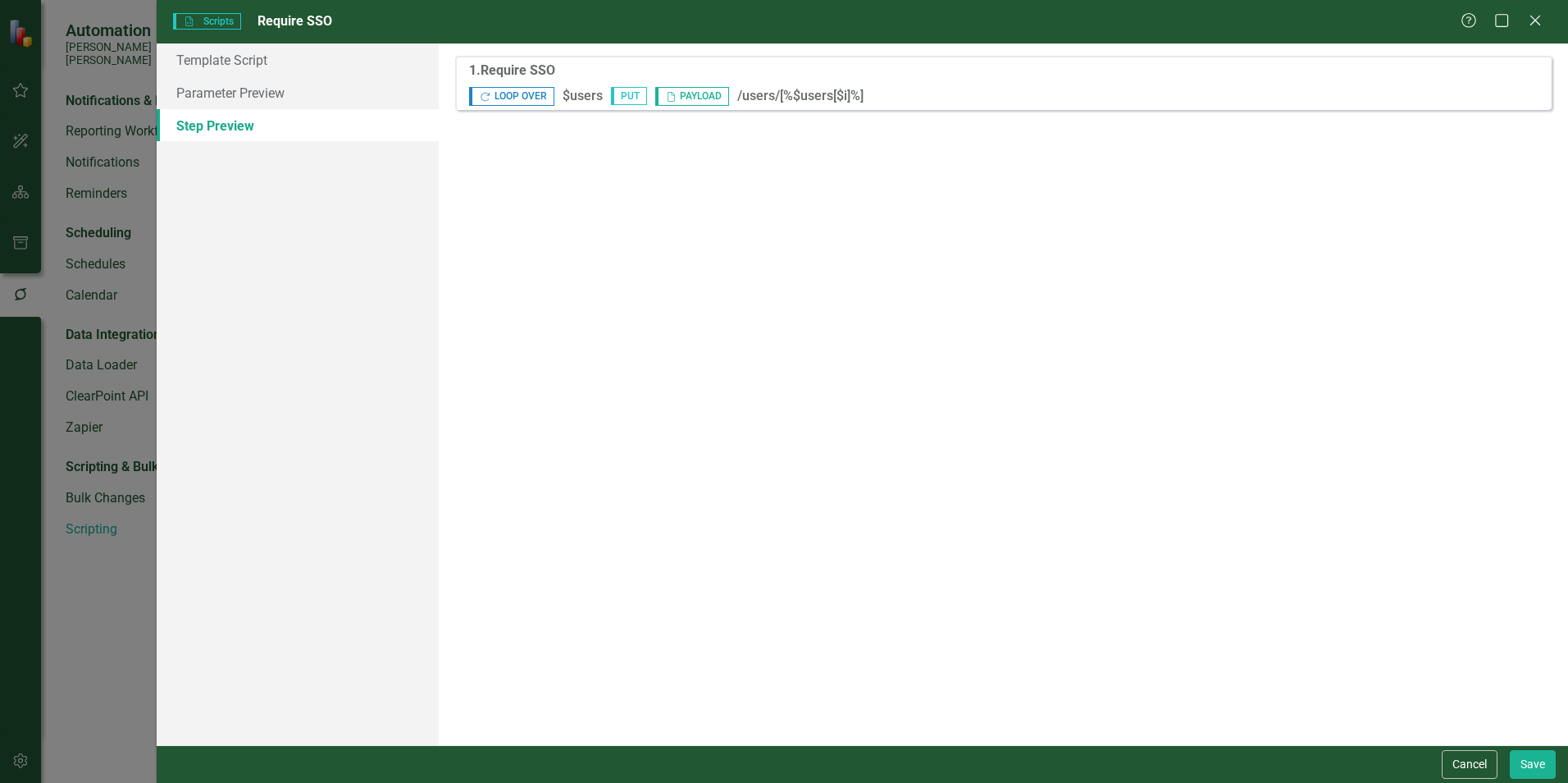
click at [517, 101] on span "Repeat LOOP OVER" at bounding box center [511, 96] width 85 height 19
click at [631, 103] on span "PUT" at bounding box center [628, 96] width 36 height 18
click at [697, 99] on span "Payload PAYLOAD" at bounding box center [692, 96] width 74 height 19
click at [265, 99] on link "Parameter Preview" at bounding box center [298, 93] width 282 height 33
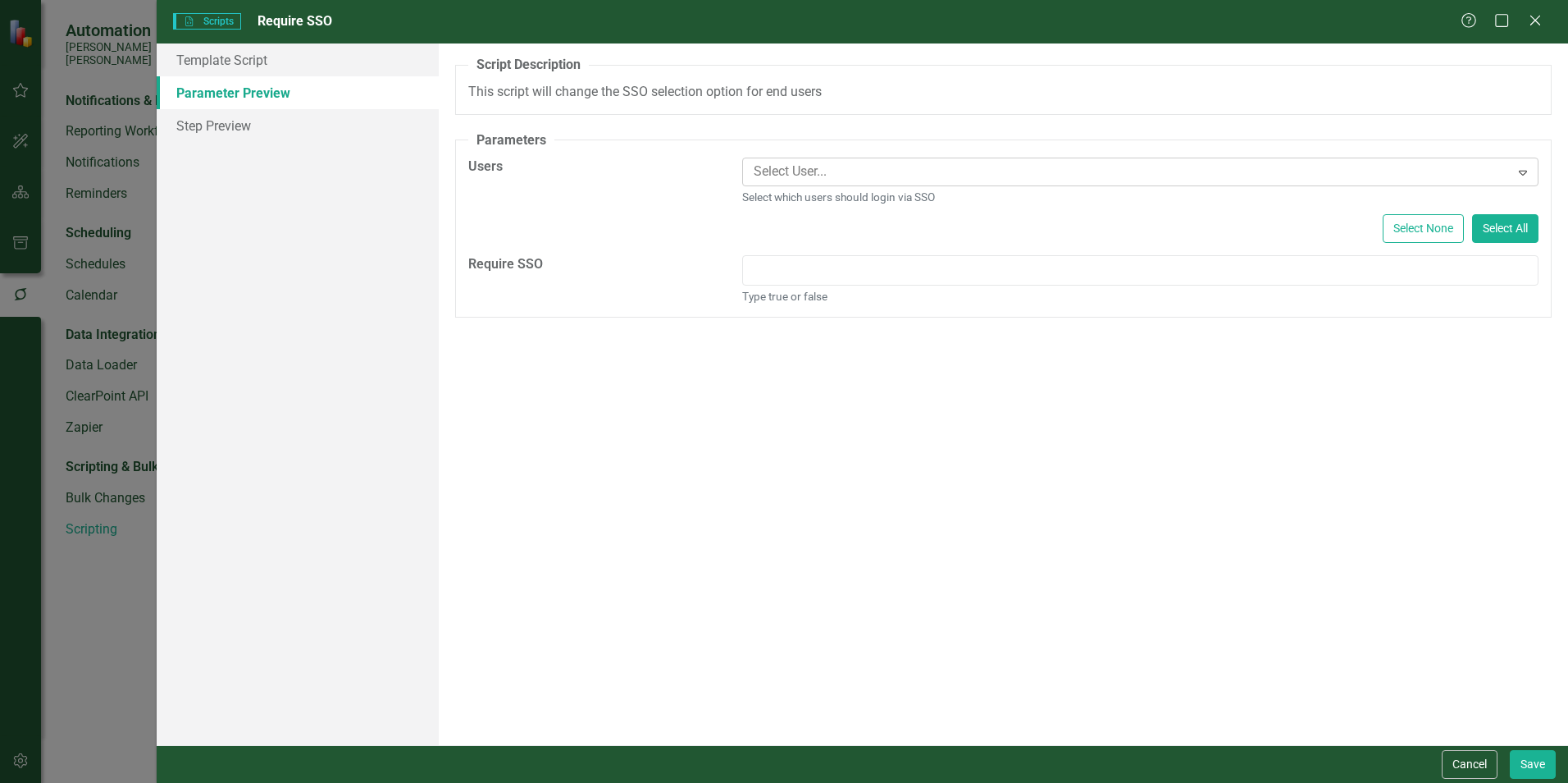
click at [1507, 171] on div at bounding box center [1128, 171] width 762 height 22
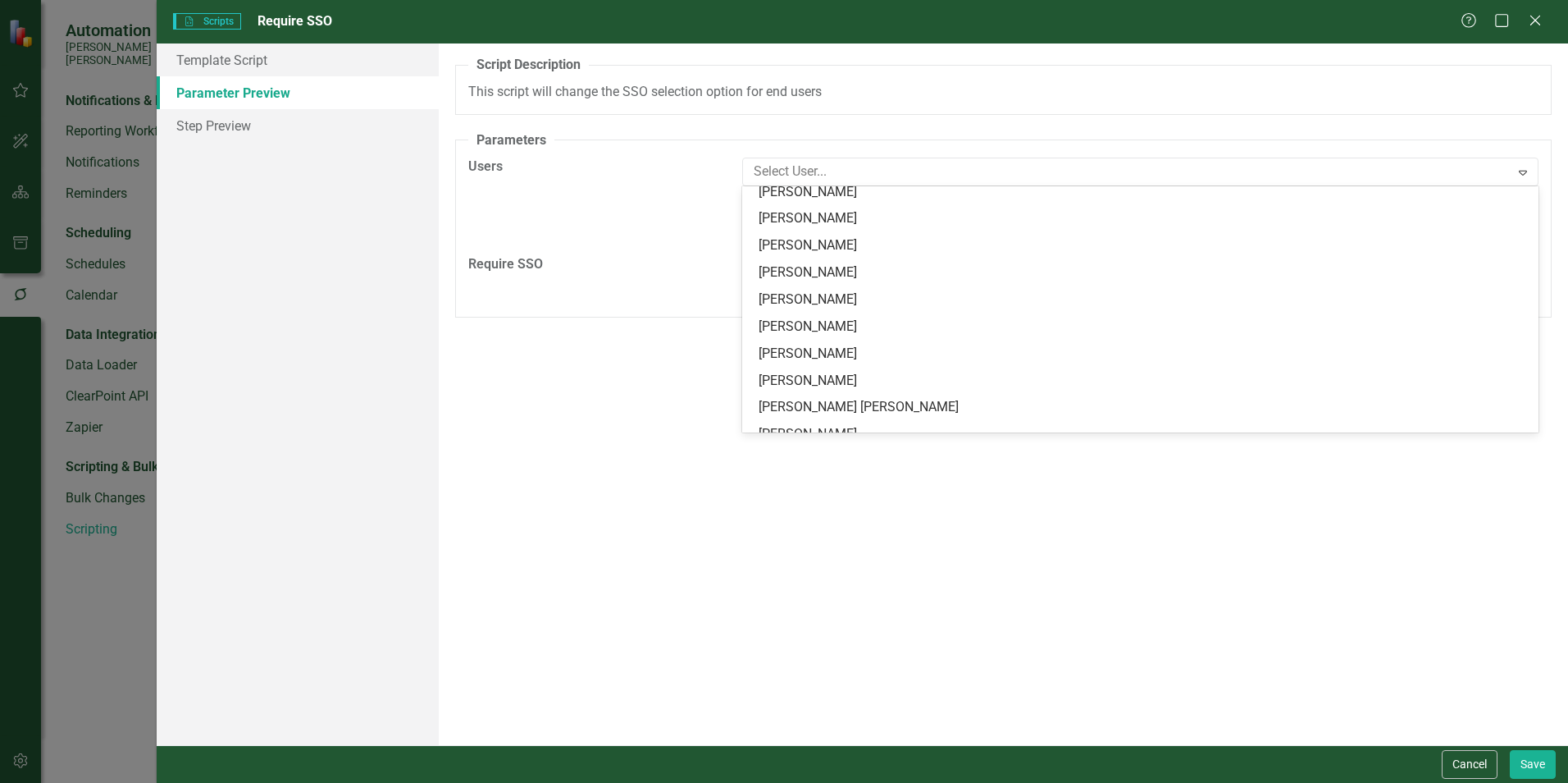
scroll to position [2462, 0]
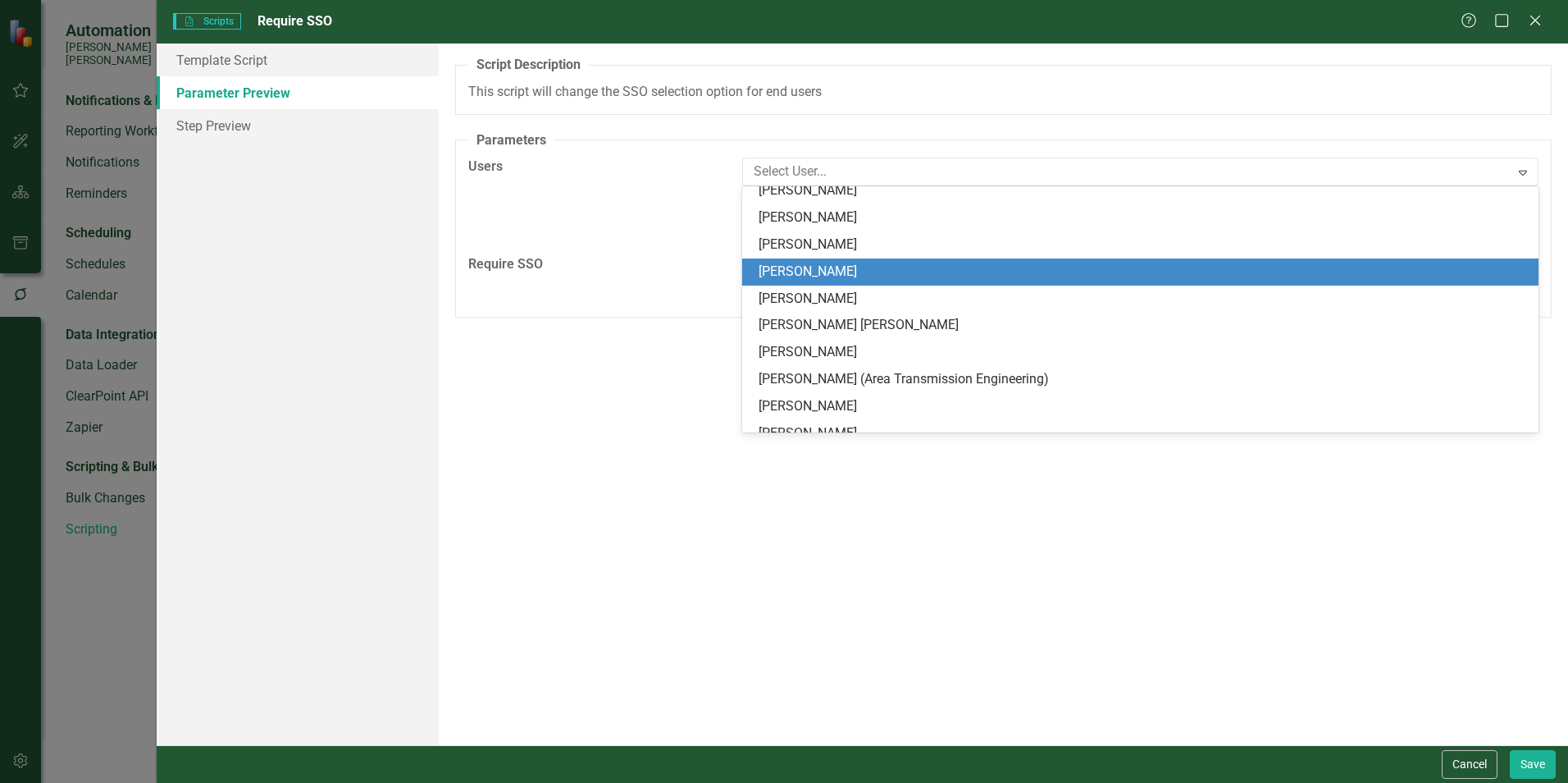
click at [801, 263] on div "Patrick Berry" at bounding box center [1144, 272] width 770 height 19
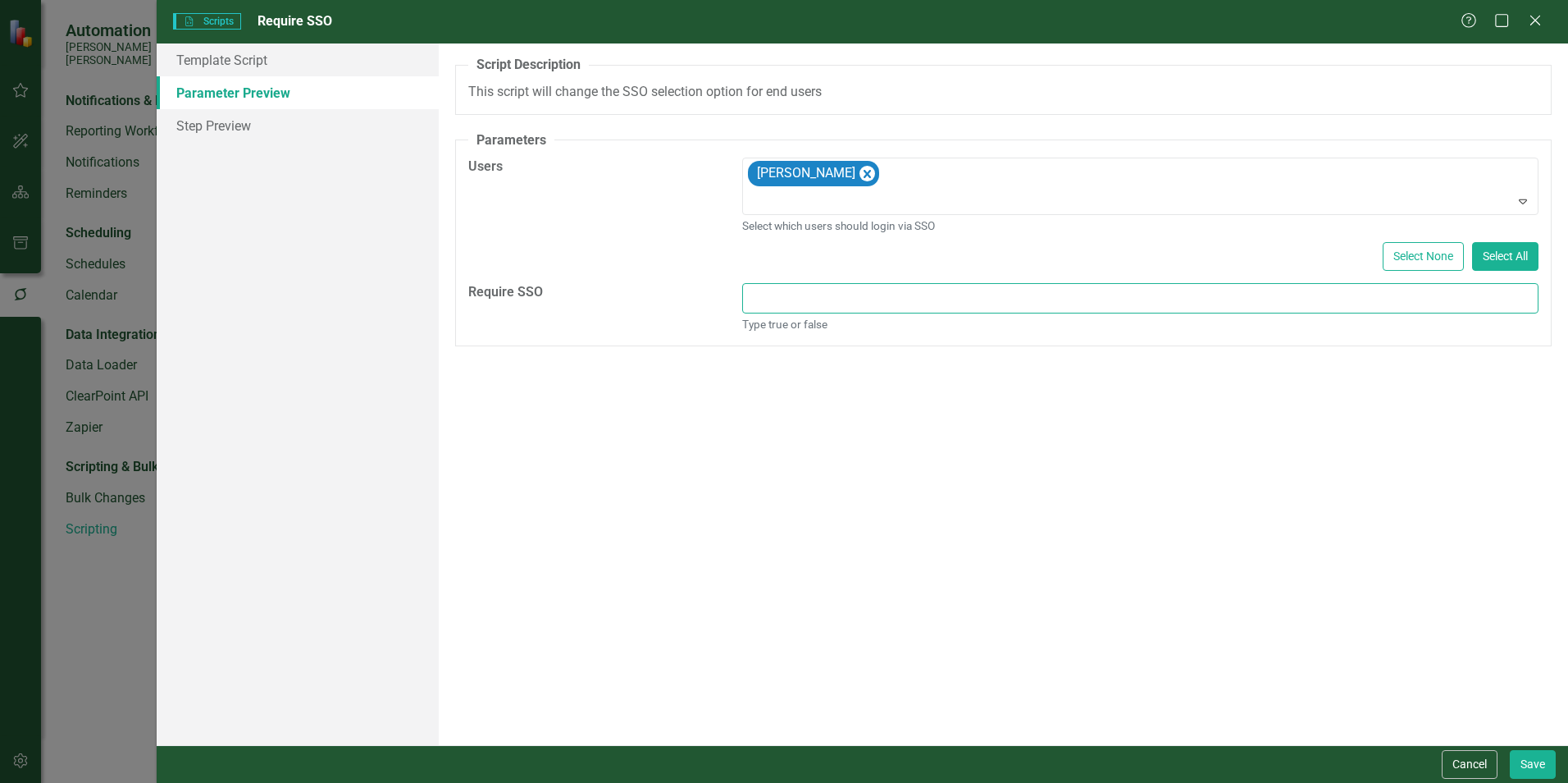
click at [819, 291] on input "Require SSO" at bounding box center [1141, 298] width 797 height 30
click at [234, 68] on link "Template Script" at bounding box center [298, 59] width 282 height 33
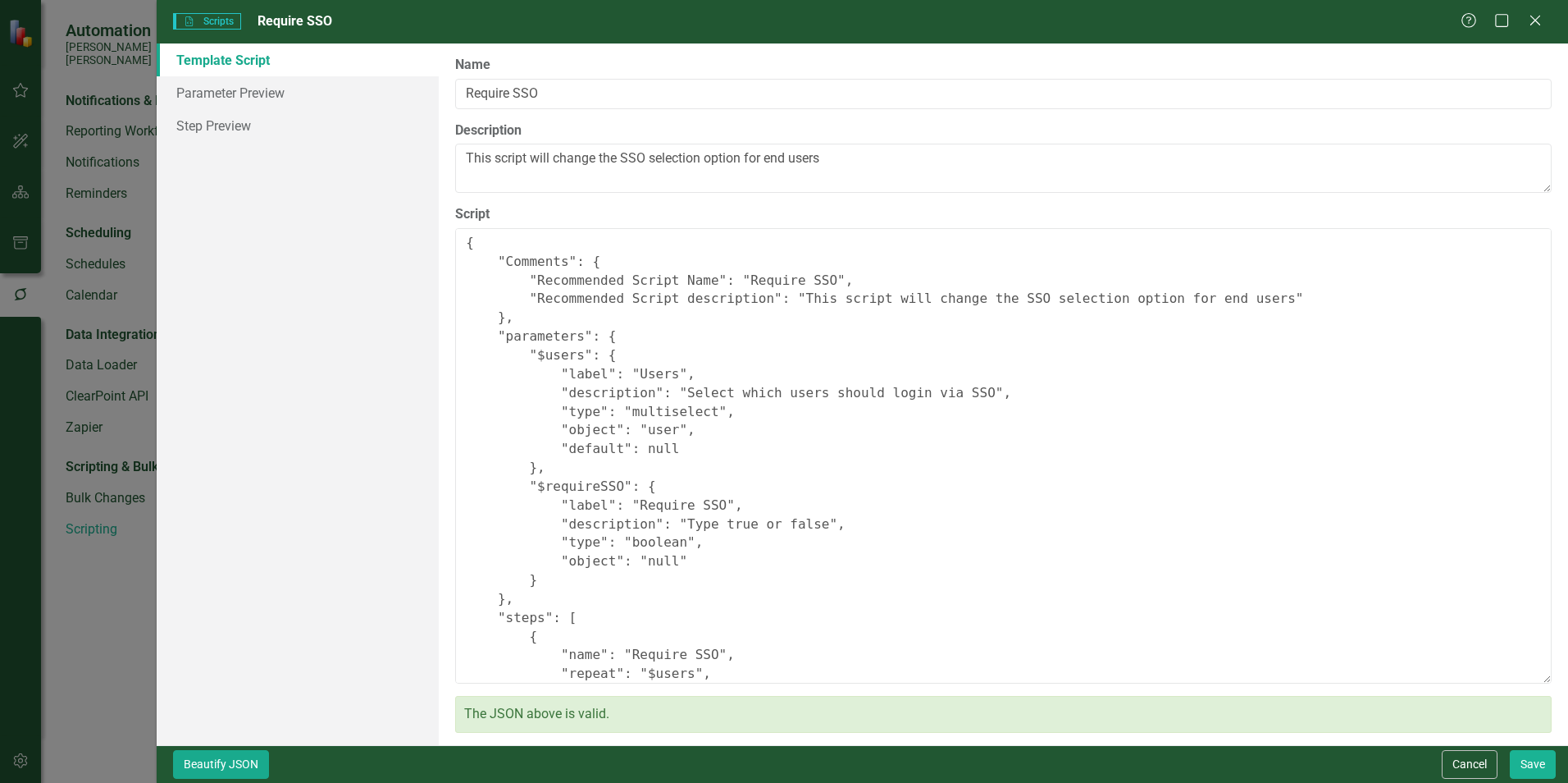
click at [238, 769] on button "Beautify JSON" at bounding box center [220, 764] width 96 height 29
click at [204, 768] on button "Beautify JSON" at bounding box center [220, 764] width 96 height 29
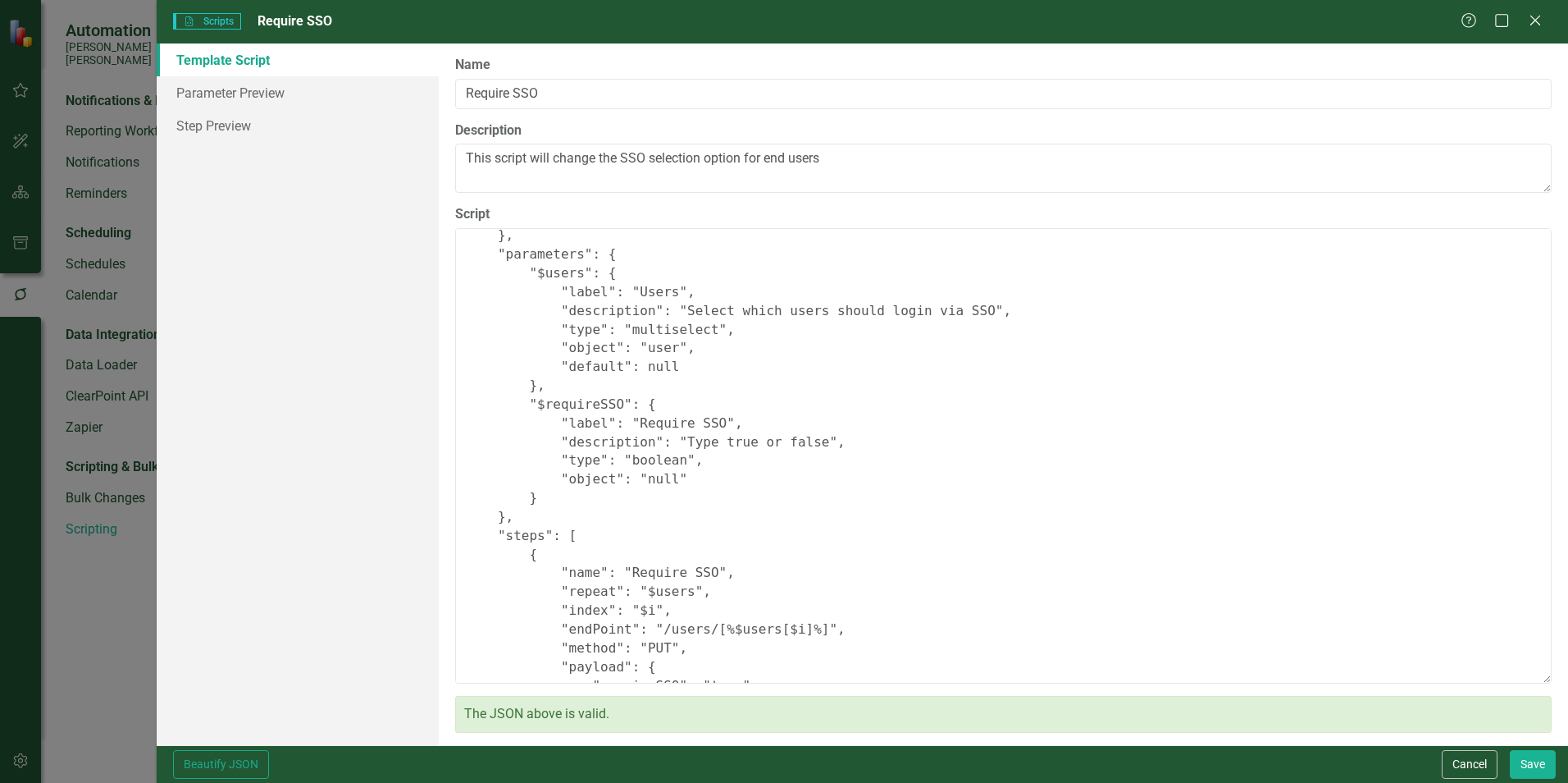
scroll to position [0, 0]
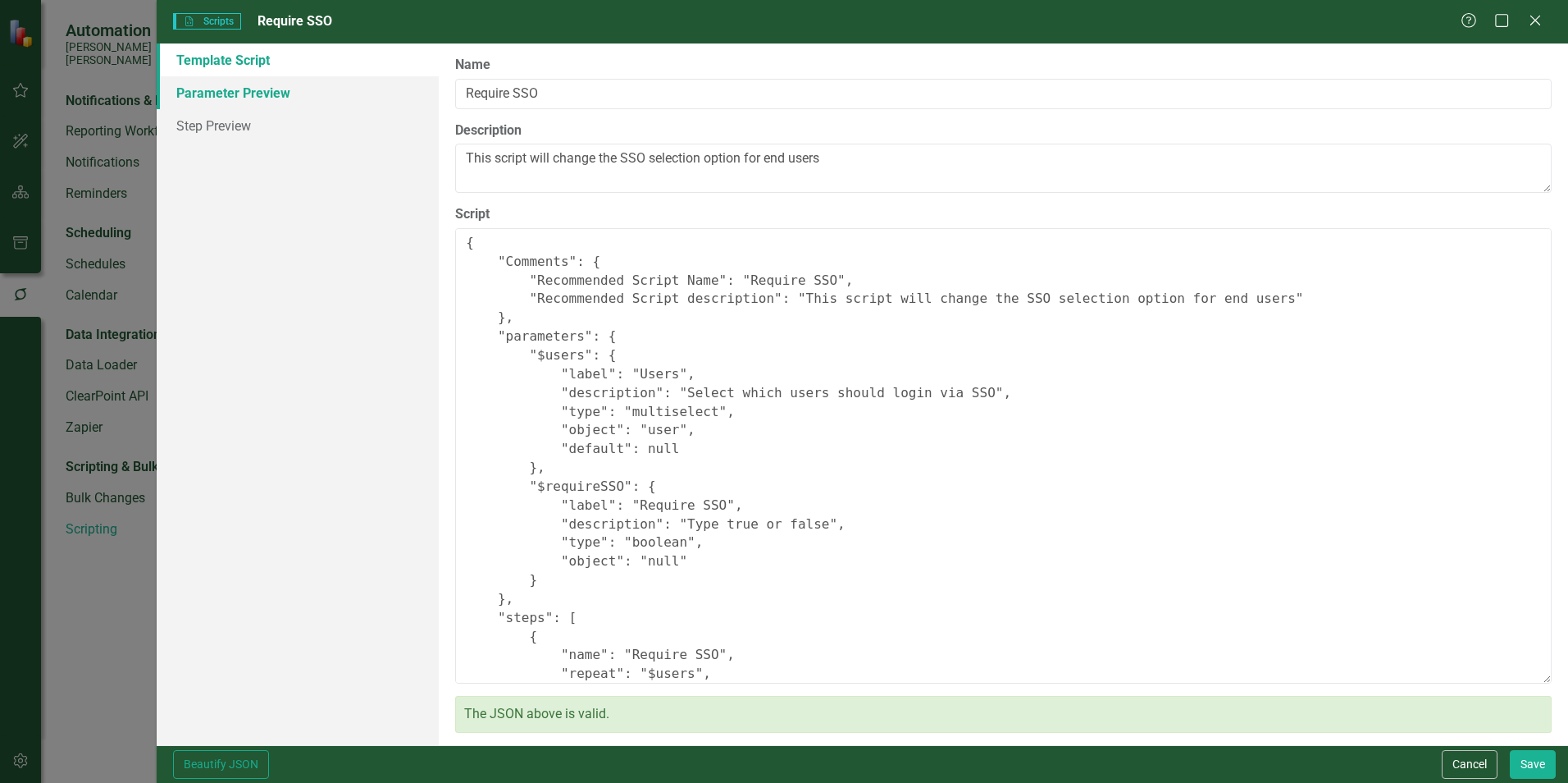
click at [249, 93] on link "Parameter Preview" at bounding box center [298, 93] width 282 height 33
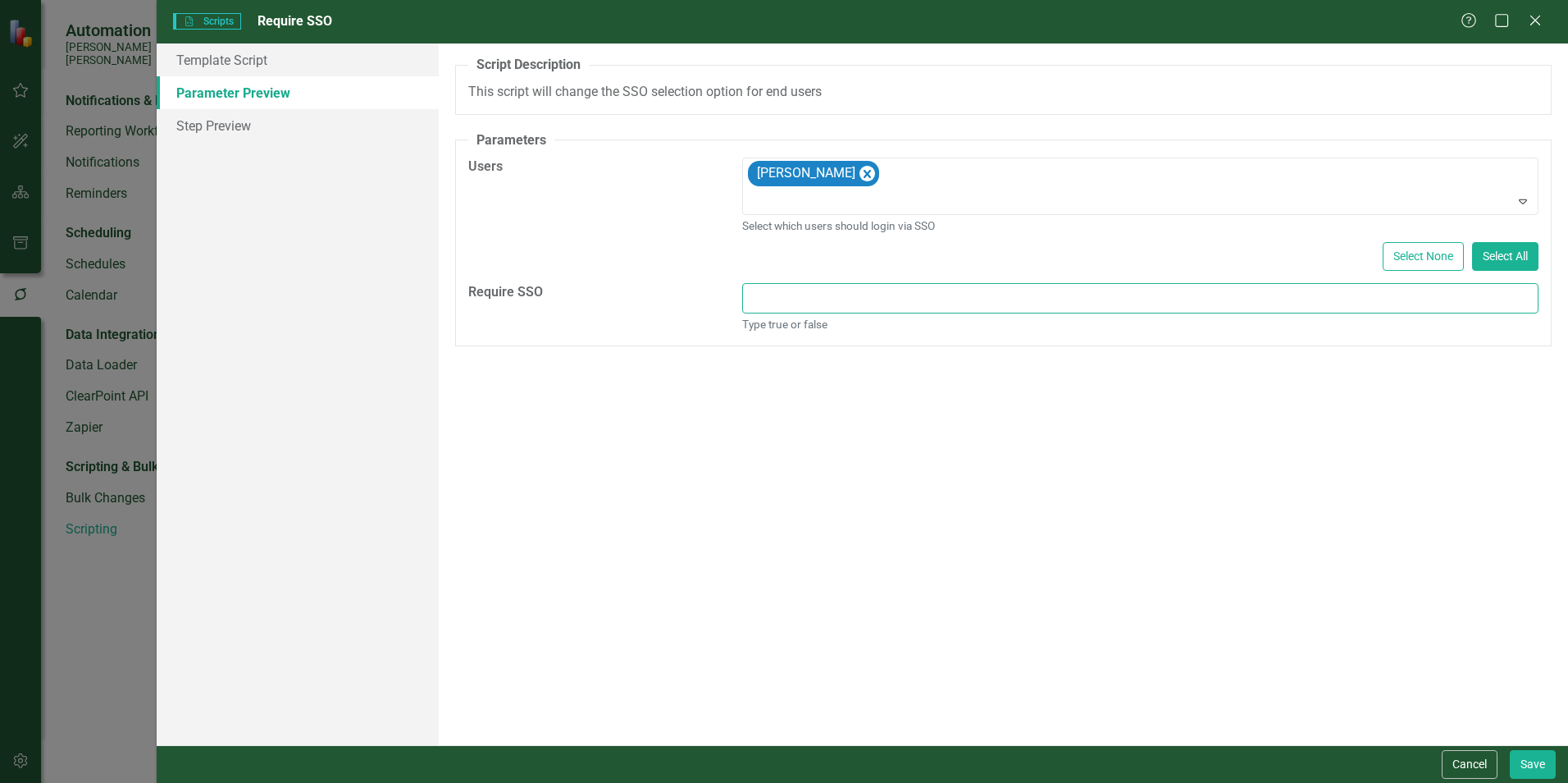
click at [808, 303] on input "Require SSO" at bounding box center [1141, 298] width 797 height 30
click at [249, 65] on link "Template Script" at bounding box center [298, 59] width 282 height 33
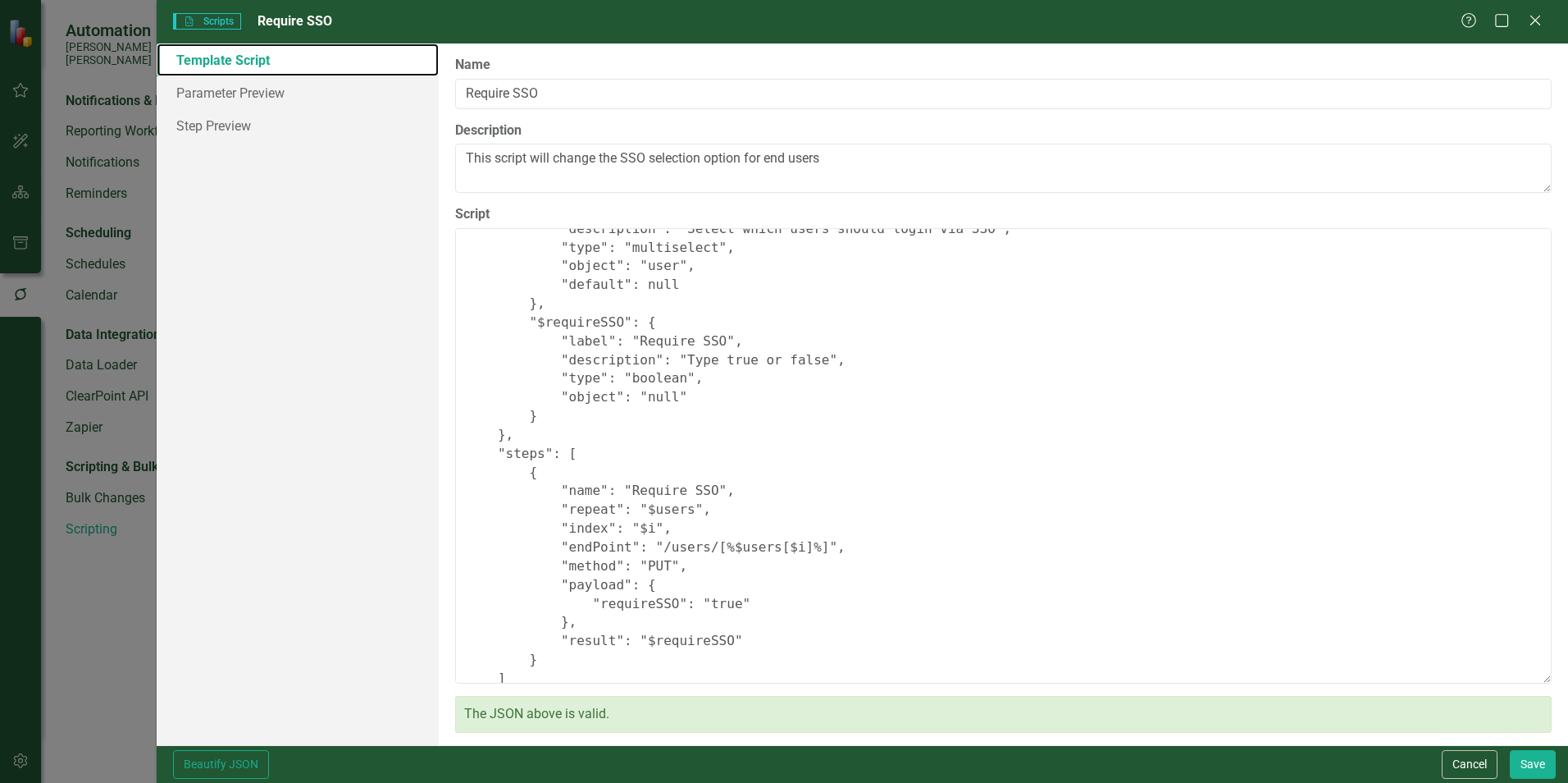
scroll to position [194, 0]
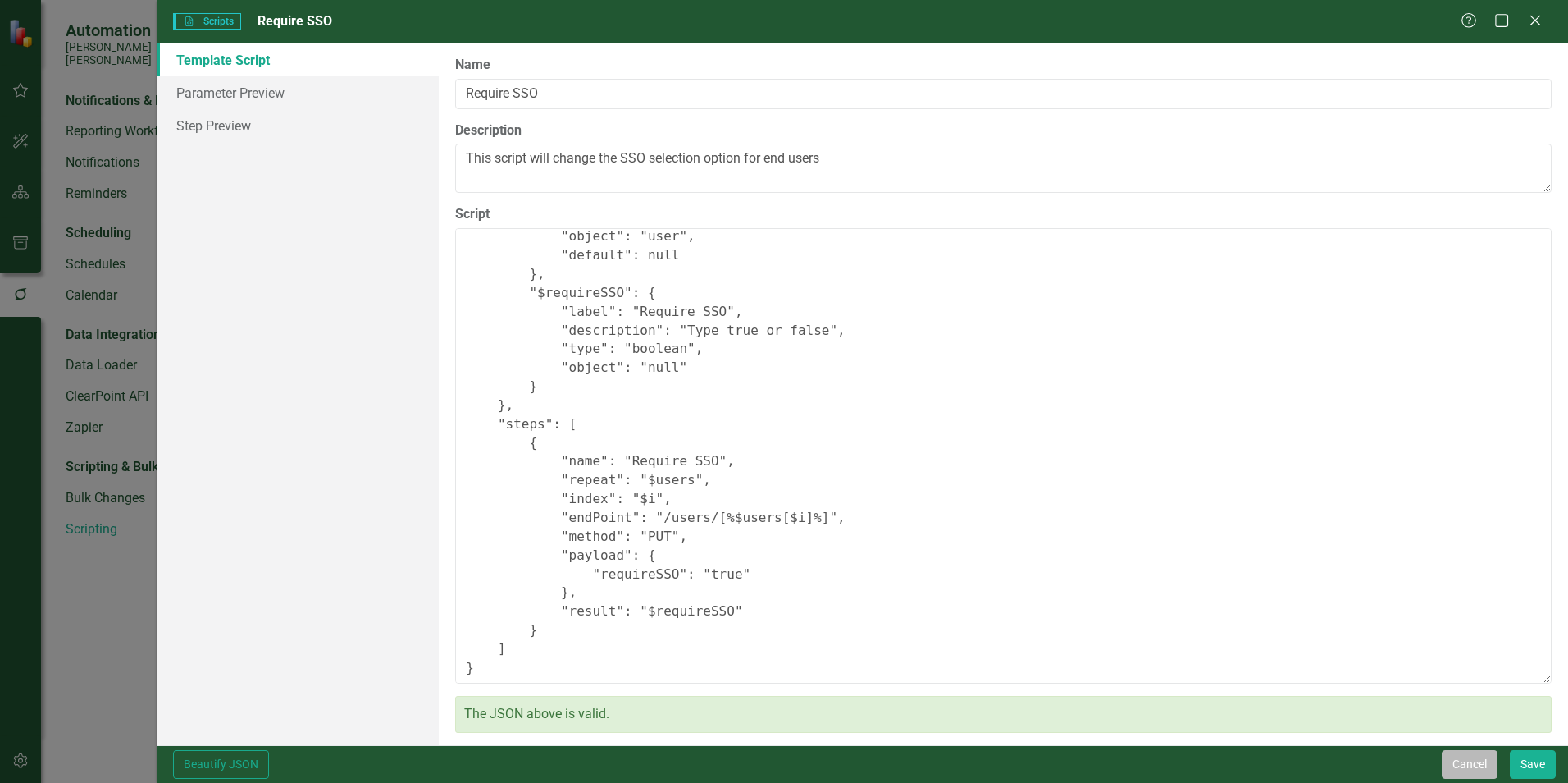
click at [1490, 760] on button "Cancel" at bounding box center [1469, 764] width 56 height 29
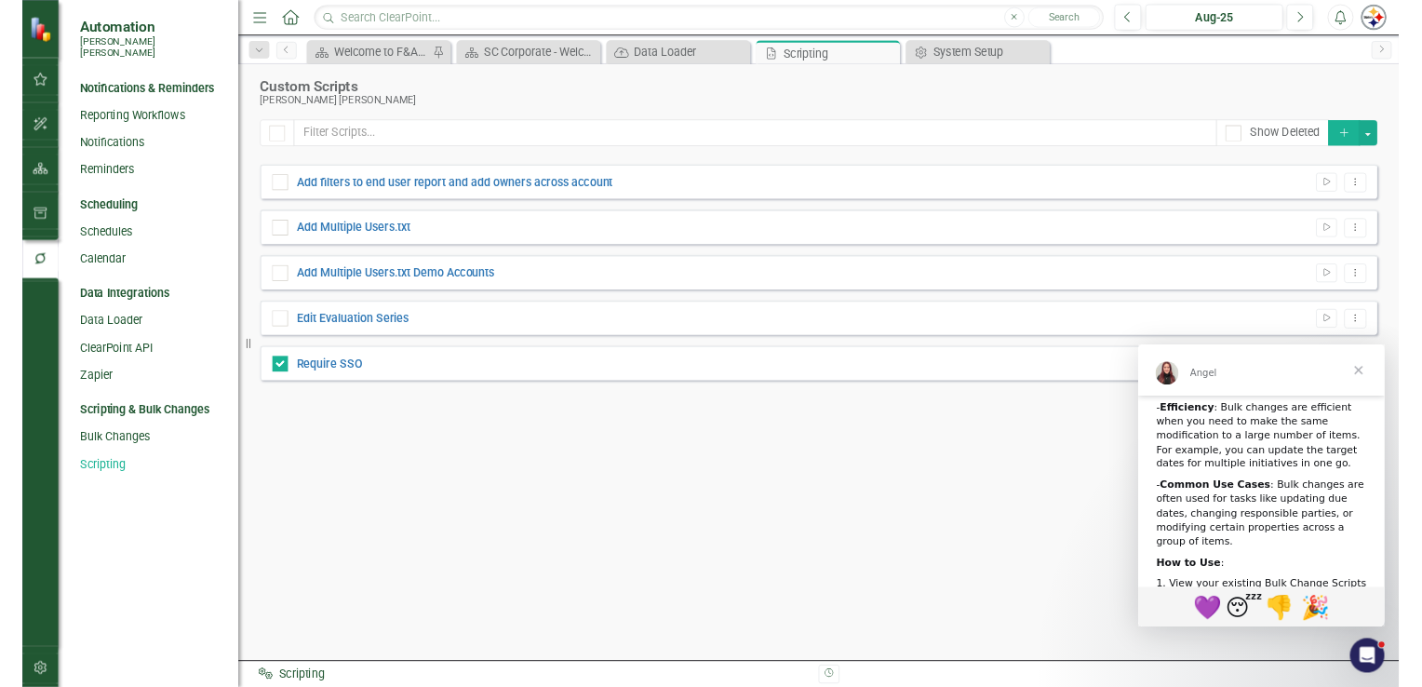
scroll to position [526, 0]
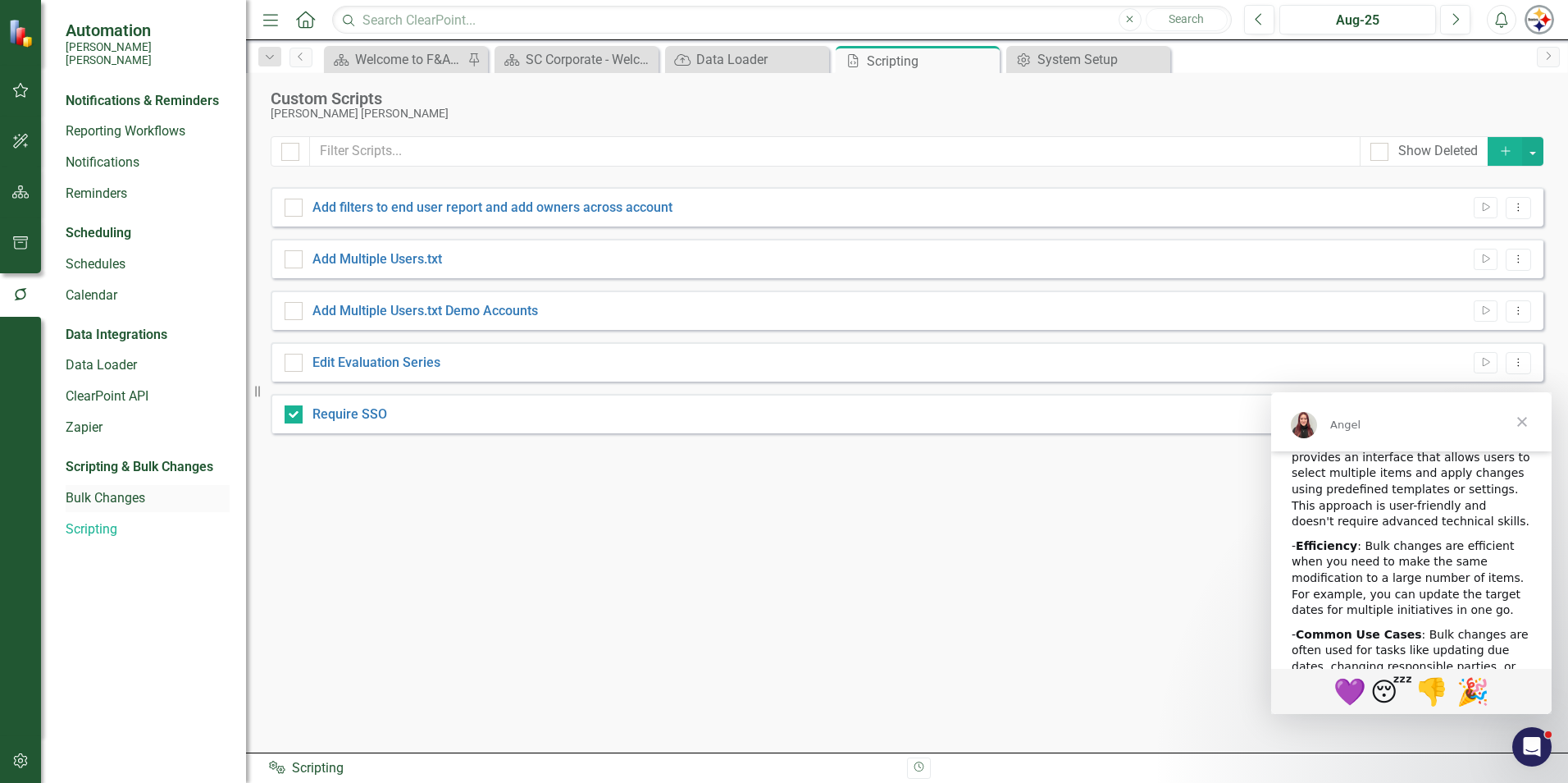
click at [115, 492] on link "Bulk Changes" at bounding box center [147, 498] width 164 height 19
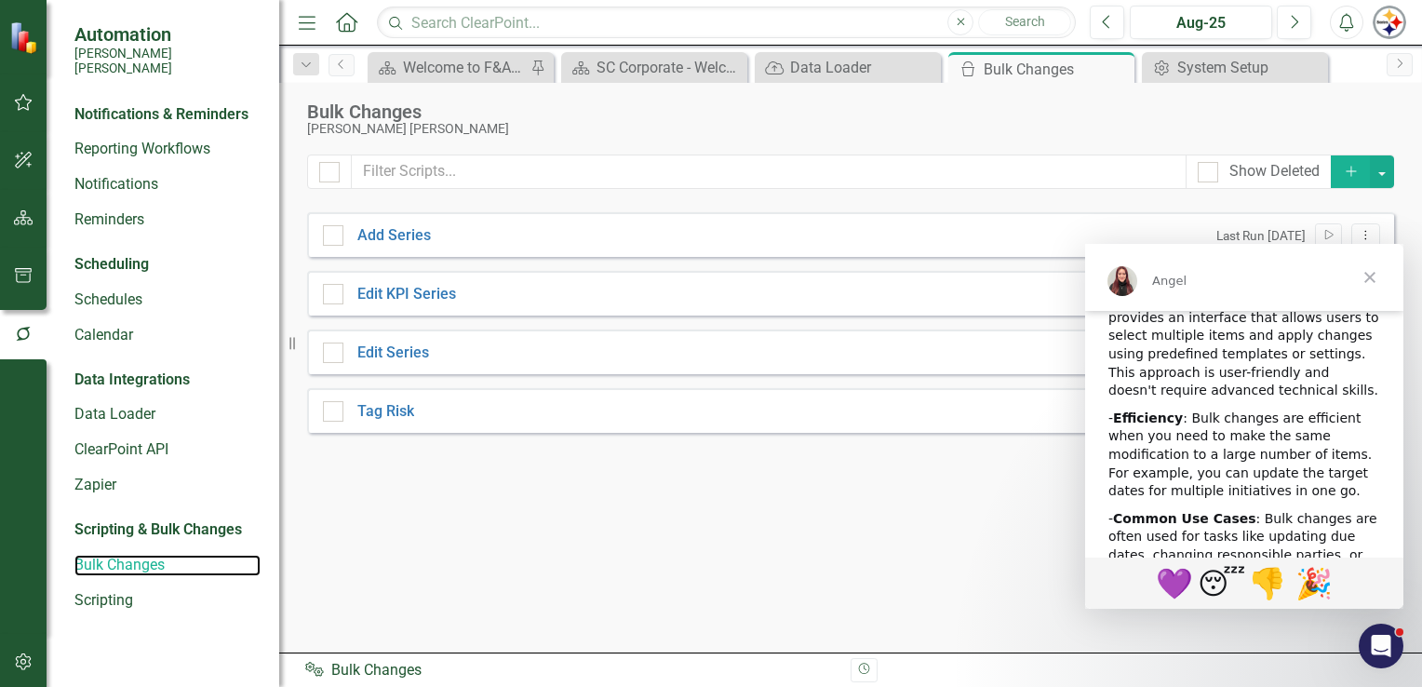
scroll to position [525, 0]
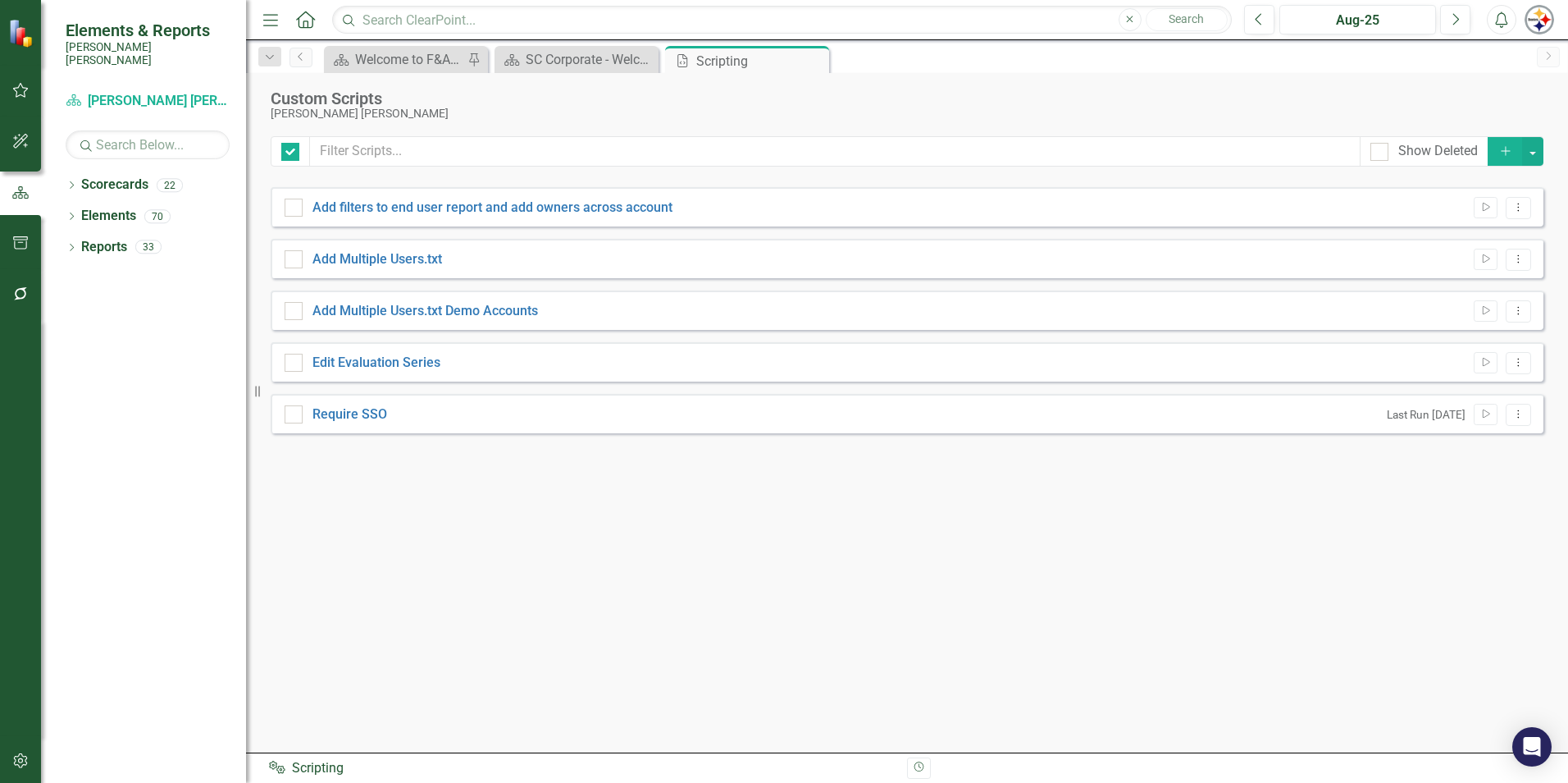
checkbox input "false"
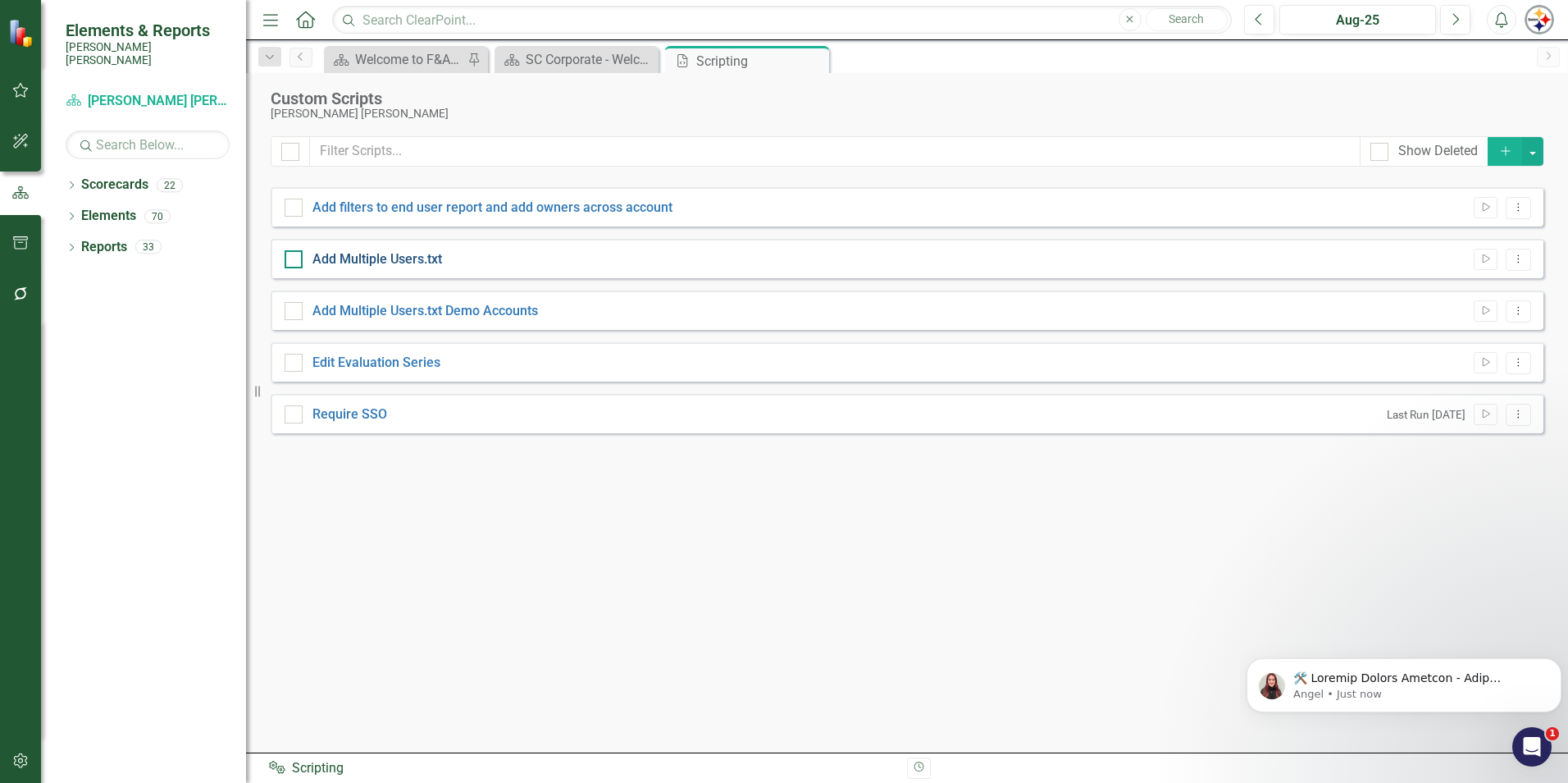
click at [375, 259] on link "Add Multiple Users.txt" at bounding box center [377, 259] width 130 height 16
click at [295, 259] on input "Add Multiple Users.txt" at bounding box center [290, 256] width 11 height 11
checkbox input "true"
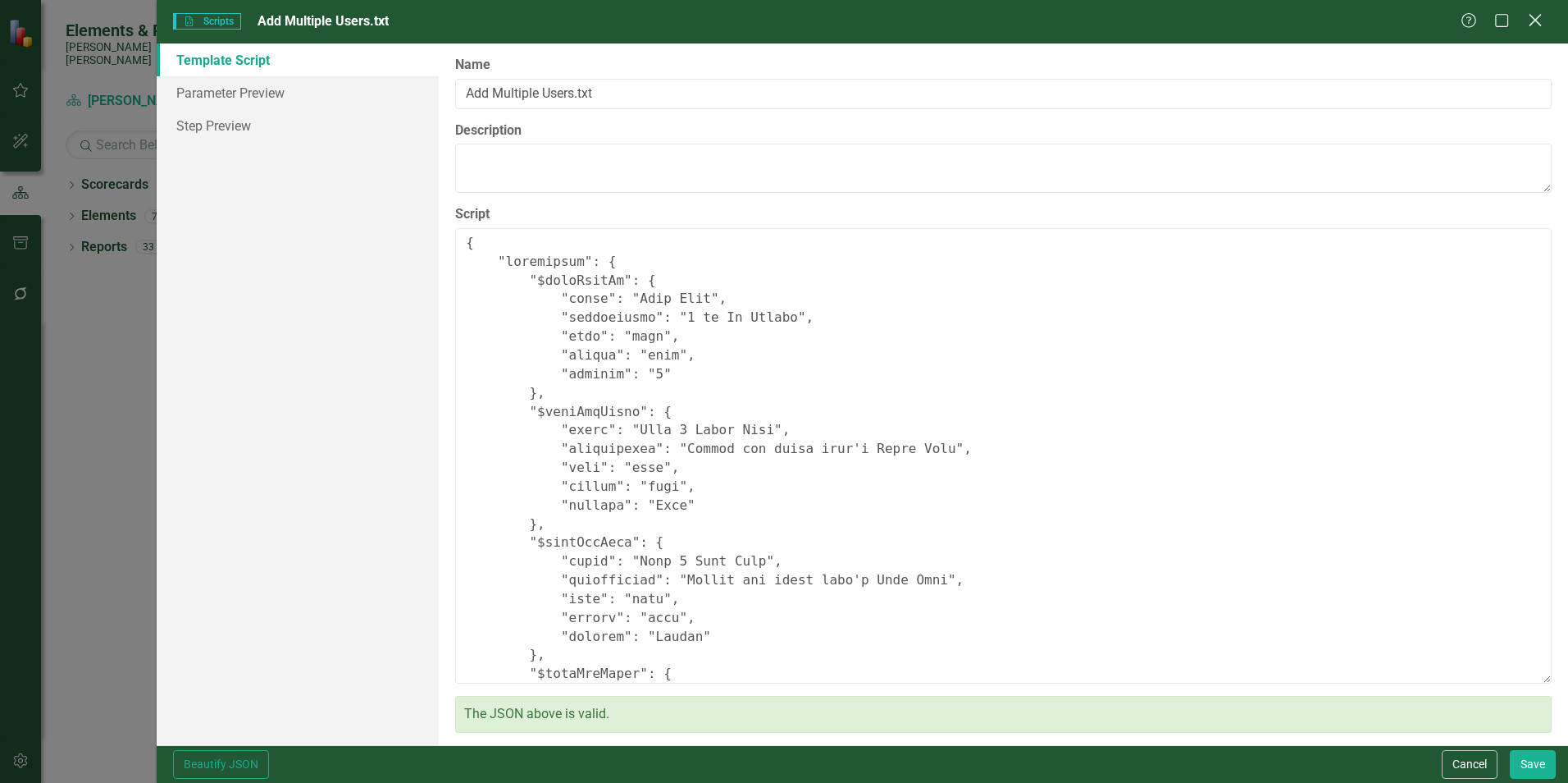
click at [1535, 23] on icon "Close" at bounding box center [1535, 20] width 20 height 16
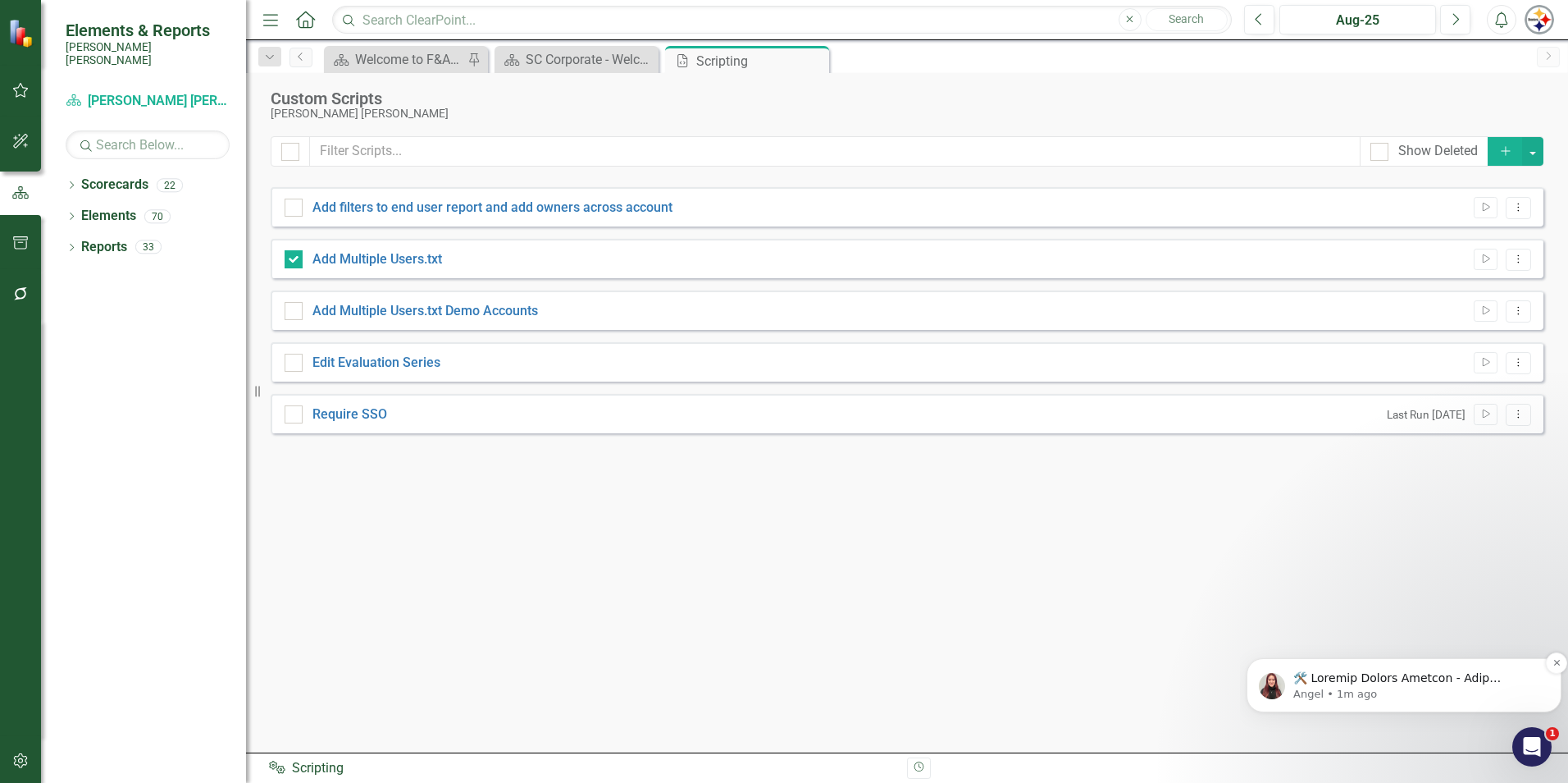
click at [1408, 682] on p "Notification stack" at bounding box center [1416, 678] width 248 height 17
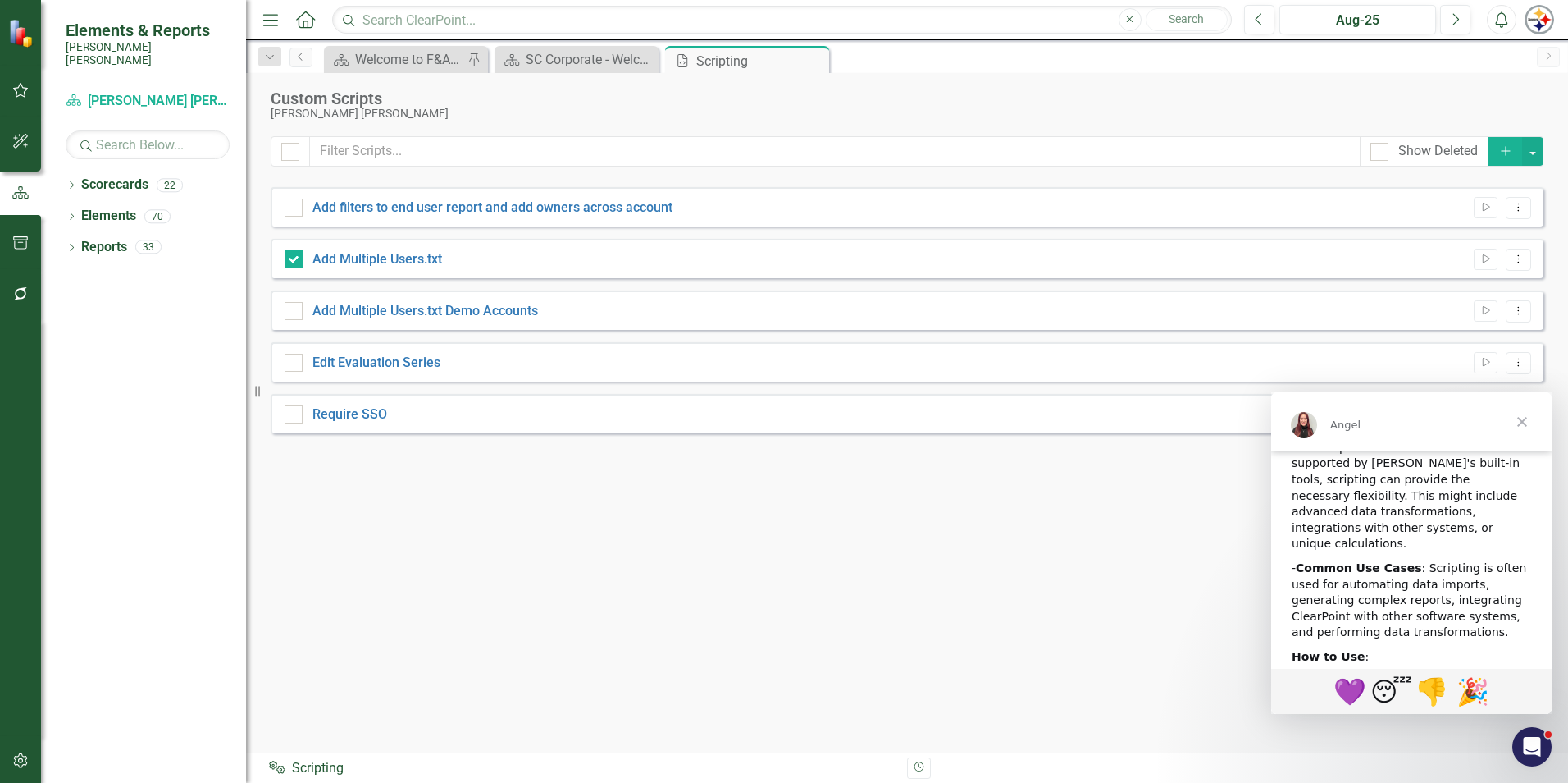
scroll to position [314, 0]
